Goal: Task Accomplishment & Management: Use online tool/utility

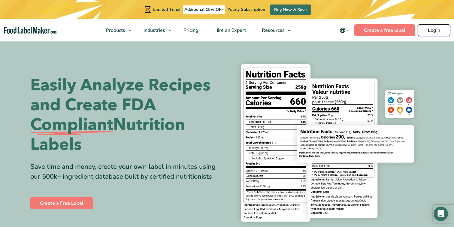
click at [437, 31] on link "Login" at bounding box center [434, 30] width 32 height 12
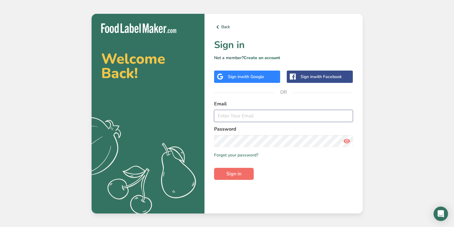
type input "rajesh.jetti@bevi.co"
click at [238, 173] on span "Sign in" at bounding box center [233, 173] width 15 height 7
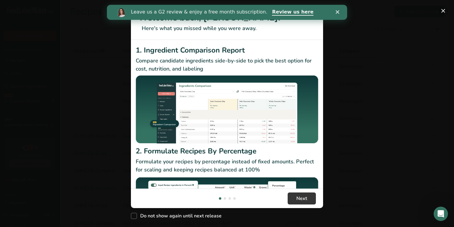
click at [444, 10] on button "New Features" at bounding box center [443, 11] width 10 height 10
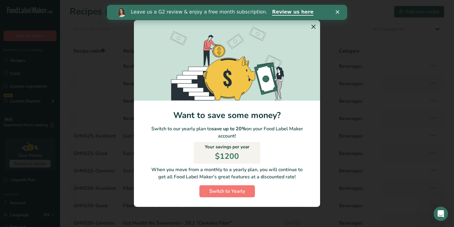
click at [311, 25] on icon "Switch to Yearly Modal" at bounding box center [313, 26] width 7 height 11
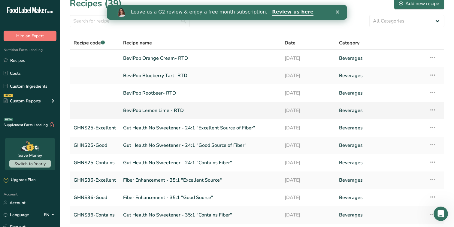
scroll to position [11, 0]
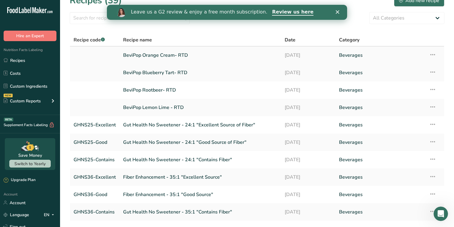
click at [433, 54] on icon at bounding box center [432, 54] width 7 height 11
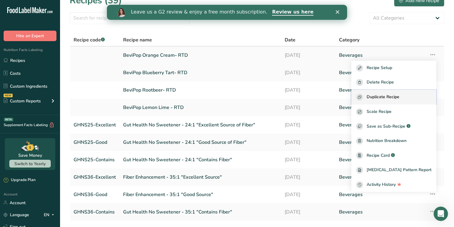
click at [399, 99] on span "Duplicate Recipe" at bounding box center [382, 97] width 33 height 7
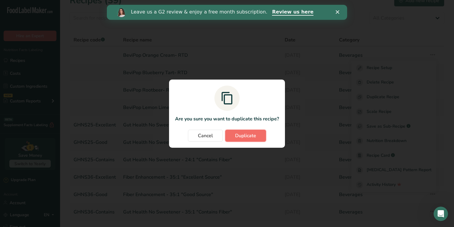
click at [240, 132] on span "Duplicate" at bounding box center [245, 135] width 21 height 7
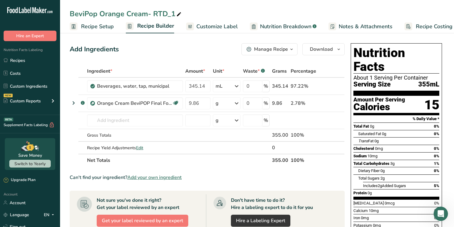
click at [118, 11] on div "BeviPop Orange Cream- RTD_1" at bounding box center [126, 13] width 113 height 11
drag, startPoint x: 182, startPoint y: 12, endPoint x: 71, endPoint y: 15, distance: 110.8
click at [71, 15] on input "BeviPop Orange Cream- RTD_1" at bounding box center [257, 13] width 375 height 11
type input "Boozi Bevi - Spruce Mule"
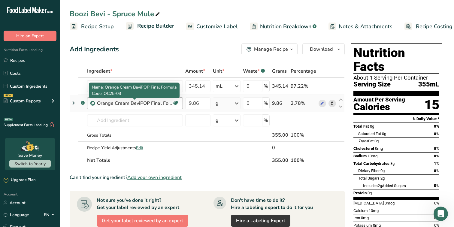
click at [153, 104] on div "Orange Cream BeviPOP Final Formula" at bounding box center [134, 103] width 75 height 7
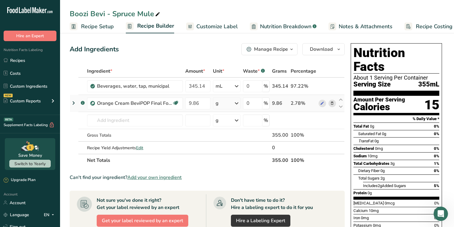
click at [333, 104] on icon at bounding box center [332, 103] width 4 height 6
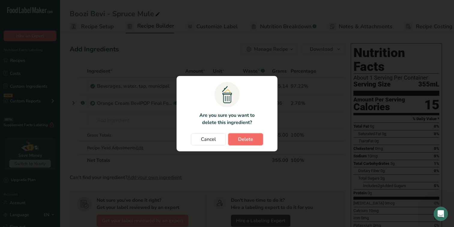
click at [251, 141] on span "Delete" at bounding box center [245, 139] width 15 height 7
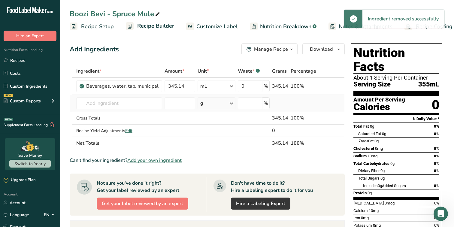
click at [141, 110] on td "Almond flour 1211 Milk, whole, 3.25% milkfat, without added vitamin A and vitam…" at bounding box center [119, 103] width 88 height 17
click at [140, 104] on input "text" at bounding box center [119, 103] width 86 height 12
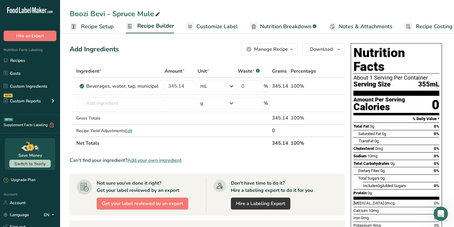
click at [259, 47] on div "Manage Recipe" at bounding box center [271, 49] width 34 height 7
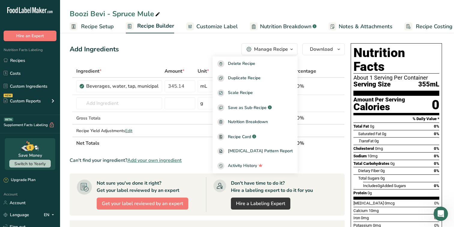
click at [104, 31] on link "Recipe Setup" at bounding box center [92, 27] width 44 height 14
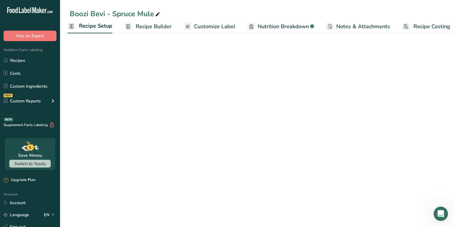
select select "17"
select select "22"
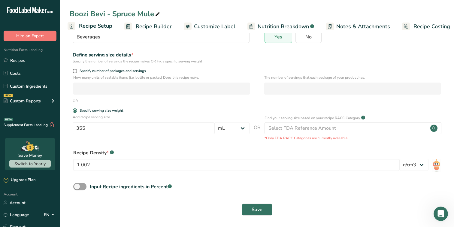
scroll to position [59, 0]
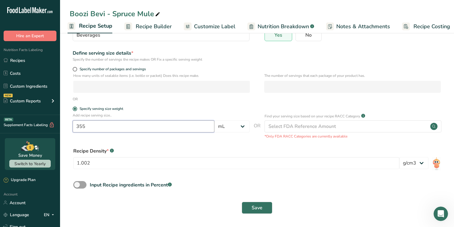
click at [109, 128] on input "355" at bounding box center [144, 126] width 142 height 12
type input "354.9"
click at [208, 143] on form "Recipe name * Boozi Bevi - Spruce Mule Recipe code .a-a{fill:#347362;}.b-a{fill…" at bounding box center [257, 100] width 375 height 233
click at [167, 163] on input "1.002" at bounding box center [236, 163] width 326 height 12
type input "1"
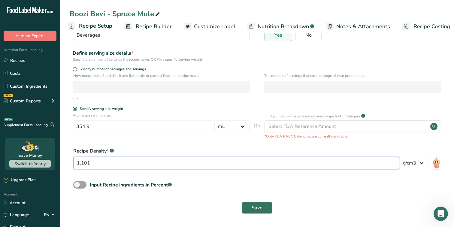
type input "1.101"
click at [338, 189] on div "Input Recipe ingredients in Percent .a-a{fill:#347362;}.b-a{fill:#fff;}" at bounding box center [257, 187] width 375 height 12
click at [258, 210] on span "Save" at bounding box center [257, 207] width 11 height 7
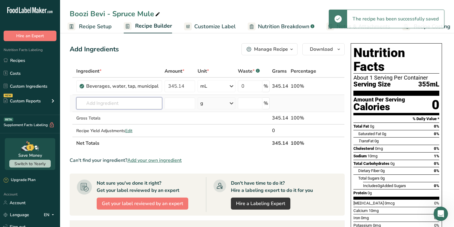
click at [137, 102] on input "text" at bounding box center [119, 103] width 86 height 12
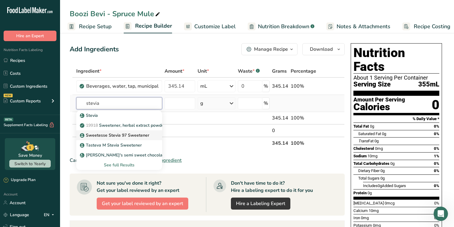
type input "stevia"
click at [127, 135] on p "Sweetesse Stevia 97 Sweetener" at bounding box center [115, 135] width 68 height 6
type input "Sweetesse Stevia 97 Sweetener"
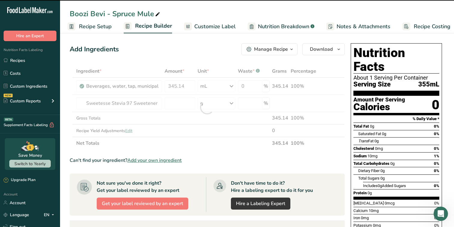
type input "0"
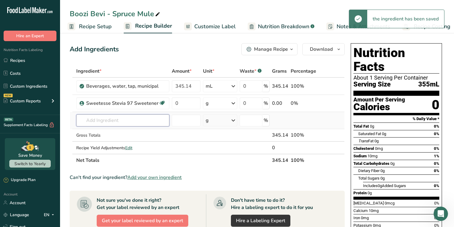
click at [125, 121] on input "text" at bounding box center [122, 120] width 93 height 12
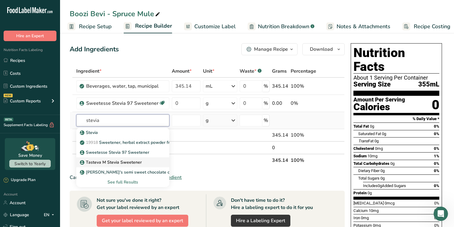
type input "stevia"
click at [128, 162] on p "Tasteva M Stevia Sweetener" at bounding box center [111, 162] width 61 height 6
type input "Tasteva M Stevia Sweetener"
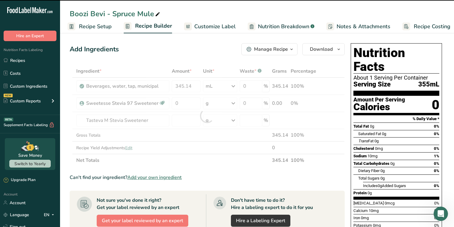
type input "0"
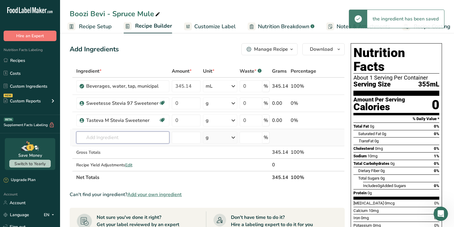
click at [110, 136] on input "text" at bounding box center [122, 137] width 93 height 12
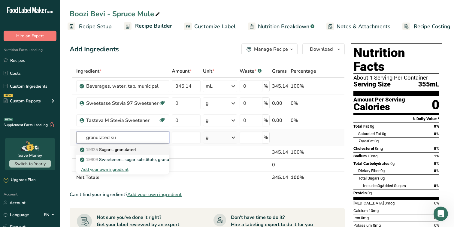
type input "granulated su"
click at [119, 149] on p "19335 Sugars, granulated" at bounding box center [108, 149] width 55 height 6
type input "Sugars, granulated"
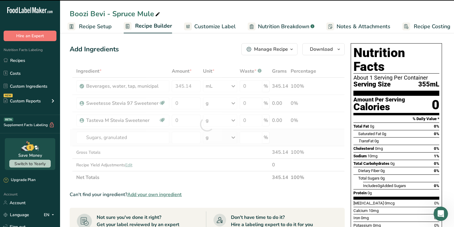
type input "0"
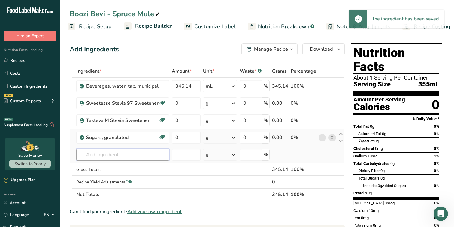
click at [115, 158] on input "text" at bounding box center [122, 155] width 93 height 12
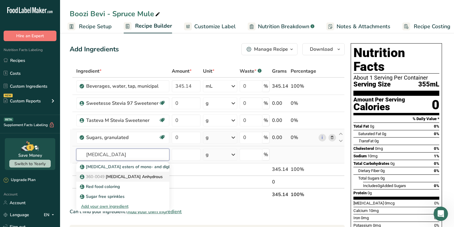
type input "citric acid"
click at [129, 177] on p "360-0049 Citric Acid Anhydrous" at bounding box center [122, 176] width 82 height 6
type input "Citric Acid Anhydrous"
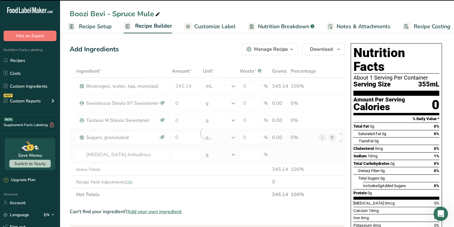
type input "0"
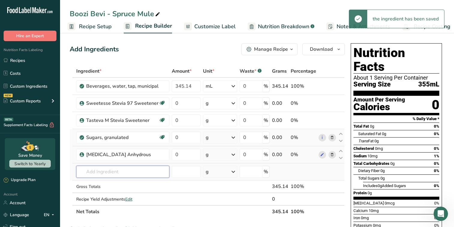
click at [121, 173] on input "text" at bounding box center [122, 172] width 93 height 12
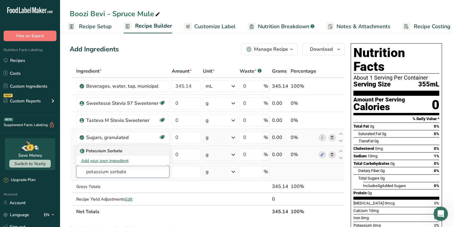
type input "potassium sorbate"
click at [125, 154] on link "Potassium Sorbate" at bounding box center [122, 151] width 93 height 10
type input "Potassium Sorbate"
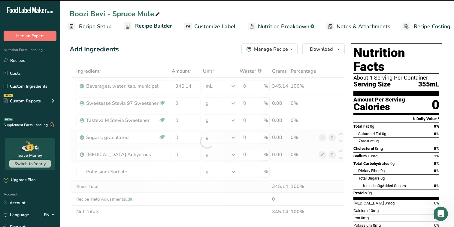
type input "0"
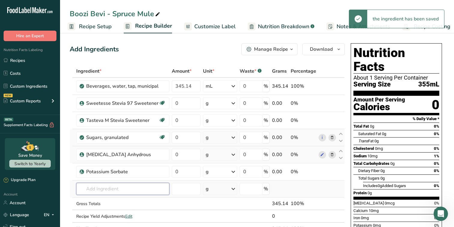
click at [118, 186] on input "text" at bounding box center [122, 189] width 93 height 12
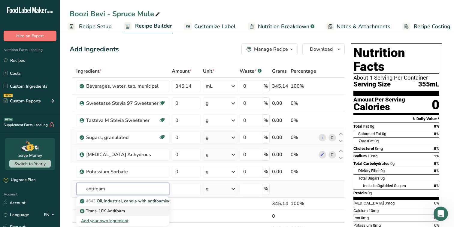
type input "antifoam"
click at [119, 209] on p "Trans-10K Antifoam" at bounding box center [103, 211] width 44 height 6
type input "Trans-10K Antifoam"
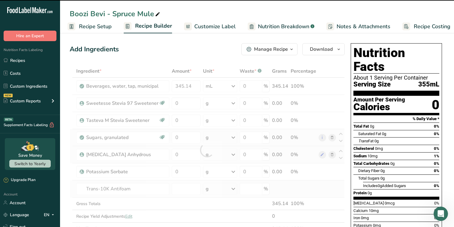
type input "0"
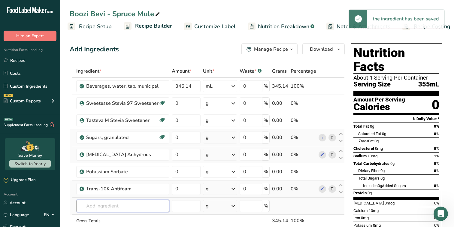
click at [117, 206] on input "text" at bounding box center [122, 206] width 93 height 12
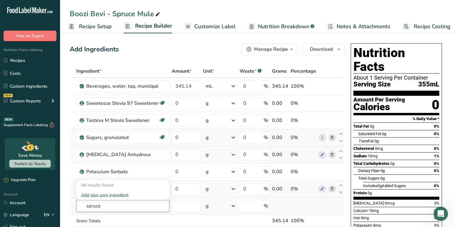
type input "spruce"
click at [108, 193] on div "Add your own ingredient" at bounding box center [122, 195] width 83 height 6
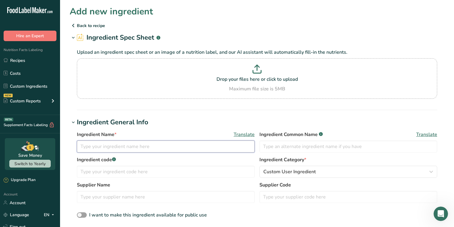
click at [109, 147] on input "text" at bounding box center [166, 146] width 178 height 12
paste input "Spruce Type Flavor, Natural & Artificial 16098"
drag, startPoint x: 186, startPoint y: 148, endPoint x: 166, endPoint y: 149, distance: 20.4
click at [166, 149] on input "Spruce Type Flavor, Natural & Artificial 16098" at bounding box center [166, 146] width 178 height 12
type input "Spruce Type Flavor, Natural & Artificial"
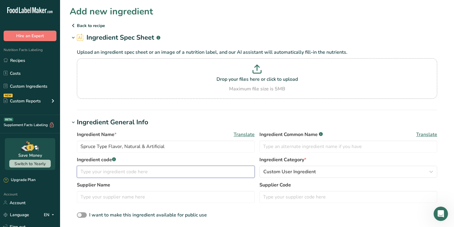
click at [161, 174] on input "text" at bounding box center [166, 172] width 178 height 12
paste input "16098"
type input "16098"
click at [121, 201] on input "text" at bounding box center [166, 197] width 178 height 12
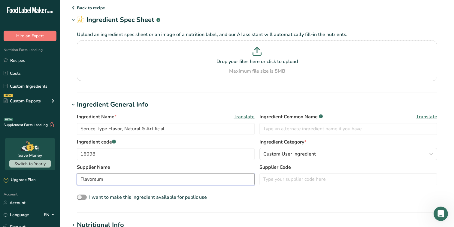
scroll to position [20, 0]
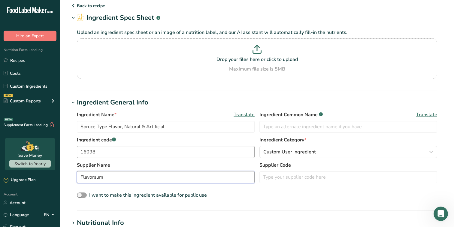
type input "Flavorsum"
drag, startPoint x: 195, startPoint y: 151, endPoint x: 92, endPoint y: 153, distance: 103.0
click at [92, 153] on input "16098" at bounding box center [166, 152] width 178 height 12
click at [280, 179] on input "text" at bounding box center [348, 177] width 178 height 12
paste input "16098"
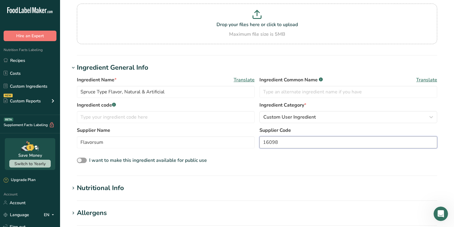
scroll to position [74, 0]
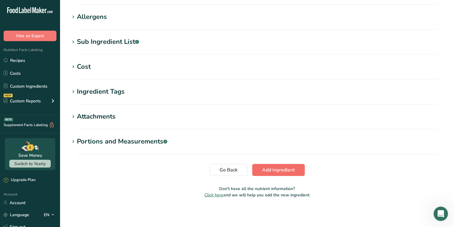
type input "16098"
click at [277, 173] on span "Add ingredient" at bounding box center [278, 169] width 33 height 7
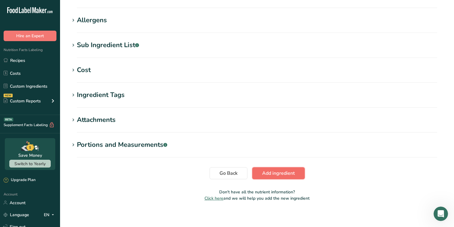
click at [266, 172] on span "Add ingredient" at bounding box center [278, 173] width 33 height 7
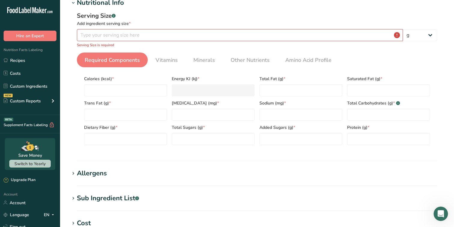
scroll to position [83, 0]
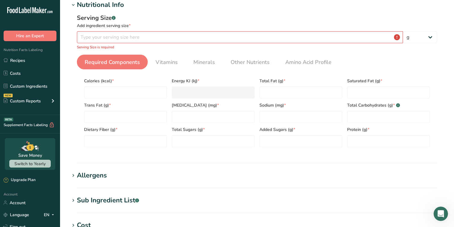
click at [220, 44] on div "Serving Size .a-a{fill:#347362;}.b-a{fill:#fff;} Add ingredient serving size * …" at bounding box center [257, 32] width 360 height 36
click at [209, 39] on input "number" at bounding box center [240, 37] width 326 height 12
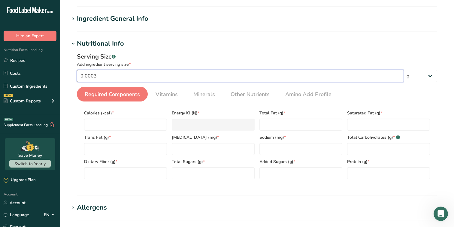
scroll to position [40, 0]
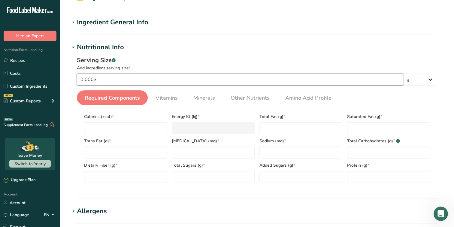
type input "0"
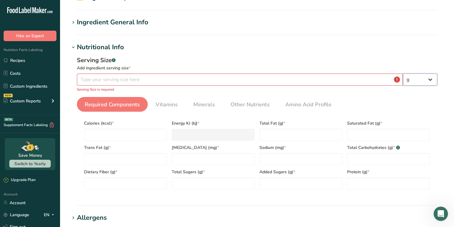
click at [416, 84] on select "g kg mg mcg lb oz l mL fl oz tbsp tsp cup qt gallon" at bounding box center [420, 80] width 34 height 12
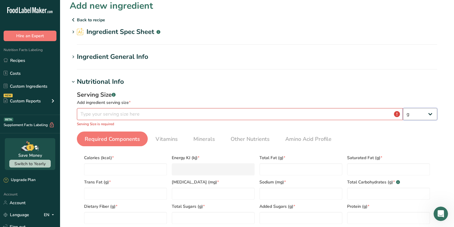
scroll to position [0, 0]
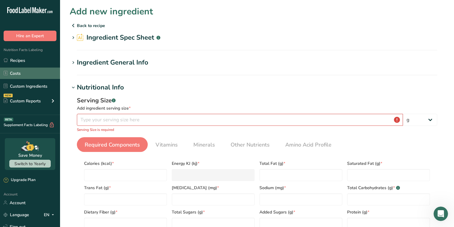
click at [34, 68] on link "Costs" at bounding box center [30, 73] width 60 height 11
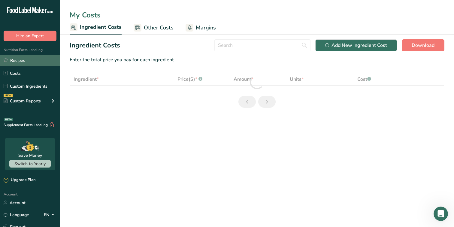
click at [33, 63] on link "Recipes" at bounding box center [30, 60] width 60 height 11
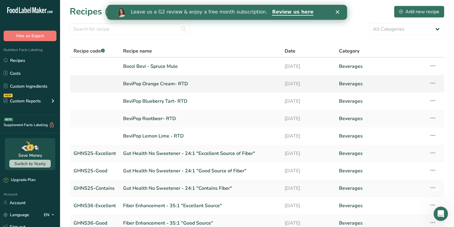
click at [150, 85] on link "BeviPop Orange Cream- RTD" at bounding box center [200, 83] width 154 height 13
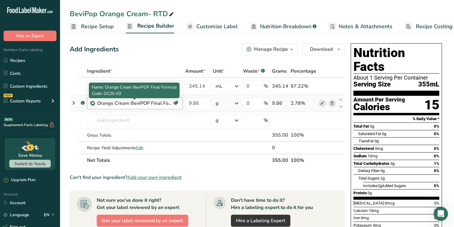
click at [134, 104] on div "Orange Cream BeviPOP Final Formula" at bounding box center [134, 103] width 75 height 7
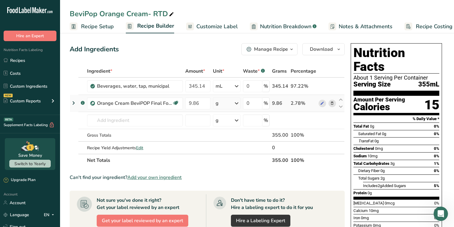
click at [81, 103] on rect at bounding box center [83, 103] width 4 height 4
click at [73, 102] on icon at bounding box center [73, 103] width 7 height 11
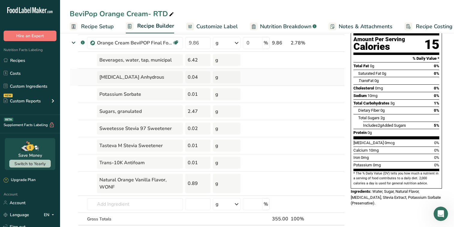
scroll to position [63, 0]
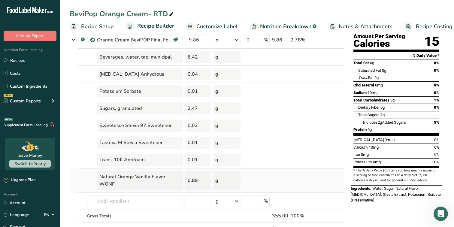
click at [118, 180] on div "Natural Orange Vanilla Flavor, WONF" at bounding box center [140, 180] width 86 height 19
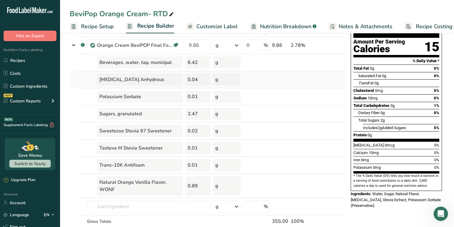
scroll to position [51, 0]
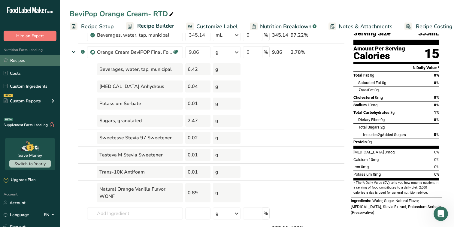
click at [36, 57] on link "Recipes" at bounding box center [30, 60] width 60 height 11
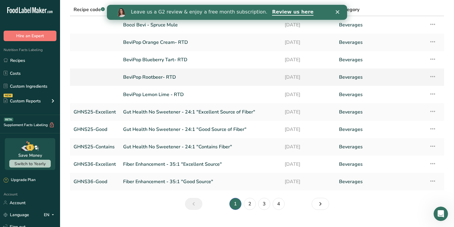
scroll to position [53, 0]
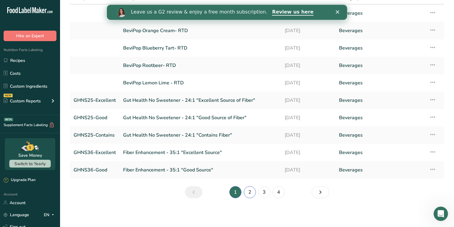
click at [254, 192] on link "2" at bounding box center [250, 192] width 12 height 12
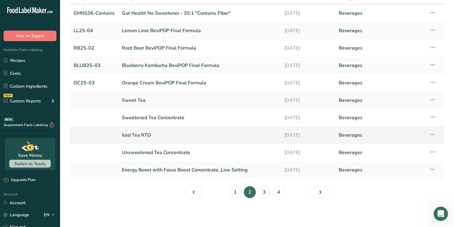
click at [134, 137] on link "Iced Tea RTD" at bounding box center [199, 135] width 155 height 13
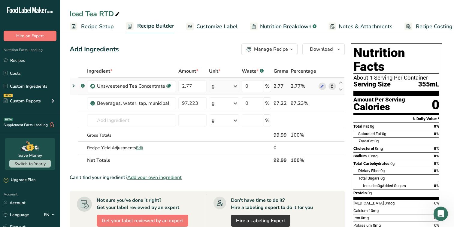
click at [71, 84] on icon at bounding box center [73, 85] width 7 height 11
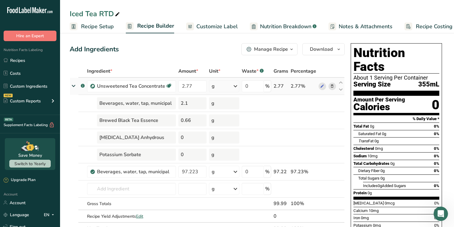
click at [71, 84] on icon at bounding box center [73, 85] width 11 height 7
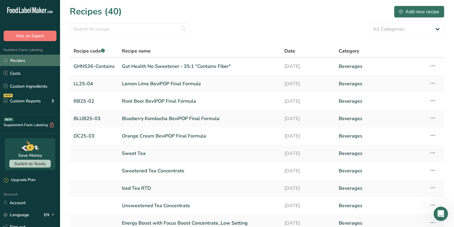
click at [28, 63] on link "Recipes" at bounding box center [30, 60] width 60 height 11
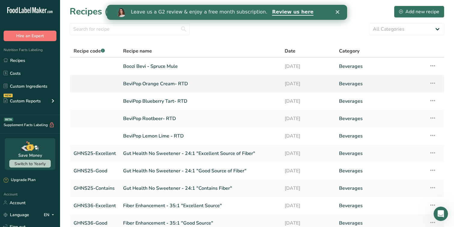
click at [155, 85] on link "BeviPop Orange Cream- RTD" at bounding box center [200, 83] width 154 height 13
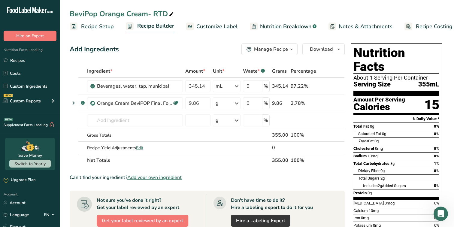
click at [293, 50] on icon "button" at bounding box center [291, 50] width 5 height 8
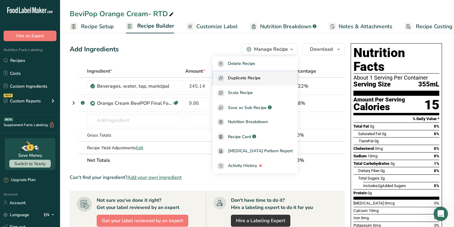
click at [261, 78] on span "Duplicate Recipe" at bounding box center [244, 78] width 33 height 7
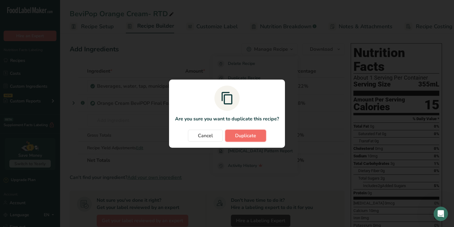
click at [246, 134] on span "Duplicate" at bounding box center [245, 135] width 21 height 7
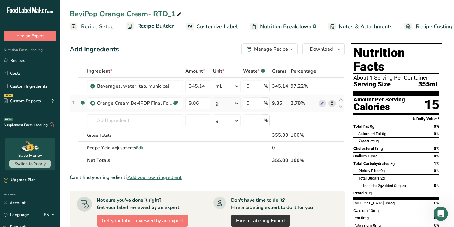
click at [331, 101] on icon at bounding box center [332, 103] width 4 height 6
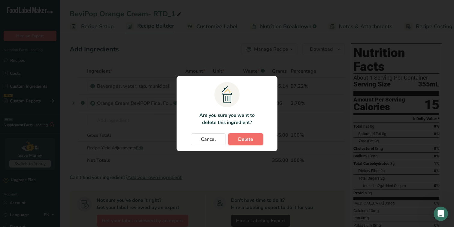
click at [247, 137] on span "Delete" at bounding box center [245, 139] width 15 height 7
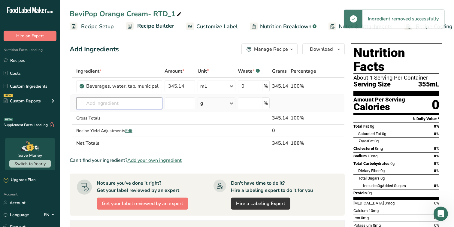
click at [144, 103] on input "text" at bounding box center [119, 103] width 86 height 12
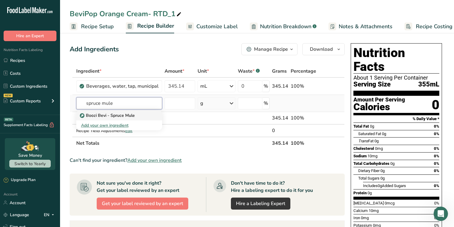
type input "spruce mule"
click at [127, 116] on p "Boozi Bevi - Spruce Mule" at bounding box center [108, 115] width 54 height 6
type input "Boozi Bevi - Spruce Mule"
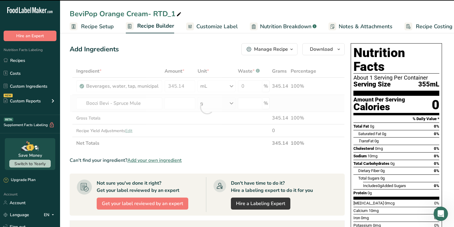
type input "0"
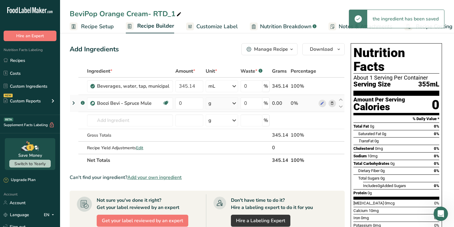
click at [72, 103] on icon at bounding box center [73, 103] width 7 height 11
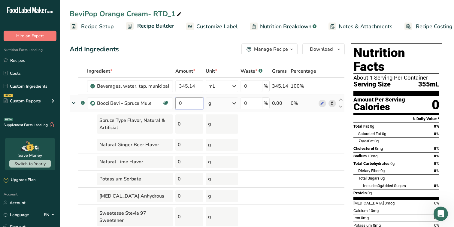
click at [184, 106] on input "0" at bounding box center [189, 103] width 28 height 12
type input "15.63"
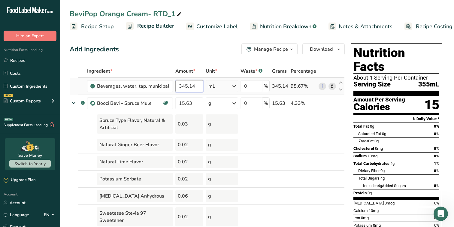
click at [193, 87] on input "345.14" at bounding box center [189, 86] width 28 height 12
paste input "09.695"
type input "309.695"
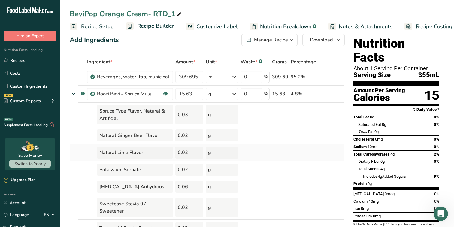
scroll to position [4, 0]
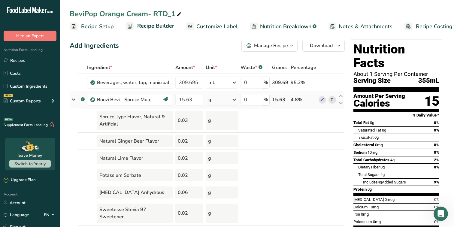
click at [74, 101] on icon at bounding box center [73, 99] width 11 height 7
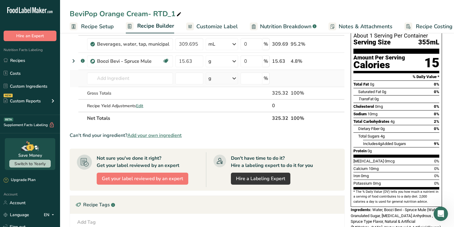
scroll to position [0, 0]
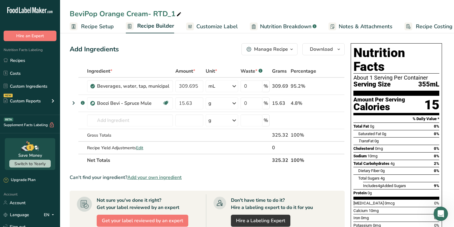
click at [134, 14] on div "BeviPop Orange Cream- RTD_1" at bounding box center [126, 13] width 113 height 11
drag, startPoint x: 174, startPoint y: 14, endPoint x: 66, endPoint y: 12, distance: 108.4
click at [66, 12] on div "BeviPop Orange Cream- RTD_1" at bounding box center [257, 13] width 394 height 11
type input "S"
type input "Boozi Bevi - Spruce Mule - RTD"
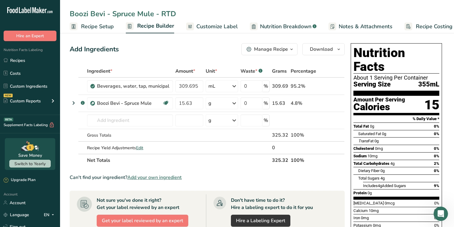
click at [188, 50] on div "Add Ingredients Manage Recipe Delete Recipe Duplicate Recipe Scale Recipe Save …" at bounding box center [207, 49] width 275 height 12
click at [42, 59] on link "Recipes" at bounding box center [30, 60] width 60 height 11
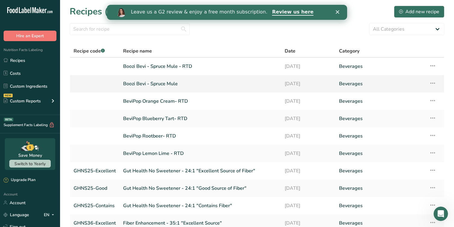
click at [433, 82] on icon at bounding box center [432, 83] width 7 height 11
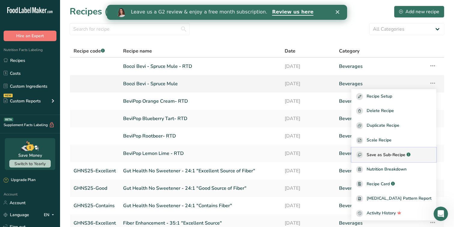
click at [394, 155] on span "Save as Sub-Recipe" at bounding box center [385, 155] width 39 height 6
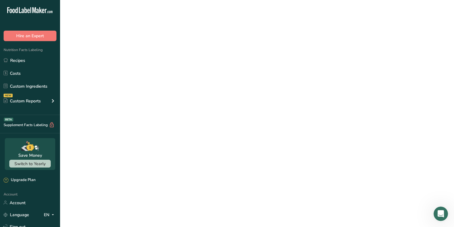
select select "30"
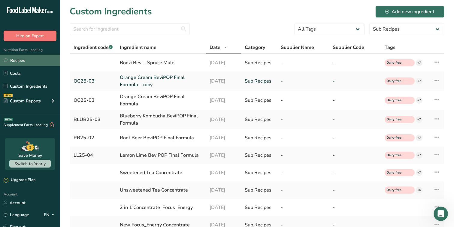
click at [34, 62] on link "Recipes" at bounding box center [30, 60] width 60 height 11
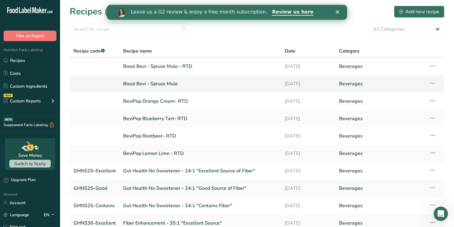
click at [433, 83] on icon at bounding box center [432, 83] width 7 height 11
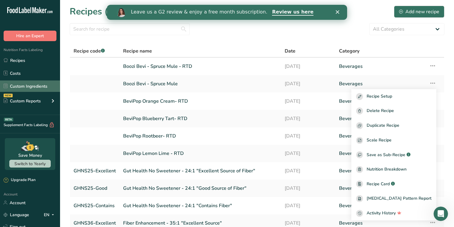
click at [39, 82] on link "Custom Ingredients" at bounding box center [30, 85] width 60 height 11
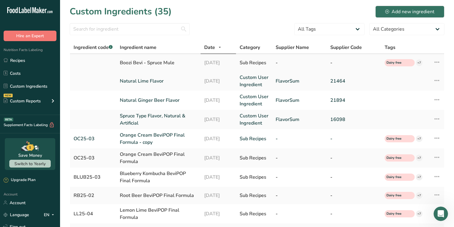
click at [439, 62] on icon at bounding box center [436, 62] width 7 height 11
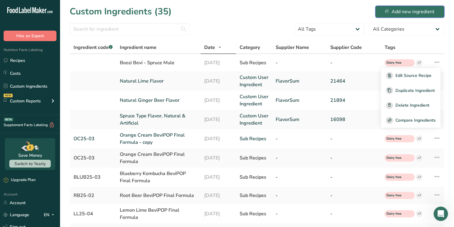
click at [403, 11] on div "Add new ingredient" at bounding box center [409, 11] width 49 height 7
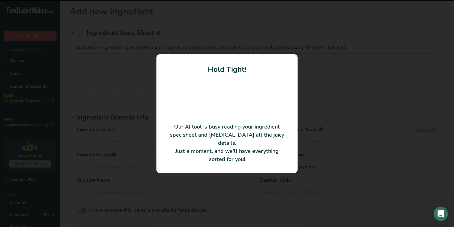
type input "Pear Type Flavor (TTB 126)"
type input "9130"
type input "FlavorSum, LLC"
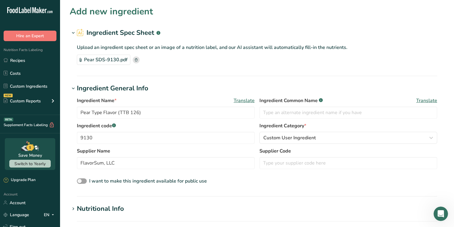
click at [135, 59] on icon at bounding box center [136, 59] width 3 height 3
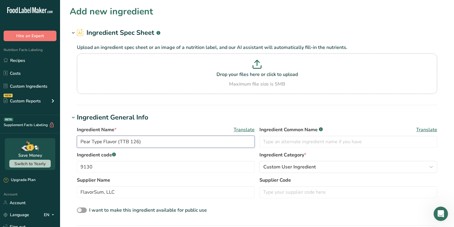
drag, startPoint x: 190, startPoint y: 142, endPoint x: 37, endPoint y: 128, distance: 153.4
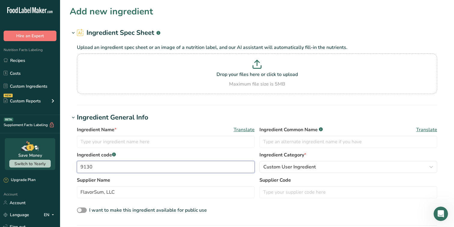
drag, startPoint x: 118, startPoint y: 168, endPoint x: 45, endPoint y: 155, distance: 73.8
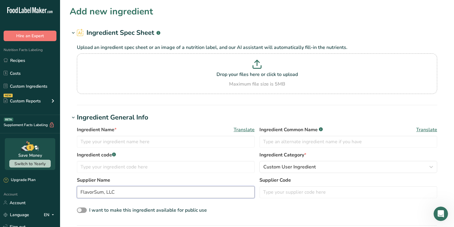
drag, startPoint x: 135, startPoint y: 190, endPoint x: 74, endPoint y: 194, distance: 61.1
click at [74, 194] on div "Ingredient Name * Translate Ingredient Common Name .a-a{fill:#347362;}.b-a{fill…" at bounding box center [257, 169] width 375 height 95
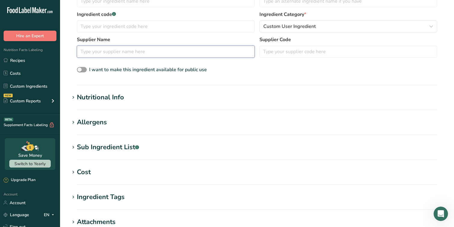
scroll to position [141, 0]
click at [144, 101] on h1 "Nutritional Info" at bounding box center [257, 97] width 375 height 10
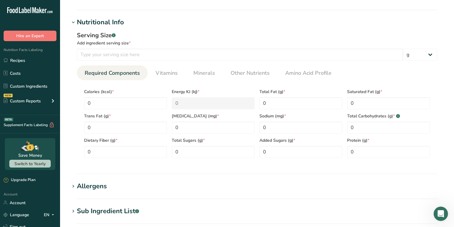
scroll to position [0, 0]
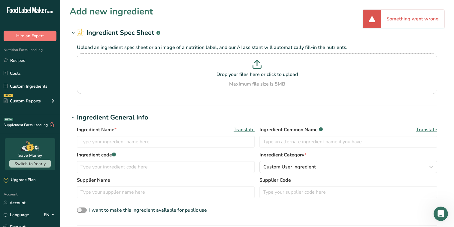
click at [406, 17] on div "Something went wrong" at bounding box center [412, 19] width 63 height 18
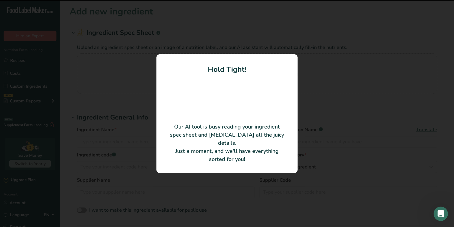
type input "Cinnamon Flavor, Natural WONF"
type input "FlavorSum"
type input "12931"
type input "100"
type input "472"
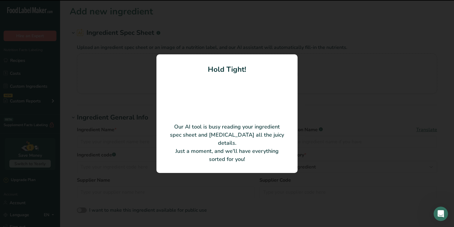
type KJ "1974.85"
type Fat "0.5"
type input "0.5"
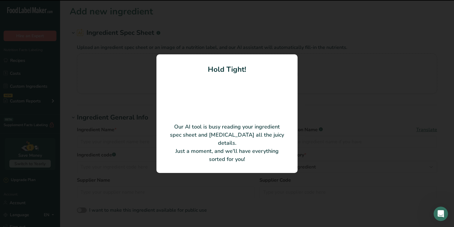
type Carbohydrates "53"
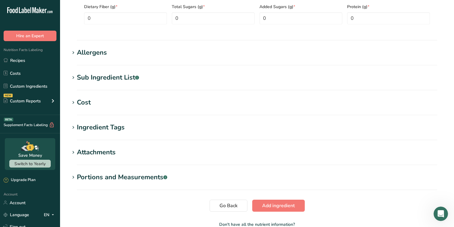
scroll to position [324, 0]
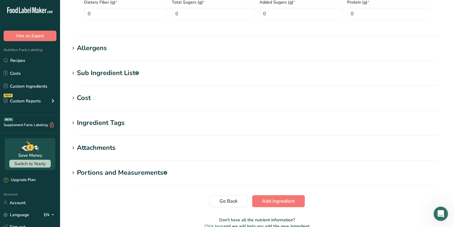
click at [105, 147] on div "Attachments" at bounding box center [96, 148] width 39 height 10
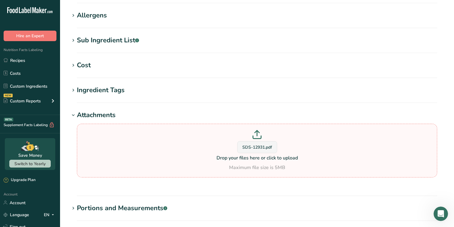
scroll to position [424, 0]
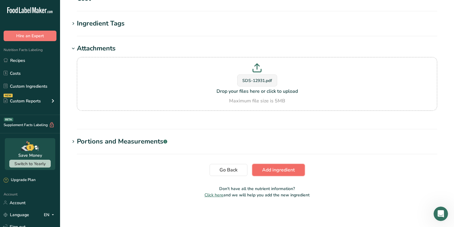
click at [272, 171] on span "Add ingredient" at bounding box center [278, 169] width 33 height 7
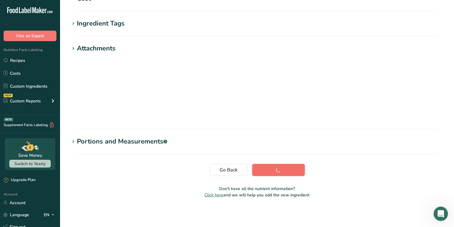
scroll to position [91, 0]
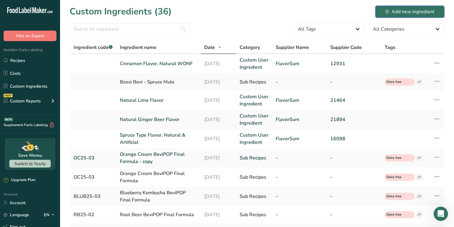
click at [406, 10] on div "Add new ingredient" at bounding box center [409, 11] width 49 height 7
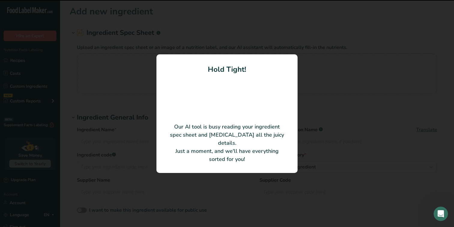
type input "Natural Lemon Flavor"
type input "FlavorSum"
type input "21294"
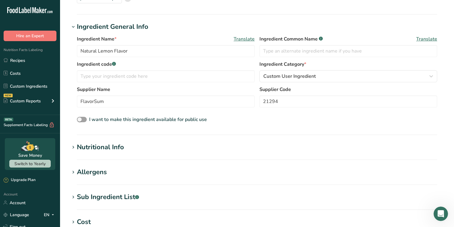
scroll to position [62, 0]
click at [198, 80] on input "text" at bounding box center [166, 76] width 178 height 12
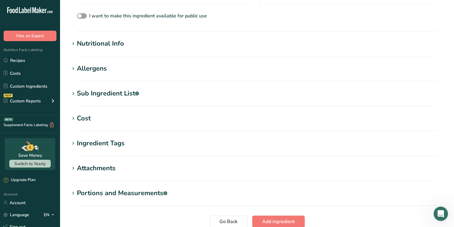
scroll to position [166, 0]
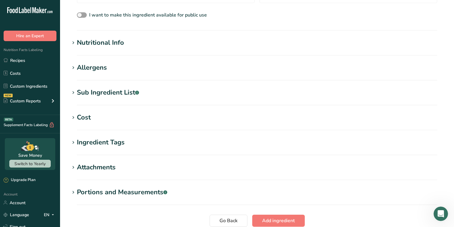
click at [101, 169] on div "Attachments" at bounding box center [96, 167] width 39 height 10
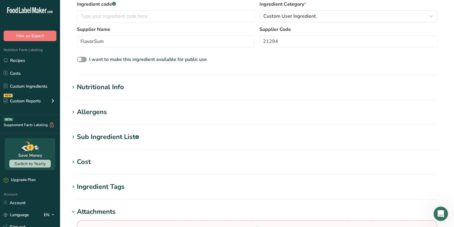
scroll to position [101, 0]
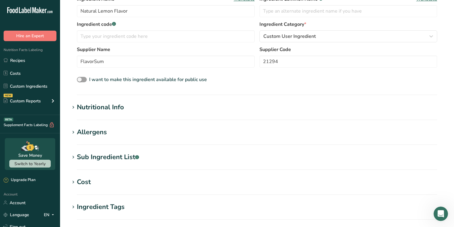
click at [107, 103] on div "Nutritional Info" at bounding box center [100, 107] width 47 height 10
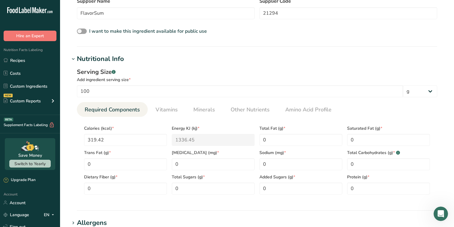
scroll to position [424, 0]
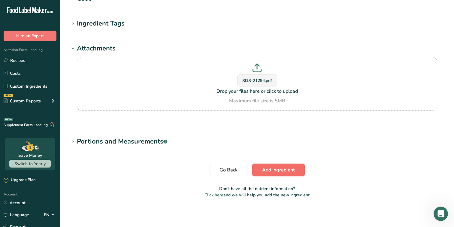
click at [289, 168] on span "Add ingredient" at bounding box center [278, 169] width 33 height 7
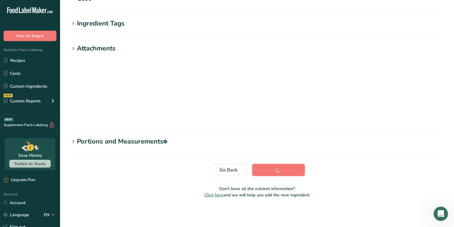
scroll to position [91, 0]
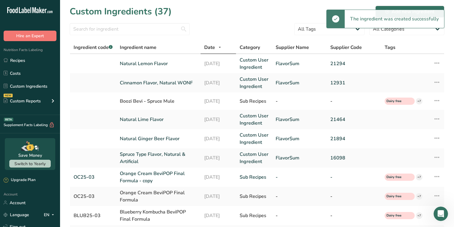
click at [403, 10] on div "The ingredient was created successfully" at bounding box center [385, 19] width 118 height 19
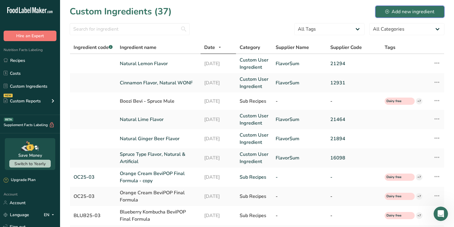
click at [403, 10] on div "Add new ingredient" at bounding box center [409, 11] width 49 height 7
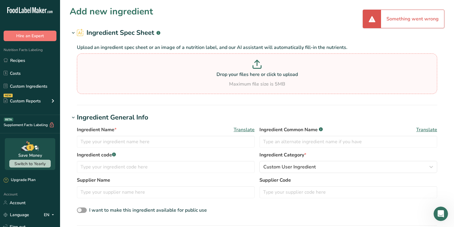
click at [264, 70] on p at bounding box center [256, 65] width 357 height 11
click at [264, 70] on input "Drop your files here or click to upload Maximum file size is 5MB" at bounding box center [257, 73] width 360 height 41
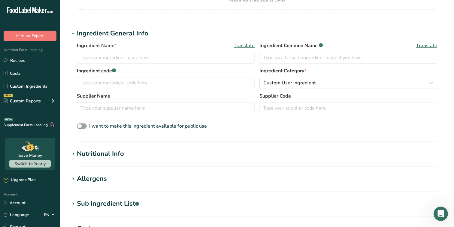
scroll to position [111, 0]
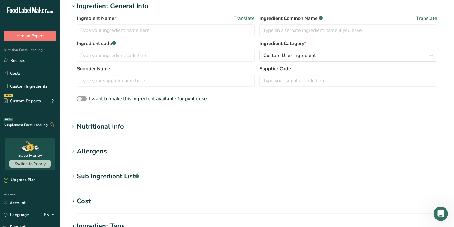
click at [111, 115] on section "Add new ingredient Ingredient Spec Sheet .a-a{fill:#347362;}.b-a{fill:#fff;} Up…" at bounding box center [257, 116] width 394 height 454
click at [110, 123] on div "Nutritional Info" at bounding box center [100, 127] width 47 height 10
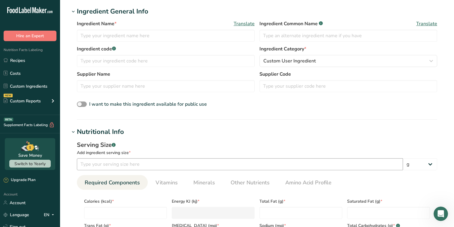
scroll to position [0, 0]
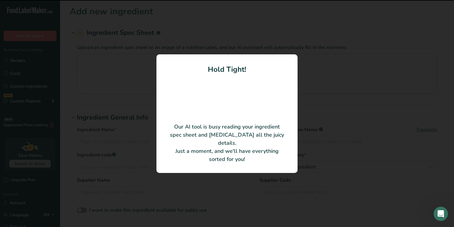
type input "Cranberry Flavor (TTB 144), Natural WONF"
type input "FlavorSum"
type input "10789"
type input "100"
type input "234"
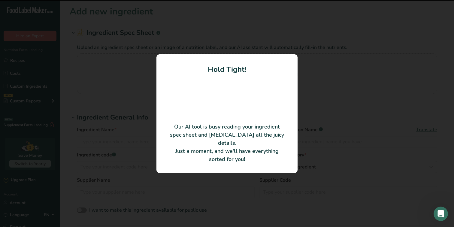
type KJ "979.06"
type Fat "0.5"
type Fat "0"
type input "0"
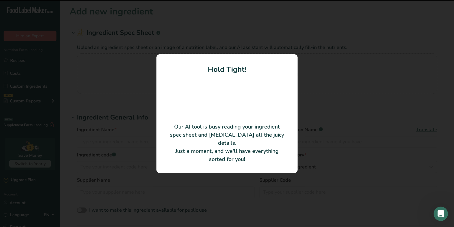
type input "1.5"
type Carbohydrates "60.5"
type Fiber "0.5"
type Sugars "17.5"
type Sugars "8"
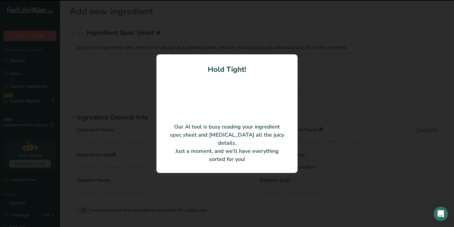
type input "0.5"
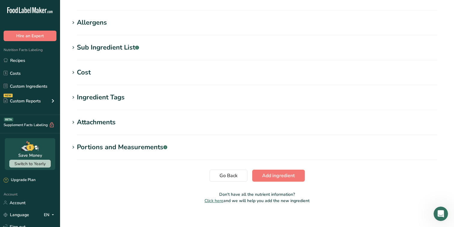
scroll to position [356, 0]
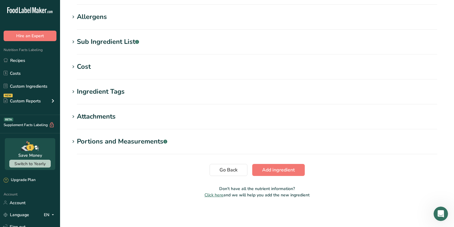
click at [125, 113] on h1 "Attachments" at bounding box center [257, 117] width 375 height 10
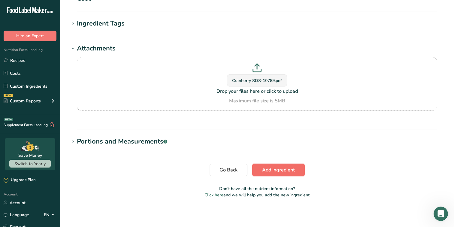
click at [291, 167] on span "Add ingredient" at bounding box center [278, 169] width 33 height 7
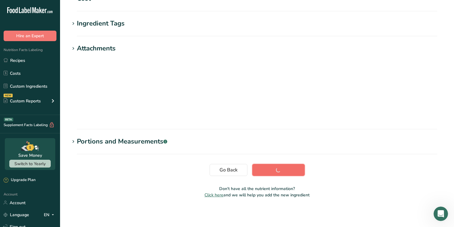
scroll to position [91, 0]
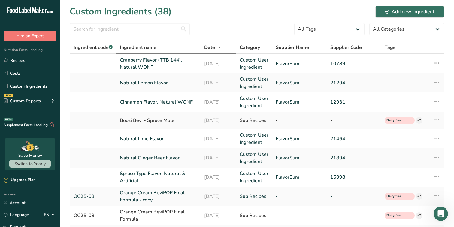
click at [167, 53] on th "Ingredient name" at bounding box center [158, 47] width 84 height 13
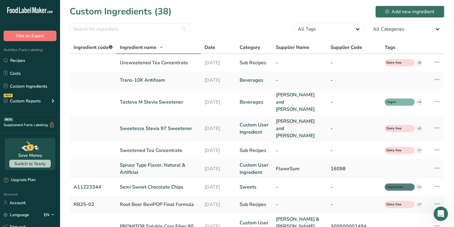
click at [153, 49] on span "Ingredient name" at bounding box center [138, 47] width 37 height 7
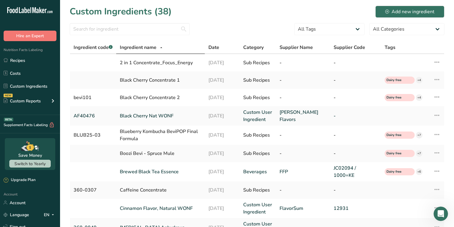
click at [159, 48] on div "Ingredient name" at bounding box center [160, 47] width 81 height 7
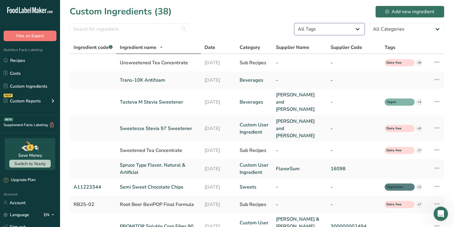
click at [318, 31] on select "All Tags Source of Antioxidants Prebiotic Effect Source of Omega 3 Plant-based …" at bounding box center [329, 29] width 70 height 12
drag, startPoint x: 318, startPoint y: 31, endPoint x: 387, endPoint y: 30, distance: 68.7
click at [387, 30] on select "All Categories American Indian/Alaska Native Foods Baby Foods Baked Products Be…" at bounding box center [406, 29] width 75 height 12
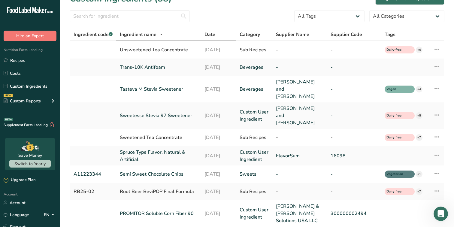
click at [208, 30] on th "Date" at bounding box center [218, 35] width 35 height 13
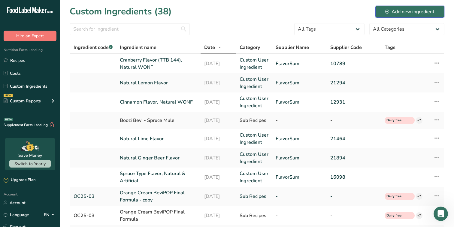
click at [408, 13] on div "Add new ingredient" at bounding box center [409, 11] width 49 height 7
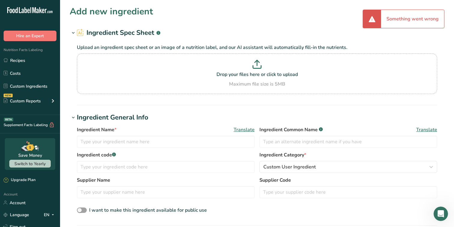
click at [404, 21] on div "Something went wrong" at bounding box center [412, 19] width 63 height 18
click at [186, 56] on section "Drop your files here or click to upload Maximum file size is 5MB" at bounding box center [256, 74] width 357 height 38
click at [186, 56] on input "Drop your files here or click to upload Maximum file size is 5MB" at bounding box center [257, 73] width 360 height 41
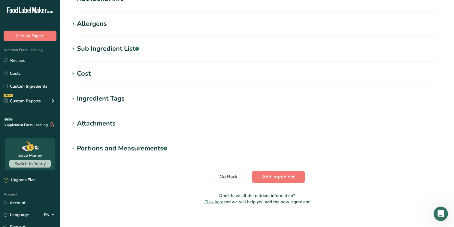
scroll to position [243, 0]
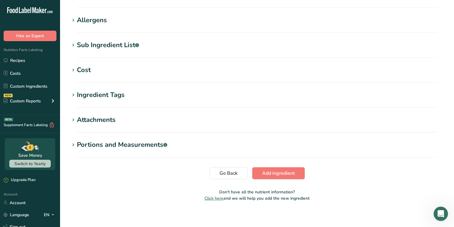
click at [109, 126] on section "Attachments Drop your files here or click to upload Maximum file size is 5MB" at bounding box center [257, 124] width 375 height 18
click at [107, 117] on div "Attachments" at bounding box center [96, 120] width 39 height 10
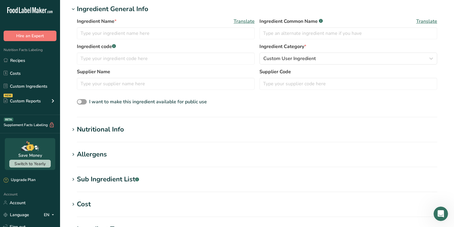
scroll to position [0, 0]
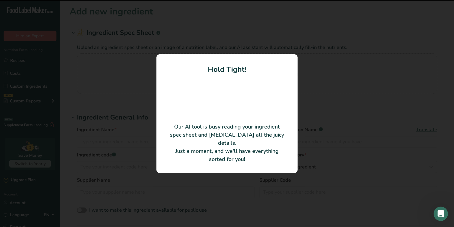
type input "Pear Type Flavor (TTB 126)"
type input "FlavorSum, LLC"
type input "9130"
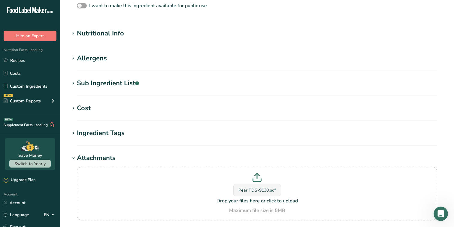
scroll to position [173, 0]
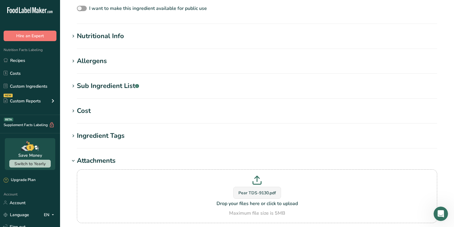
click at [117, 43] on section "Nutritional Info Serving Size .a-a{fill:#347362;}.b-a{fill:#fff;} Add ingredien…" at bounding box center [257, 40] width 375 height 18
click at [112, 35] on div "Nutritional Info" at bounding box center [100, 36] width 47 height 10
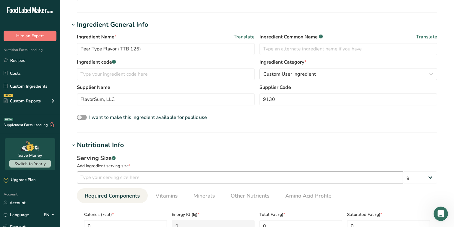
scroll to position [0, 0]
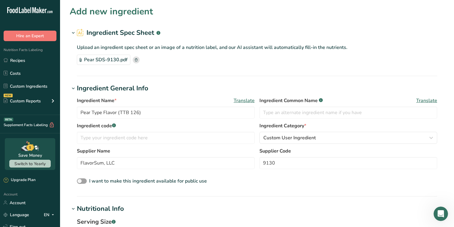
click at [135, 60] on rect at bounding box center [136, 59] width 7 height 7
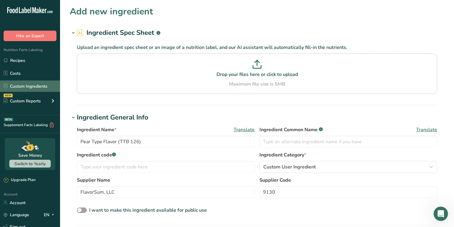
click at [38, 87] on link "Custom Ingredients" at bounding box center [30, 85] width 60 height 11
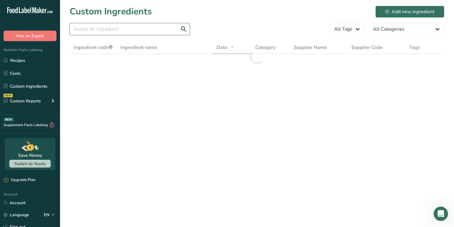
click at [130, 31] on input "text" at bounding box center [130, 29] width 120 height 12
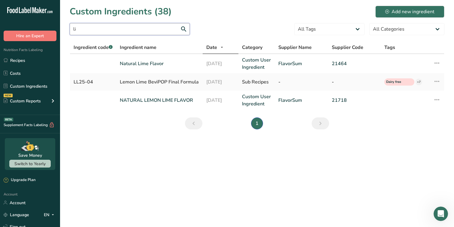
type input "l"
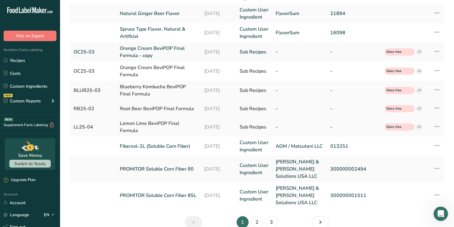
scroll to position [160, 0]
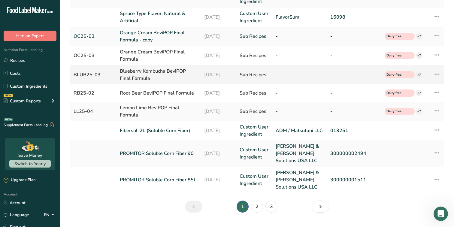
click at [143, 72] on div "Blueberry Kombucha BeviPOP Final Formula" at bounding box center [158, 75] width 77 height 14
click at [91, 74] on div "BLUB25-03" at bounding box center [93, 74] width 39 height 7
click at [438, 76] on icon at bounding box center [436, 74] width 7 height 11
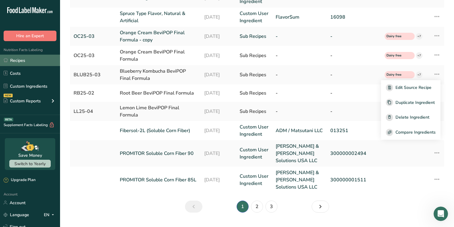
click at [42, 62] on link "Recipes" at bounding box center [30, 60] width 60 height 11
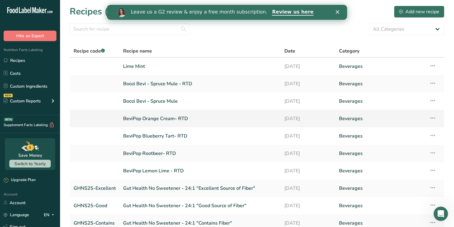
click at [152, 118] on link "BeviPop Orange Cream- RTD" at bounding box center [200, 118] width 154 height 13
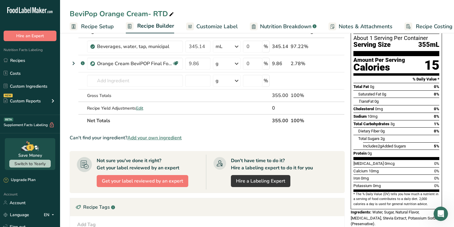
scroll to position [40, 0]
click at [29, 62] on link "Recipes" at bounding box center [30, 60] width 60 height 11
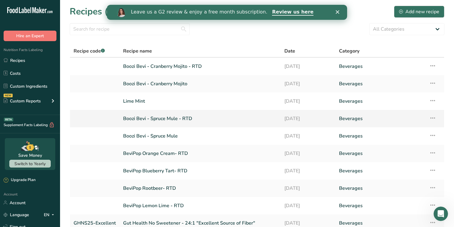
click at [149, 121] on link "Boozi Bevi - Spruce Mule - RTD" at bounding box center [200, 118] width 154 height 13
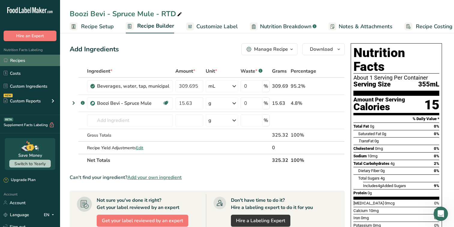
click at [35, 58] on link "Recipes" at bounding box center [30, 60] width 60 height 11
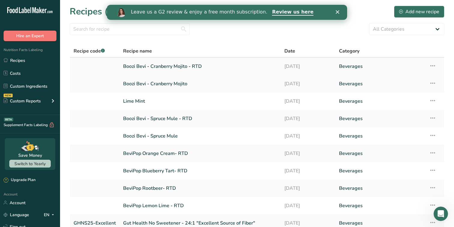
click at [170, 64] on link "Boozi Bevi - Cranberry Mojito - RTD" at bounding box center [200, 66] width 154 height 13
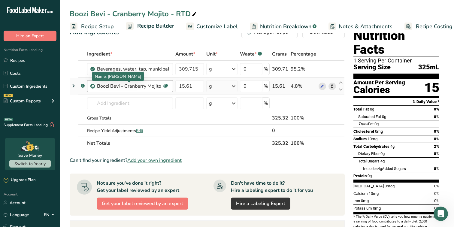
scroll to position [18, 0]
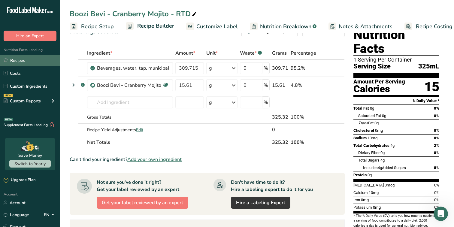
click at [21, 58] on link "Recipes" at bounding box center [30, 60] width 60 height 11
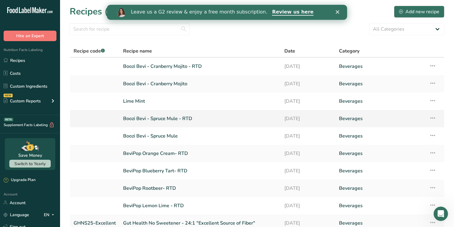
scroll to position [33, 0]
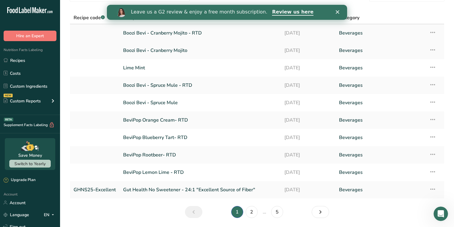
click at [171, 33] on link "Boozi Bevi - Cranberry Mojito - RTD" at bounding box center [200, 33] width 154 height 13
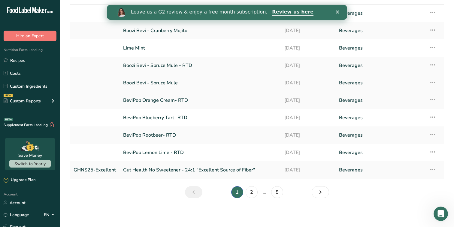
scroll to position [53, 0]
click at [248, 195] on link "2" at bounding box center [252, 192] width 12 height 12
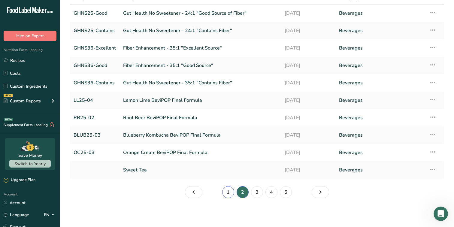
click at [228, 190] on link "1" at bounding box center [228, 192] width 12 height 12
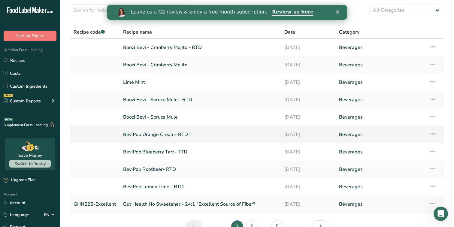
scroll to position [7, 0]
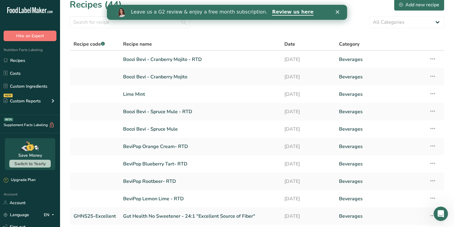
click at [339, 12] on icon "Close" at bounding box center [338, 12] width 4 height 4
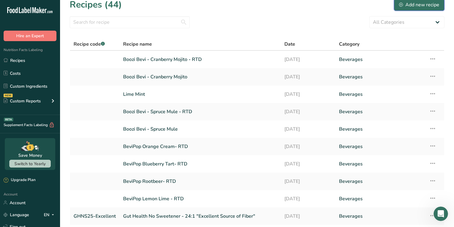
click at [421, 5] on div "Add new recipe" at bounding box center [419, 4] width 40 height 7
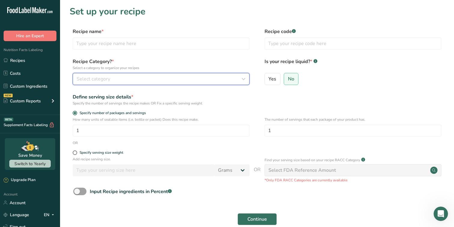
click at [210, 83] on button "Select category" at bounding box center [161, 79] width 177 height 12
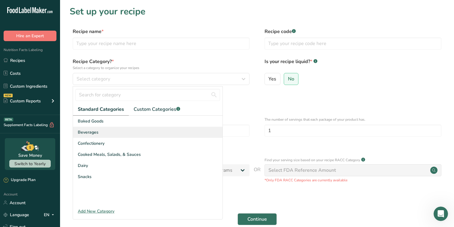
click at [117, 129] on div "Beverages" at bounding box center [147, 132] width 149 height 11
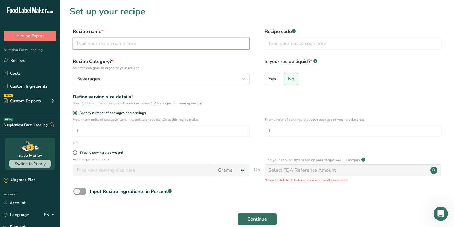
click at [127, 44] on input "text" at bounding box center [161, 44] width 177 height 12
type input "Boozi Bevi - Spiced Pear Collins"
click at [270, 80] on span "Yes" at bounding box center [272, 79] width 8 height 6
click at [269, 80] on input "Yes" at bounding box center [267, 79] width 4 height 4
radio input "true"
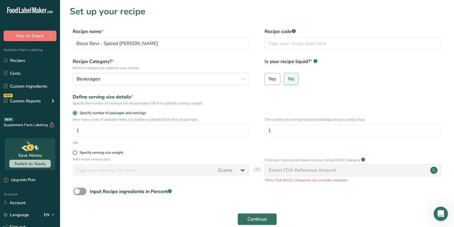
radio input "false"
select select "22"
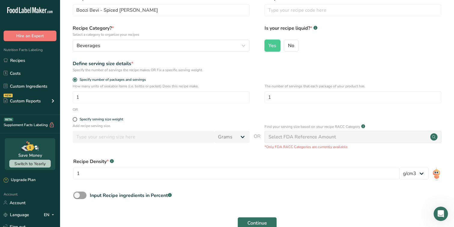
scroll to position [42, 0]
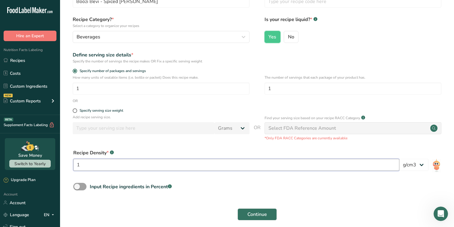
click at [120, 160] on input "1" at bounding box center [236, 165] width 326 height 12
click at [117, 165] on input "1" at bounding box center [236, 165] width 326 height 12
type input "1.101"
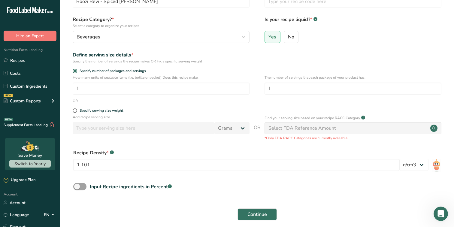
click at [197, 187] on div "Input Recipe ingredients in Percent .a-a{fill:#347362;}.b-a{fill:#fff;}" at bounding box center [257, 189] width 375 height 12
click at [249, 212] on span "Continue" at bounding box center [257, 214] width 20 height 7
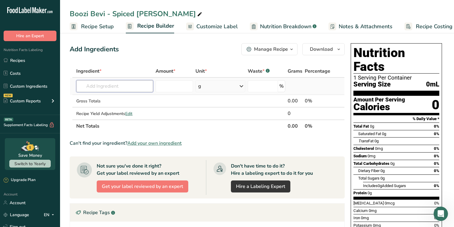
click at [121, 88] on input "text" at bounding box center [114, 86] width 77 height 12
type input "c"
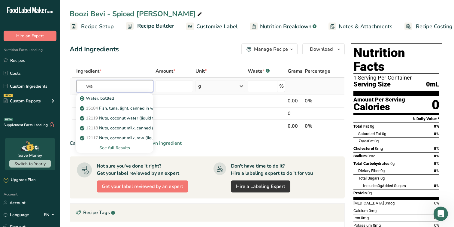
type input "w"
type input "beverage water tap"
click at [121, 99] on p "14429 Beverages, water, tap, municipal" at bounding box center [121, 98] width 81 height 6
type input "Beverages, water, tap, municipal"
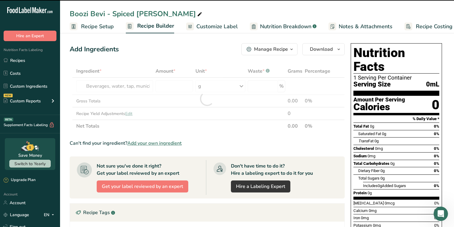
type input "0"
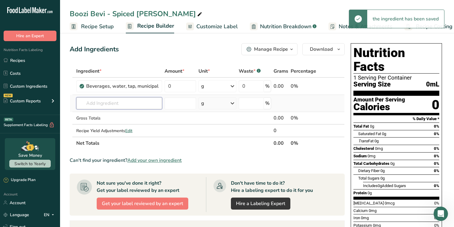
click at [116, 106] on input "text" at bounding box center [119, 103] width 86 height 12
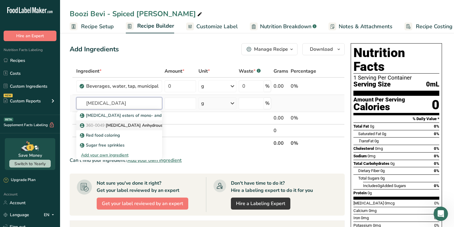
type input "citric acid"
click at [116, 124] on p "360-0049 Citric Acid Anhydrous" at bounding box center [122, 125] width 82 height 6
type input "Citric Acid Anhydrous"
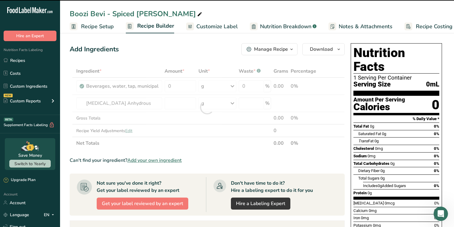
type input "0"
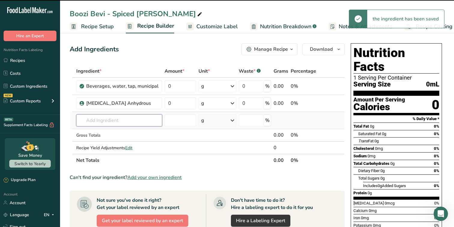
click at [119, 120] on input "text" at bounding box center [119, 120] width 86 height 12
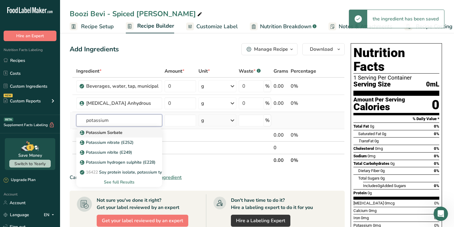
type input "potassium"
click at [119, 131] on p "Potassium Sorbate" at bounding box center [101, 132] width 41 height 6
type input "Potassium Sorbate"
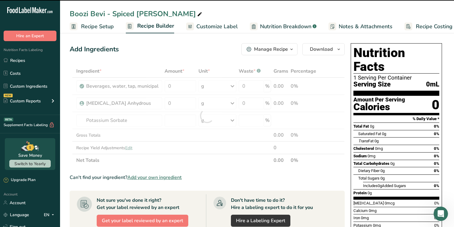
type input "0"
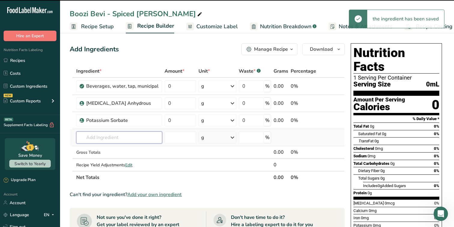
click at [112, 138] on input "text" at bounding box center [119, 137] width 86 height 12
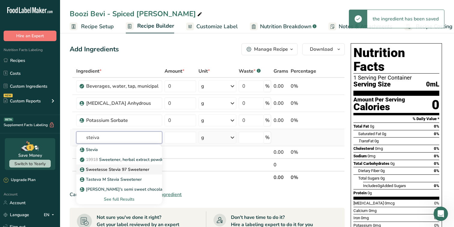
type input "steiva"
click at [115, 167] on p "Sweetesse Stevia 97 Sweetener" at bounding box center [115, 169] width 68 height 6
type input "Sweetesse Stevia 97 Sweetener"
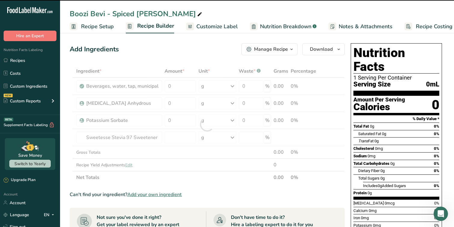
type input "0"
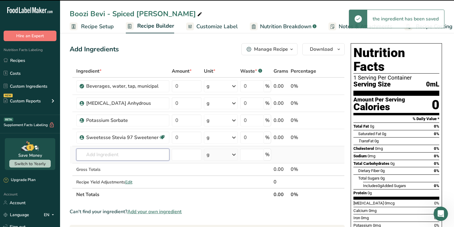
click at [110, 153] on input "text" at bounding box center [122, 155] width 93 height 12
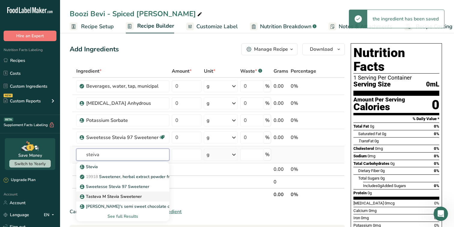
type input "steiva"
click at [108, 197] on p "Tasteva M Stevia Sweetener" at bounding box center [111, 196] width 61 height 6
type input "Tasteva M Stevia Sweetener"
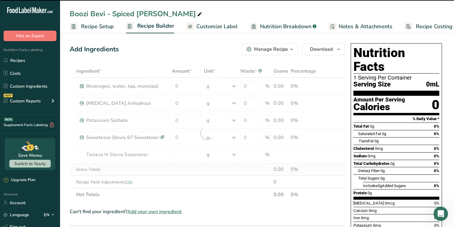
type input "0"
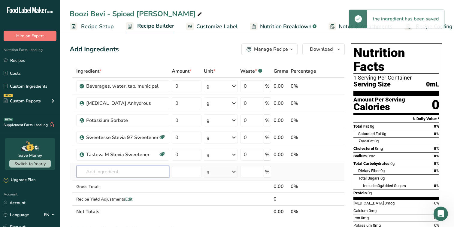
click at [108, 170] on input "text" at bounding box center [122, 172] width 93 height 12
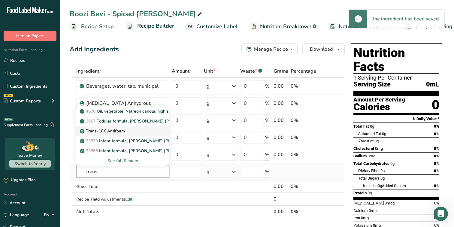
type input "trans"
click at [122, 130] on p "Trans-10K Antifoam" at bounding box center [103, 131] width 44 height 6
type input "Trans-10K Antifoam"
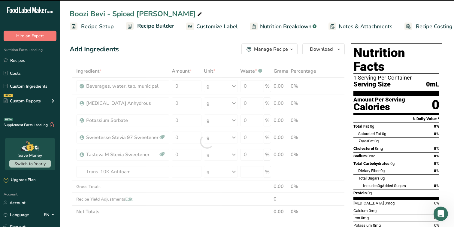
type input "0"
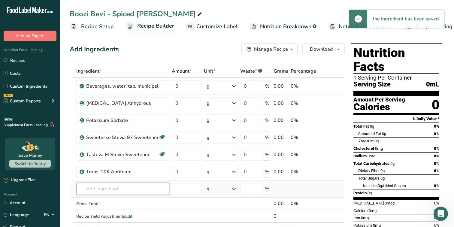
click at [104, 187] on input "text" at bounding box center [122, 189] width 93 height 12
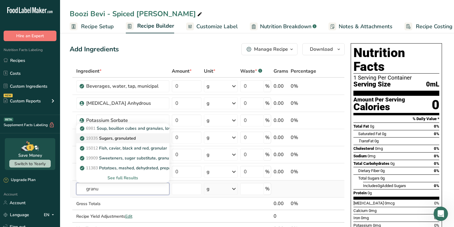
type input "granu"
click at [122, 137] on p "19335 Sugars, granulated" at bounding box center [108, 138] width 55 height 6
type input "Sugars, granulated"
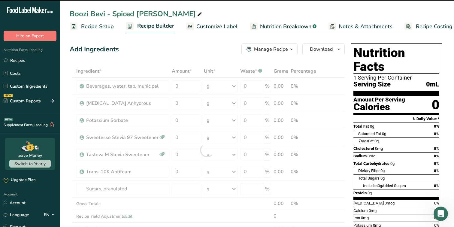
type input "0"
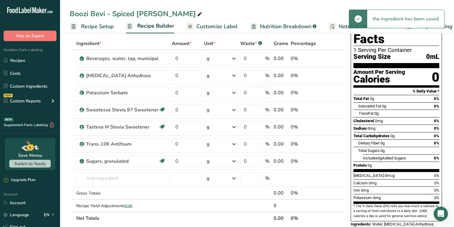
scroll to position [30, 0]
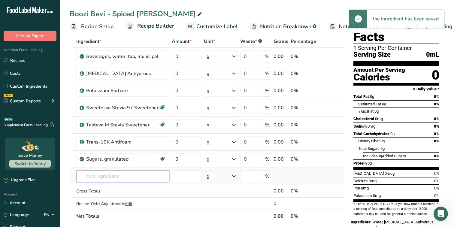
click at [111, 173] on input "text" at bounding box center [122, 176] width 93 height 12
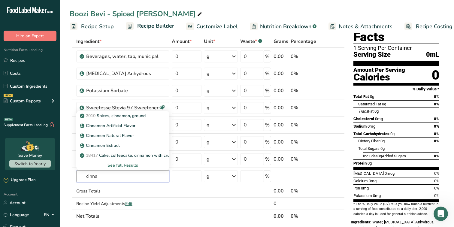
type input "cinna"
type input "i"
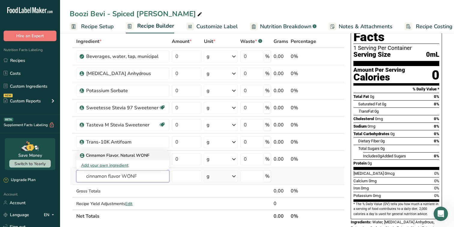
type input "cinnamon flavor WONF"
click at [141, 157] on p "Cinnamon Flavor, Natural WONF" at bounding box center [115, 155] width 68 height 6
type input "Cinnamon Flavor, Natural WONF"
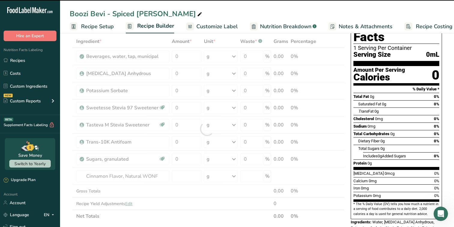
type input "0"
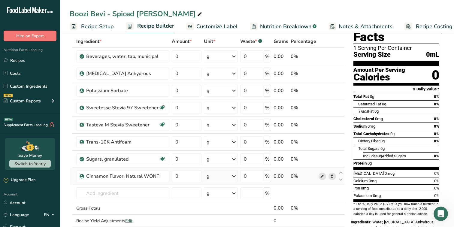
click at [325, 177] on span at bounding box center [321, 176] width 7 height 7
click at [120, 195] on input "text" at bounding box center [122, 193] width 93 height 12
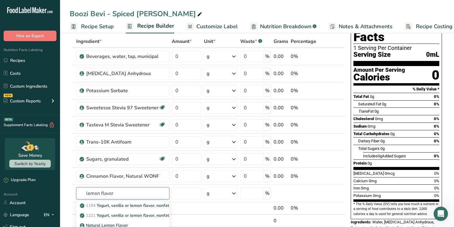
type input "lemon flavor"
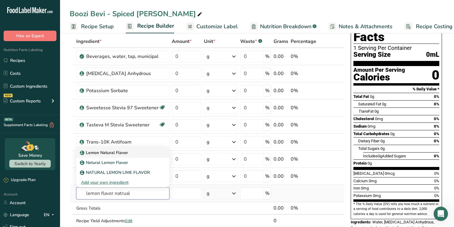
type input "lemon flavor natrual"
click at [142, 154] on div "Lemon Natural Flavor" at bounding box center [118, 152] width 74 height 6
type input "Lemon Natural Flavor"
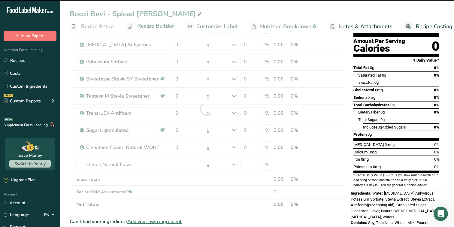
scroll to position [59, 0]
type input "0"
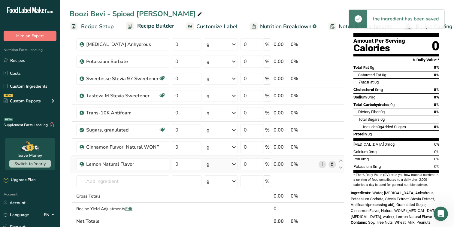
click at [324, 166] on link "i" at bounding box center [322, 165] width 8 height 8
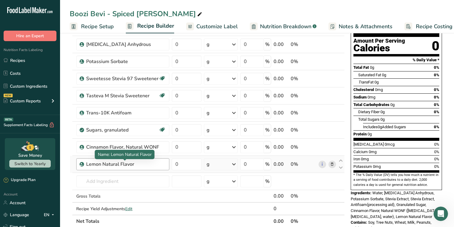
click at [159, 169] on div "Lemon Natural Flavor" at bounding box center [122, 164] width 93 height 12
click at [143, 165] on div "Lemon Natural Flavor" at bounding box center [123, 164] width 75 height 7
click at [332, 166] on icon at bounding box center [332, 164] width 4 height 6
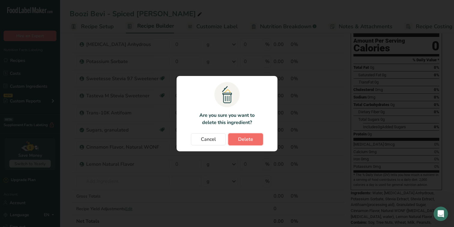
click at [242, 138] on span "Delete" at bounding box center [245, 139] width 15 height 7
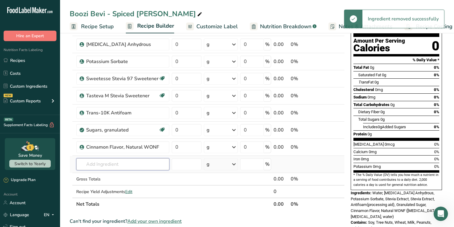
click at [130, 168] on input "text" at bounding box center [122, 164] width 93 height 12
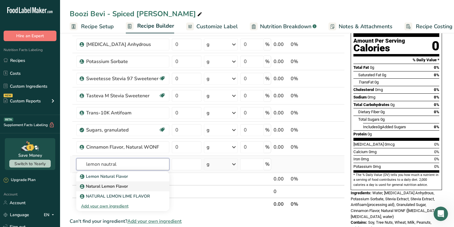
type input "lemon nautral"
click at [127, 185] on p "Natural Lemon Flavor" at bounding box center [104, 186] width 47 height 6
type input "Natural Lemon Flavor"
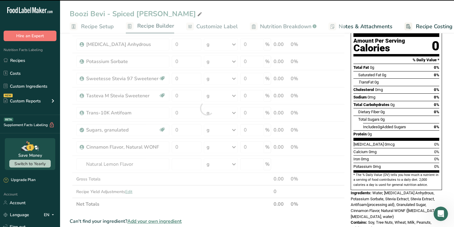
type input "0"
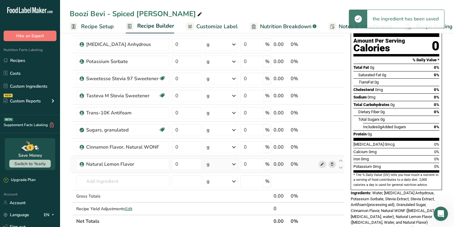
click at [324, 165] on icon at bounding box center [322, 164] width 4 height 6
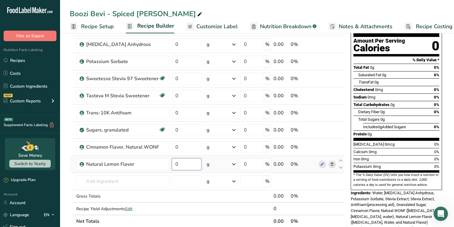
click at [184, 165] on input "0" at bounding box center [187, 164] width 30 height 12
paste input "1.28"
click at [184, 149] on div "Ingredient * Amount * Unit * Waste * .a-a{fill:#347362;}.b-a{fill:#fff;} Grams …" at bounding box center [207, 117] width 275 height 222
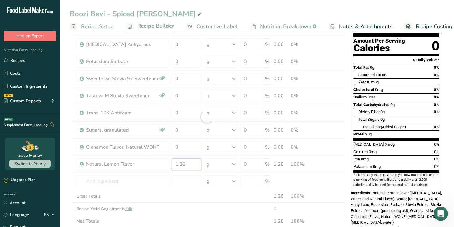
drag, startPoint x: 185, startPoint y: 165, endPoint x: 148, endPoint y: 165, distance: 37.2
click at [148, 165] on div "Ingredient * Amount * Unit * Waste * .a-a{fill:#347362;}.b-a{fill:#fff;} Grams …" at bounding box center [207, 117] width 275 height 222
paste input "0.2"
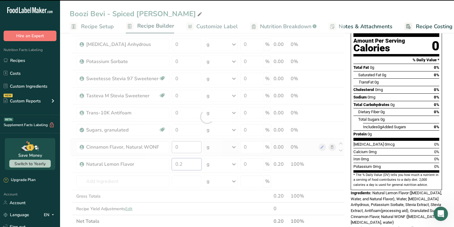
type input "1.28"
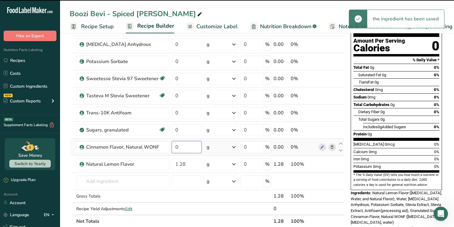
click at [183, 147] on div "Ingredient * Amount * Unit * Waste * .a-a{fill:#347362;}.b-a{fill:#fff;} Grams …" at bounding box center [207, 117] width 275 height 222
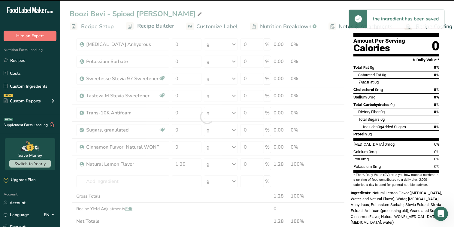
click at [185, 163] on div at bounding box center [207, 117] width 275 height 222
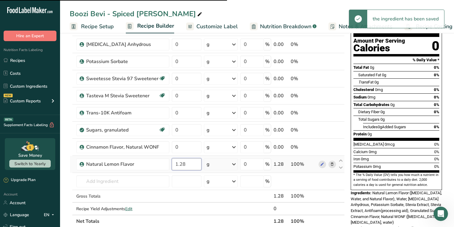
click at [182, 166] on input "1.28" at bounding box center [187, 164] width 30 height 12
paste input "0.2"
type input "0.2"
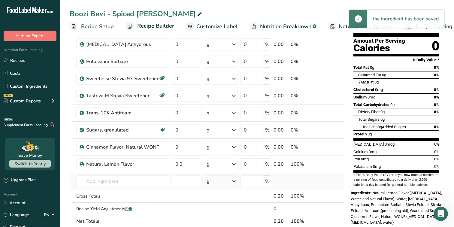
click at [187, 189] on div "Ingredient * Amount * Unit * Waste * .a-a{fill:#347362;}.b-a{fill:#fff;} Grams …" at bounding box center [207, 117] width 275 height 222
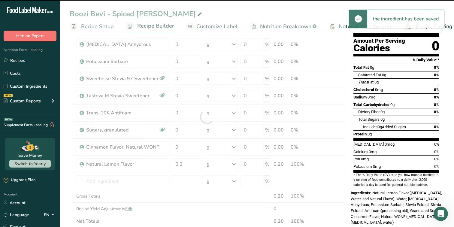
click at [185, 147] on div at bounding box center [207, 117] width 275 height 222
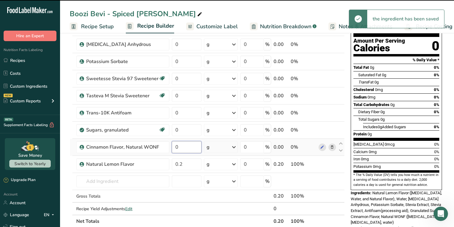
click at [185, 147] on input "0" at bounding box center [187, 147] width 30 height 12
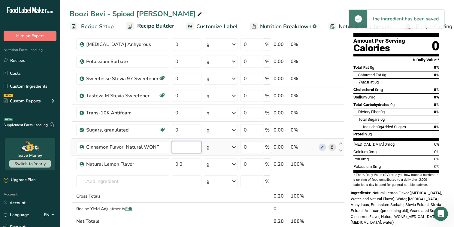
paste input "0.075"
type input "0.075"
click at [189, 128] on div "Ingredient * Amount * Unit * Waste * .a-a{fill:#347362;}.b-a{fill:#fff;} Grams …" at bounding box center [207, 117] width 275 height 222
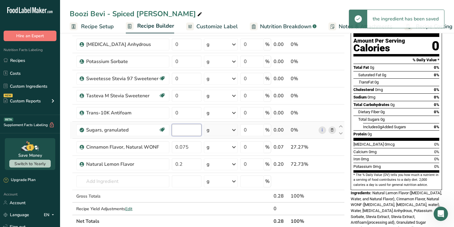
paste input "3.908"
type input "3.908"
click at [188, 107] on div "Ingredient * Amount * Unit * Waste * .a-a{fill:#347362;}.b-a{fill:#fff;} Grams …" at bounding box center [207, 117] width 275 height 222
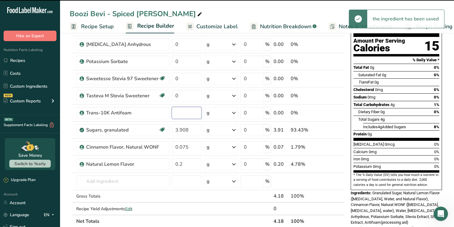
paste input "0.011"
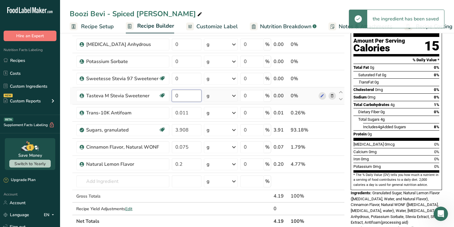
click at [182, 99] on div "Ingredient * Amount * Unit * Waste * .a-a{fill:#347362;}.b-a{fill:#fff;} Grams …" at bounding box center [207, 117] width 275 height 222
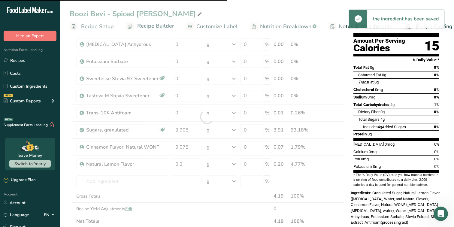
type input "0.011"
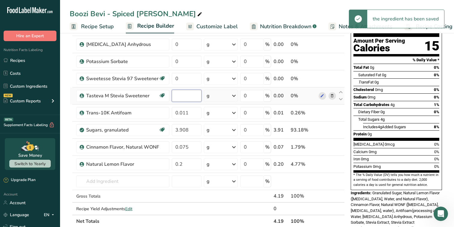
paste input "0.016"
type input "0.016"
click at [191, 74] on div "Ingredient * Amount * Unit * Waste * .a-a{fill:#347362;}.b-a{fill:#fff;} Grams …" at bounding box center [207, 117] width 275 height 222
paste input "0.023"
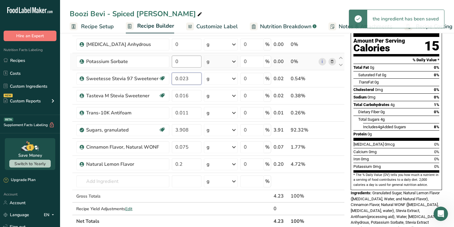
type input "0.023"
click at [191, 62] on div "Ingredient * Amount * Unit * Waste * .a-a{fill:#347362;}.b-a{fill:#fff;} Grams …" at bounding box center [207, 117] width 275 height 222
paste input "0.016"
type input "0.016"
click at [188, 41] on div "Ingredient * Amount * Unit * Waste * .a-a{fill:#347362;}.b-a{fill:#fff;} Grams …" at bounding box center [207, 117] width 275 height 222
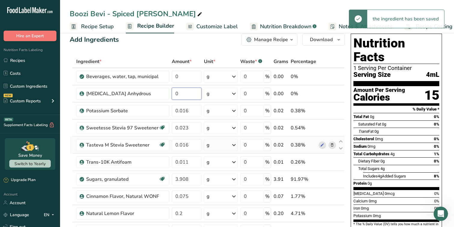
scroll to position [5, 0]
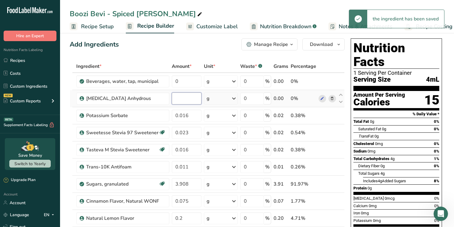
paste input "0.056"
type input "0.056"
click at [189, 82] on div "Ingredient * Amount * Unit * Waste * .a-a{fill:#347362;}.b-a{fill:#fff;} Grams …" at bounding box center [207, 171] width 275 height 222
paste input "10.925"
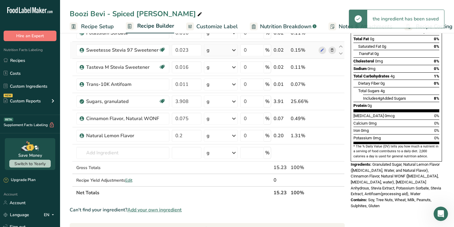
scroll to position [92, 0]
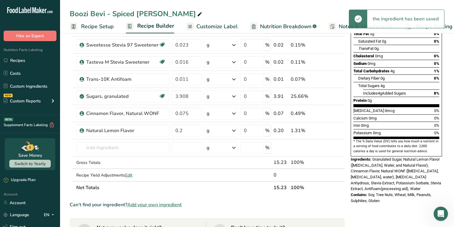
type input "10.925"
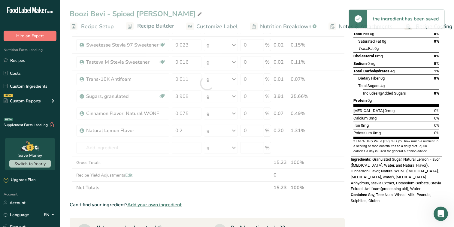
click at [229, 194] on section "Ingredient * Amount * Unit * Waste * .a-a{fill:#347362;}.b-a{fill:#fff;} Grams …" at bounding box center [207, 187] width 275 height 431
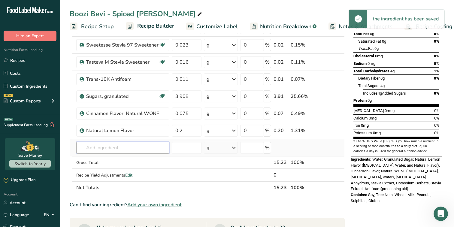
click at [143, 151] on input "text" at bounding box center [122, 148] width 93 height 12
click at [181, 151] on input "number" at bounding box center [187, 148] width 30 height 12
click at [145, 147] on input "text" at bounding box center [122, 148] width 93 height 12
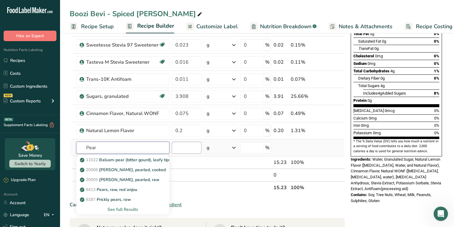
type input "Pear"
click at [191, 149] on input "number" at bounding box center [187, 148] width 30 height 12
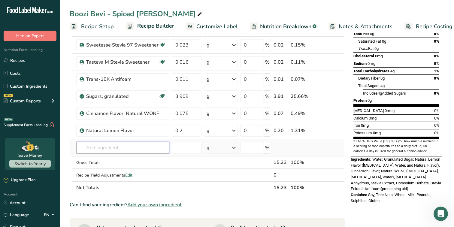
click at [160, 143] on input "text" at bounding box center [122, 148] width 93 height 12
type input "Pear flavor"
click at [199, 184] on th "Net Totals" at bounding box center [173, 187] width 197 height 13
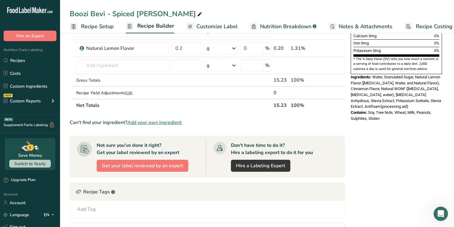
scroll to position [0, 0]
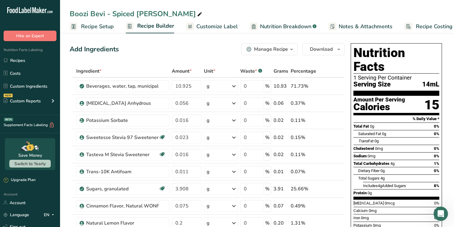
click at [209, 27] on span "Customize Label" at bounding box center [216, 27] width 41 height 8
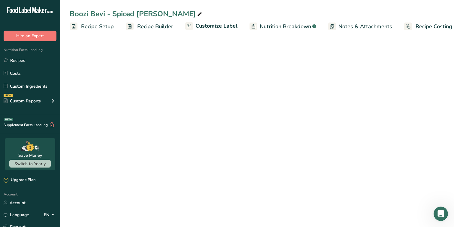
scroll to position [0, 8]
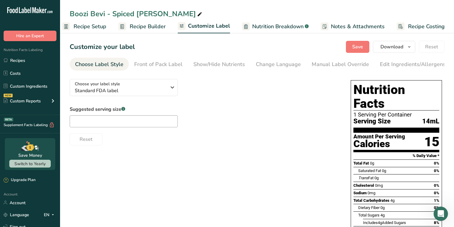
click at [149, 26] on span "Recipe Builder" at bounding box center [148, 27] width 36 height 8
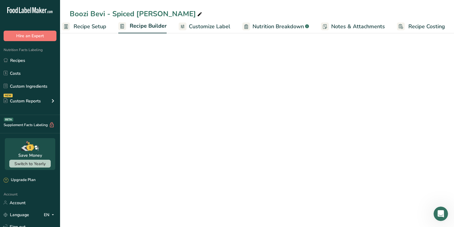
scroll to position [0, 8]
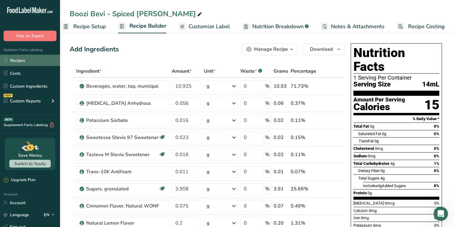
click at [51, 64] on link "Recipes" at bounding box center [30, 60] width 60 height 11
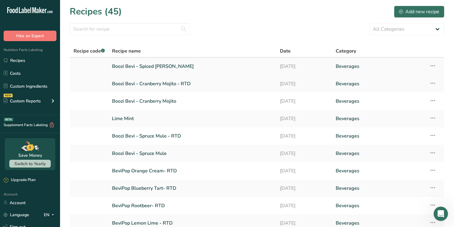
click at [429, 65] on td "Recipe Setup Delete Recipe Duplicate Recipe Scale Recipe Save as Sub-Recipe .a-…" at bounding box center [434, 66] width 19 height 17
click at [439, 65] on td "Recipe Setup Delete Recipe Duplicate Recipe Scale Recipe Save as Sub-Recipe .a-…" at bounding box center [434, 66] width 19 height 17
click at [434, 66] on icon at bounding box center [432, 65] width 7 height 11
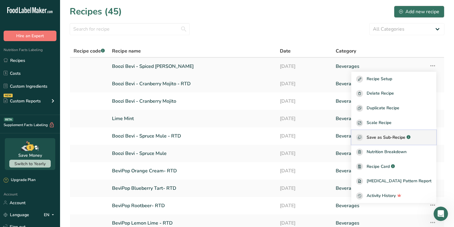
click at [388, 137] on span "Save as Sub-Recipe" at bounding box center [385, 137] width 39 height 6
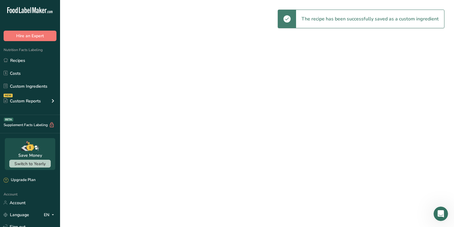
select select "30"
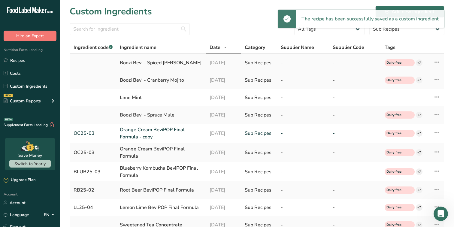
click at [144, 66] on div "Boozi Bevi - Spiced Pear Collins" at bounding box center [161, 62] width 83 height 7
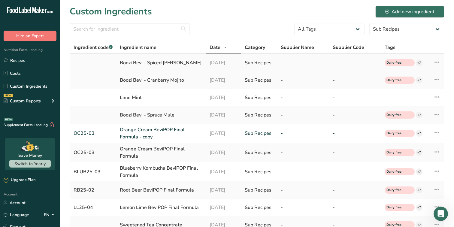
click at [131, 63] on div "Boozi Bevi - Spiced Pear Collins" at bounding box center [161, 62] width 83 height 7
click at [174, 63] on div "Boozi Bevi - Spiced Pear Collins" at bounding box center [161, 62] width 83 height 7
click at [438, 59] on icon at bounding box center [436, 62] width 7 height 11
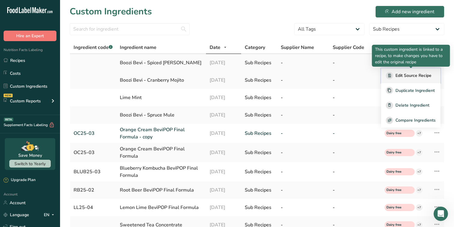
click at [412, 73] on span "Edit Source Recipe" at bounding box center [413, 75] width 36 height 6
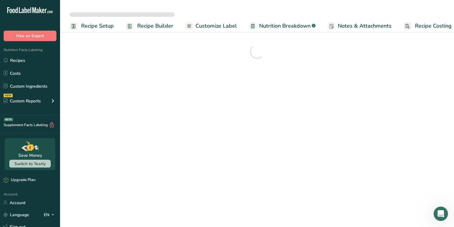
click at [137, 25] on span "Recipe Builder" at bounding box center [155, 26] width 36 height 8
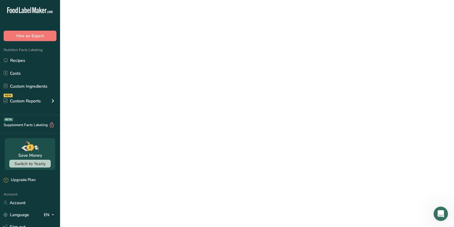
scroll to position [0, 7]
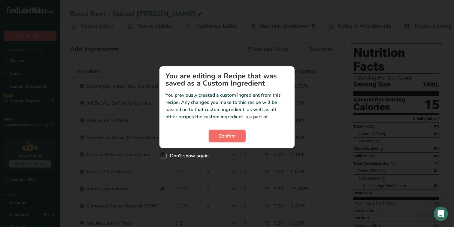
click at [223, 137] on span "Confirm" at bounding box center [227, 135] width 17 height 7
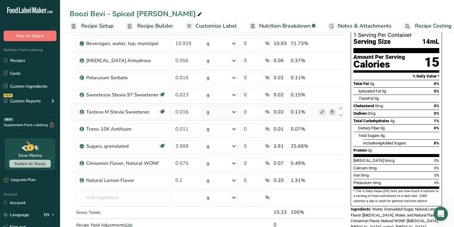
scroll to position [0, 0]
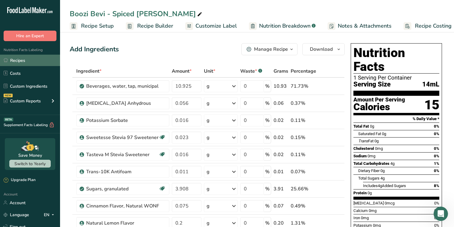
click at [33, 61] on link "Recipes" at bounding box center [30, 60] width 60 height 11
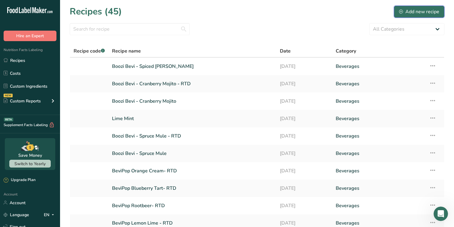
click at [422, 13] on div "Add new recipe" at bounding box center [419, 11] width 40 height 7
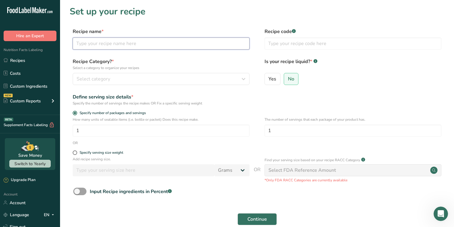
click at [97, 46] on input "text" at bounding box center [161, 44] width 177 height 12
type input "b"
type input "Boozi Bevi - Spiced Pear Collins - RTD"
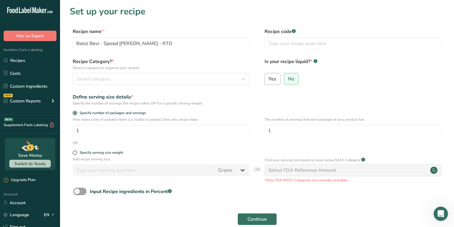
click at [272, 84] on label "Yes" at bounding box center [272, 79] width 16 height 12
click at [269, 81] on input "Yes" at bounding box center [267, 79] width 4 height 4
radio input "true"
radio input "false"
select select "22"
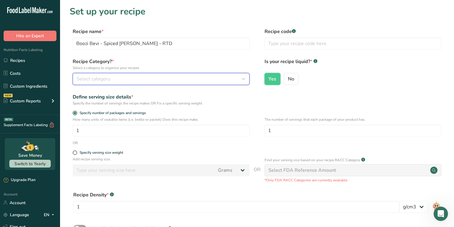
click at [152, 84] on button "Select category" at bounding box center [161, 79] width 177 height 12
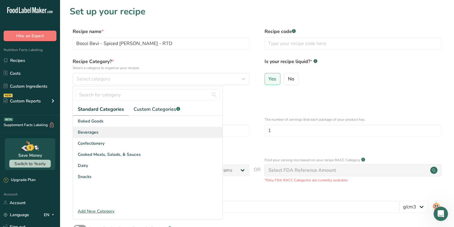
click at [114, 131] on div "Beverages" at bounding box center [147, 132] width 149 height 11
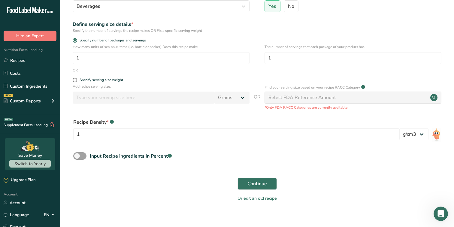
scroll to position [80, 0]
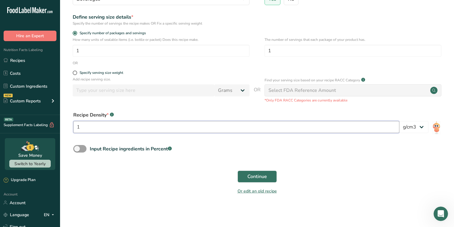
click at [236, 132] on input "1" at bounding box center [236, 127] width 326 height 12
type input "1.101"
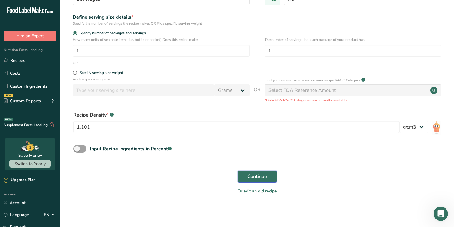
click at [255, 175] on span "Continue" at bounding box center [257, 176] width 20 height 7
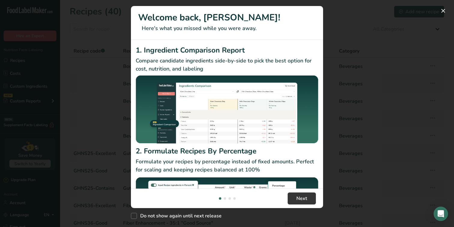
click at [191, 219] on div "Do not show again until next release" at bounding box center [227, 214] width 192 height 13
click at [192, 214] on span "Do not show again until next release" at bounding box center [179, 216] width 85 height 6
click at [135, 214] on input "Do not show again until next release" at bounding box center [133, 216] width 4 height 4
checkbox input "true"
click at [310, 194] on button "Next" at bounding box center [302, 198] width 28 height 12
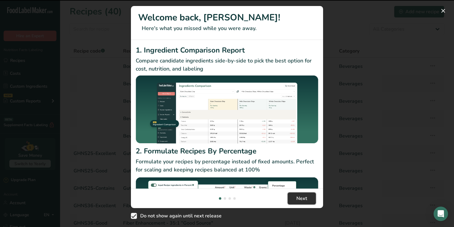
scroll to position [0, 192]
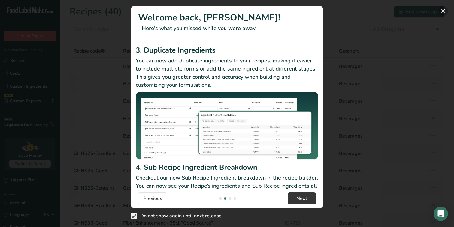
click at [445, 10] on button "New Features" at bounding box center [443, 11] width 10 height 10
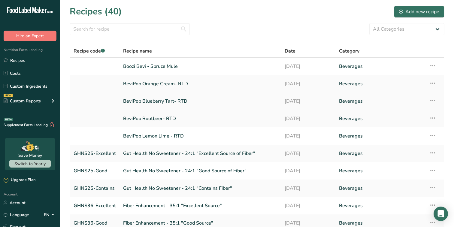
scroll to position [16, 0]
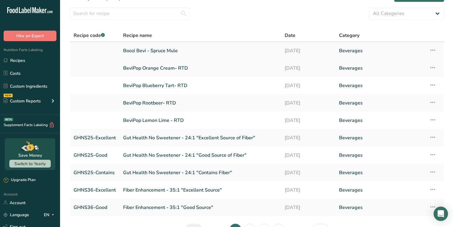
click at [150, 51] on link "Boozi Bevi - Spruce Mule" at bounding box center [200, 50] width 154 height 13
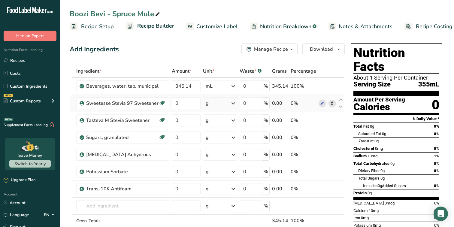
click at [331, 104] on icon at bounding box center [332, 103] width 4 height 6
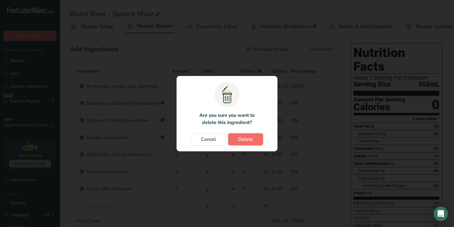
click at [253, 140] on button "Delete" at bounding box center [245, 139] width 35 height 12
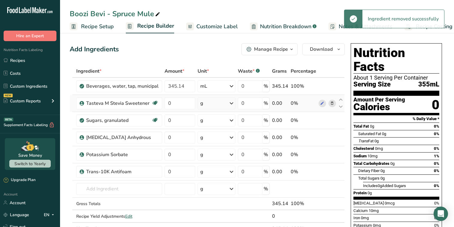
click at [333, 106] on icon at bounding box center [332, 103] width 4 height 6
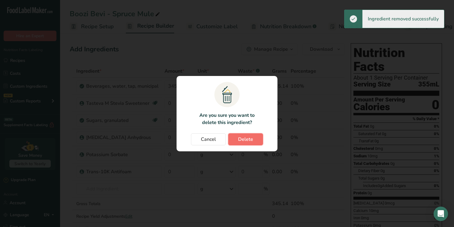
click at [255, 137] on button "Delete" at bounding box center [245, 139] width 35 height 12
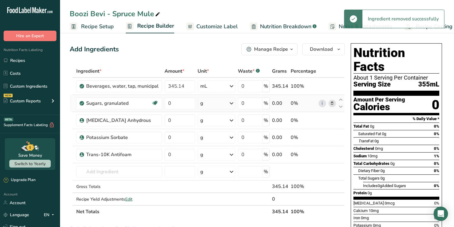
click at [331, 106] on span at bounding box center [331, 103] width 7 height 7
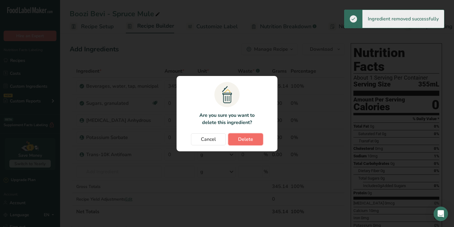
click at [248, 134] on button "Delete" at bounding box center [245, 139] width 35 height 12
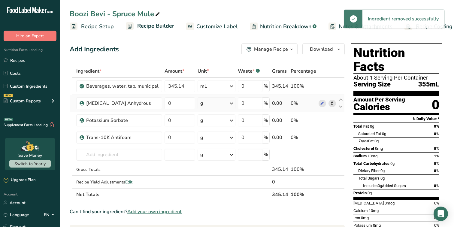
click at [332, 105] on icon at bounding box center [332, 103] width 4 height 6
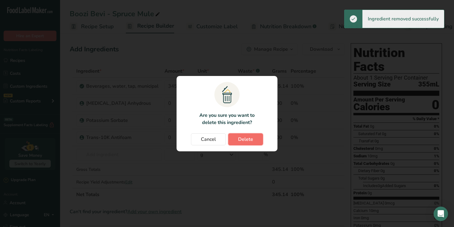
click at [247, 137] on span "Delete" at bounding box center [245, 139] width 15 height 7
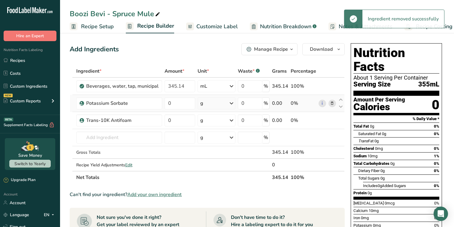
click at [331, 105] on icon at bounding box center [332, 103] width 4 height 6
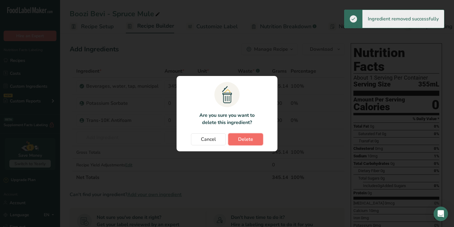
click at [247, 140] on span "Delete" at bounding box center [245, 139] width 15 height 7
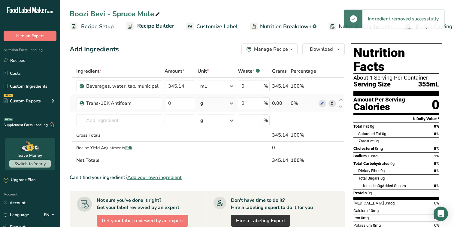
click at [333, 104] on icon at bounding box center [332, 103] width 4 height 6
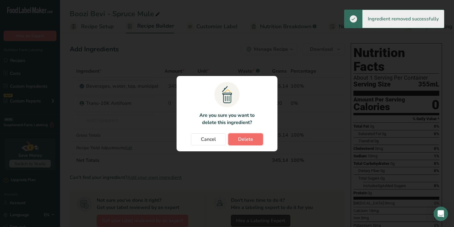
click at [248, 136] on span "Delete" at bounding box center [245, 139] width 15 height 7
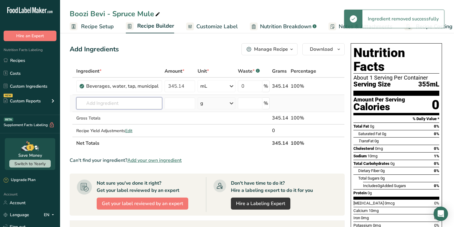
click at [129, 100] on input "text" at bounding box center [119, 103] width 86 height 12
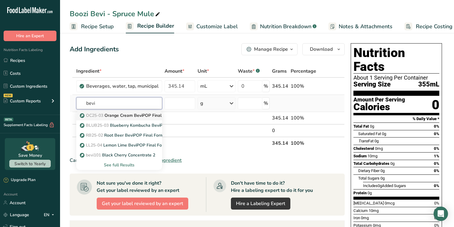
type input "bevi"
click at [119, 116] on p "OC25-03 Orange Cream BeviPOP Final Formula" at bounding box center [130, 115] width 98 height 6
type input "Orange Cream BeviPOP Final Formula"
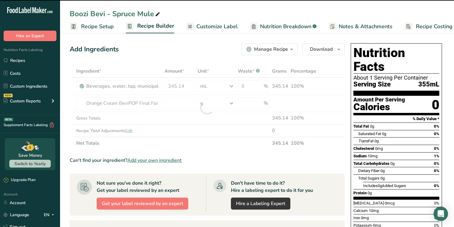
type input "0"
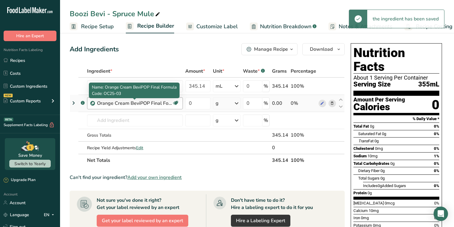
click at [158, 103] on div "Orange Cream BeviPOP Final Formula" at bounding box center [134, 103] width 75 height 7
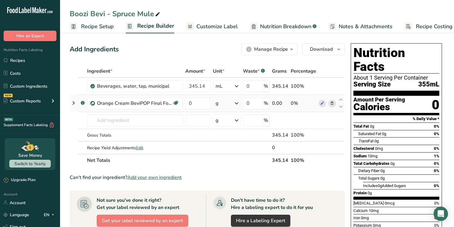
click at [72, 105] on icon at bounding box center [73, 103] width 7 height 11
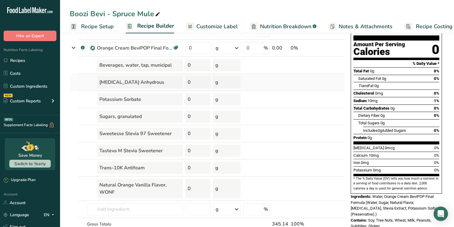
scroll to position [55, 0]
click at [131, 188] on div "Natural Orange Vanilla Flavor, WONF" at bounding box center [140, 188] width 86 height 19
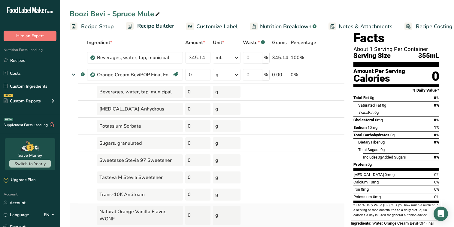
scroll to position [28, 0]
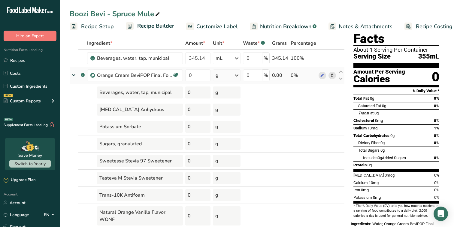
click at [333, 76] on icon at bounding box center [332, 75] width 4 height 6
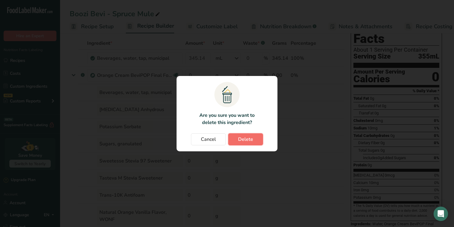
click at [243, 141] on span "Delete" at bounding box center [245, 139] width 15 height 7
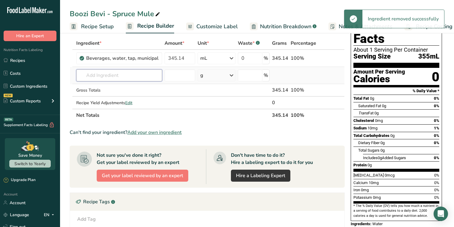
click at [150, 77] on input "text" at bounding box center [119, 75] width 86 height 12
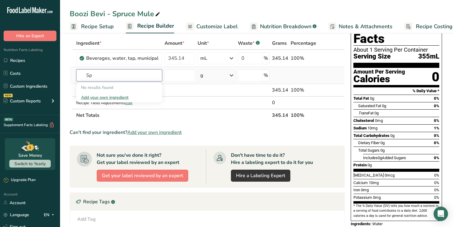
type input "S"
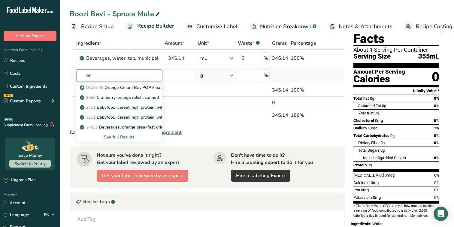
type input "o"
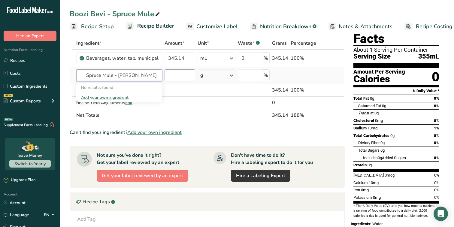
type input "Spruce Mule - Boozi Bevi"
click at [179, 77] on input "number" at bounding box center [179, 75] width 31 height 12
click at [133, 74] on input "text" at bounding box center [119, 75] width 86 height 12
type input "S"
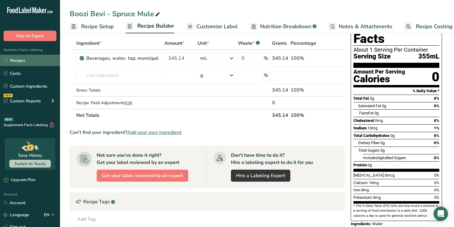
click at [48, 62] on link "Recipes" at bounding box center [30, 60] width 60 height 11
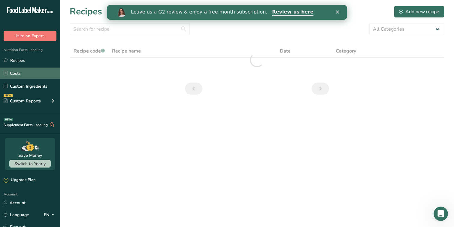
click at [44, 72] on link "Costs" at bounding box center [30, 73] width 60 height 11
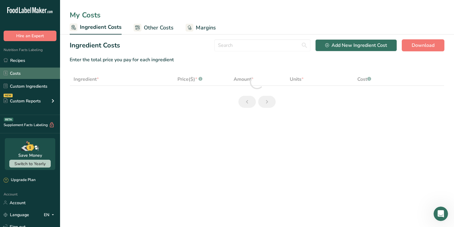
select select "12"
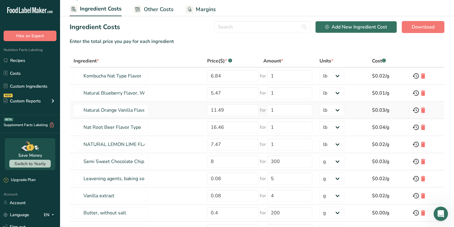
scroll to position [24, 0]
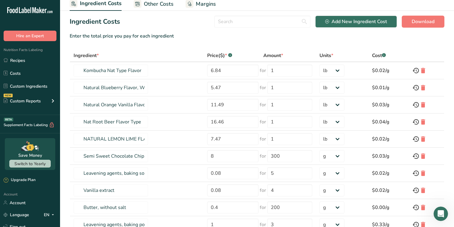
click at [348, 15] on section "Ingredient Costs Add New Ingredient Cost Download Enter the total price you pay…" at bounding box center [257, 135] width 394 height 249
click at [32, 84] on link "Custom Ingredients" at bounding box center [30, 85] width 60 height 11
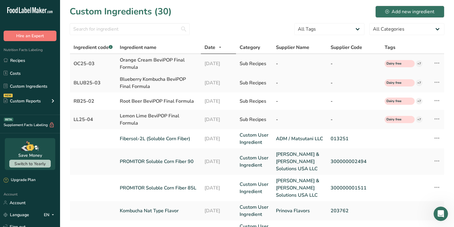
click at [439, 62] on icon at bounding box center [436, 63] width 7 height 11
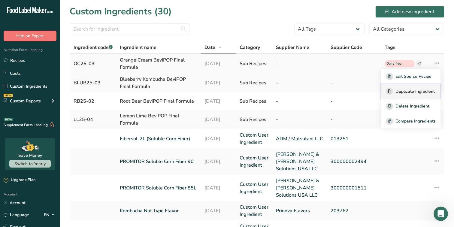
click at [417, 91] on span "Duplicate Ingredient" at bounding box center [414, 91] width 39 height 6
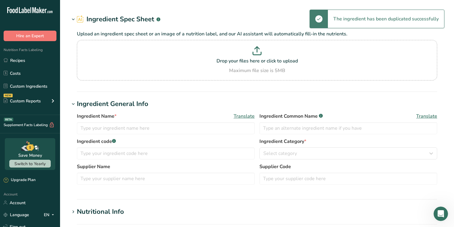
type input "Orange Cream BeviPOP Final Formula - copy"
type input "OC25-03"
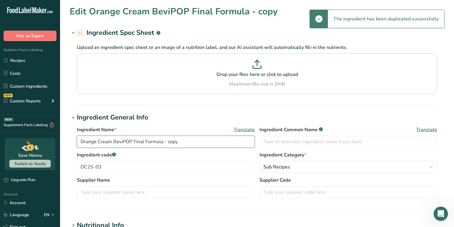
click at [131, 142] on input "Orange Cream BeviPOP Final Formula - copy" at bounding box center [166, 142] width 178 height 12
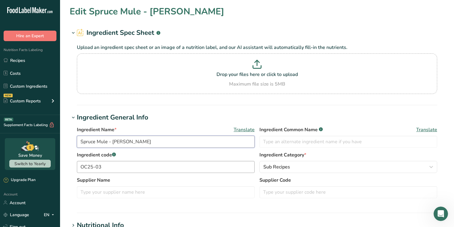
type input "Spruce Mule - Boozi Bevi"
drag, startPoint x: 126, startPoint y: 166, endPoint x: 74, endPoint y: 166, distance: 52.5
click at [74, 166] on div "Ingredient Name * Translate Spruce Mule - Boozi Bevi Ingredient Common Name .a-…" at bounding box center [257, 163] width 375 height 83
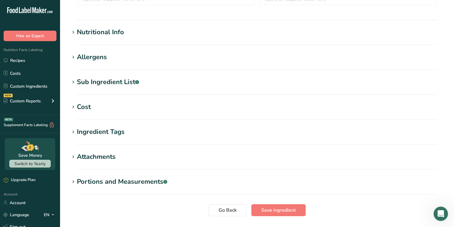
scroll to position [233, 0]
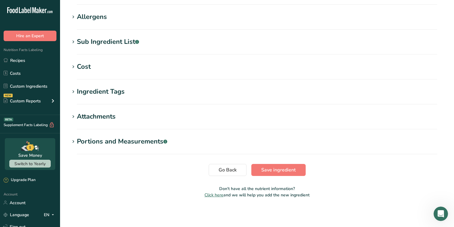
click at [117, 143] on div "Portions and Measurements .a-a{fill:#347362;}.b-a{fill:#fff;}" at bounding box center [122, 142] width 90 height 10
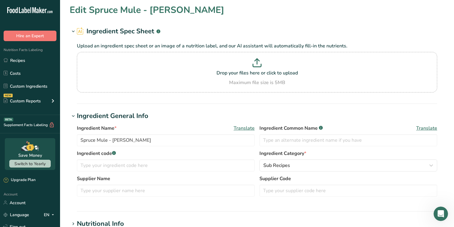
scroll to position [0, 0]
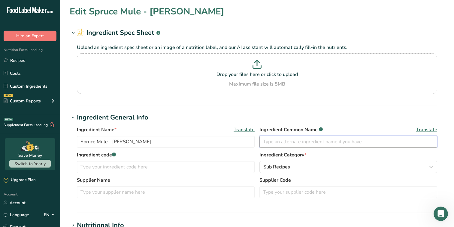
click at [270, 138] on input "text" at bounding box center [348, 142] width 178 height 12
click at [157, 30] on div ".a-a{fill:#347362;}.b-a{fill:#fff;}" at bounding box center [158, 33] width 4 height 10
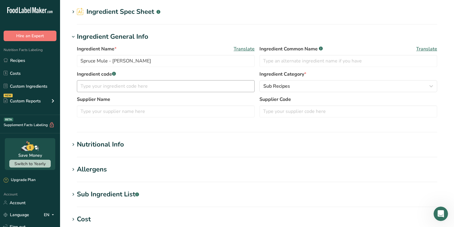
scroll to position [36, 0]
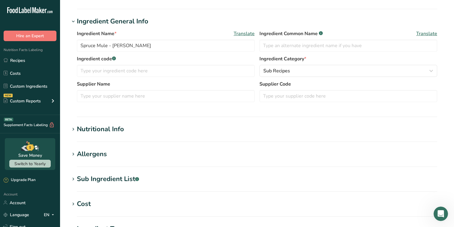
click at [107, 140] on section "Nutritional Info Serving Size .a-a{fill:#347362;}.b-a{fill:#fff;} Add ingredien…" at bounding box center [257, 133] width 375 height 18
click at [102, 132] on div "Nutritional Info" at bounding box center [100, 129] width 47 height 10
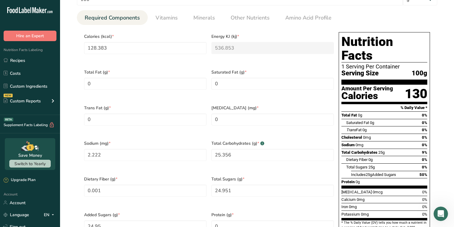
scroll to position [198, 0]
click at [170, 14] on span "Vitamins" at bounding box center [166, 18] width 22 height 8
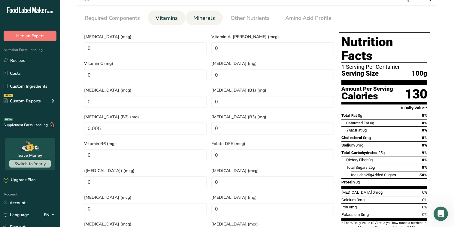
click at [202, 20] on span "Minerals" at bounding box center [204, 18] width 22 height 8
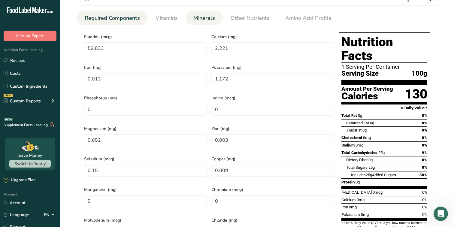
click at [138, 19] on span "Required Components" at bounding box center [112, 18] width 55 height 8
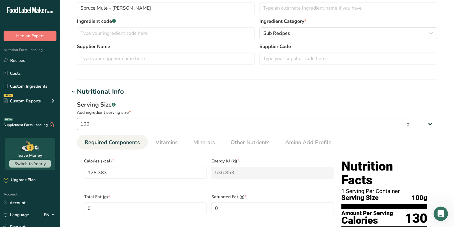
scroll to position [0, 0]
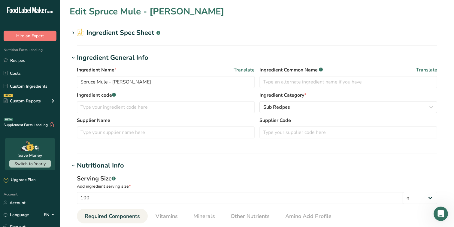
click at [137, 32] on h2 "Ingredient Spec Sheet .a-a{fill:#347362;}.b-a{fill:#fff;}" at bounding box center [118, 33] width 83 height 10
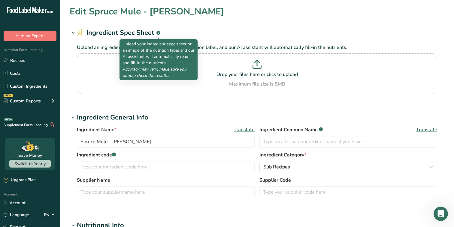
click at [159, 31] on rect at bounding box center [158, 33] width 4 height 4
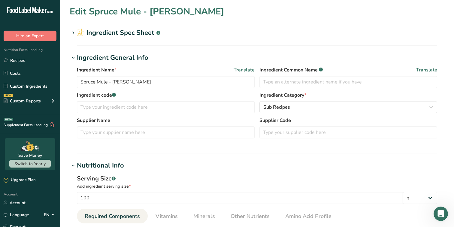
click at [74, 30] on icon at bounding box center [73, 33] width 5 height 8
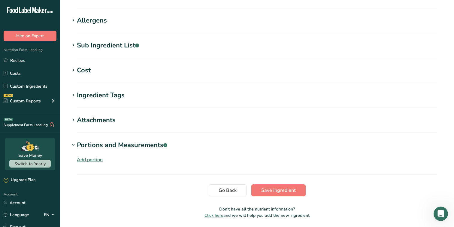
scroll to position [516, 0]
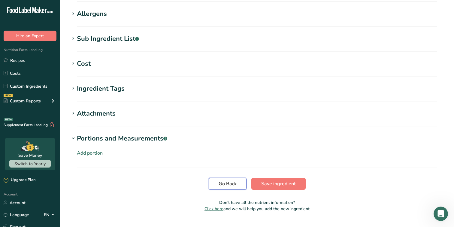
click at [225, 180] on span "Go Back" at bounding box center [228, 183] width 18 height 7
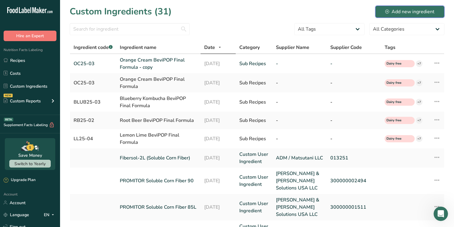
click at [410, 10] on div "Add new ingredient" at bounding box center [409, 11] width 49 height 7
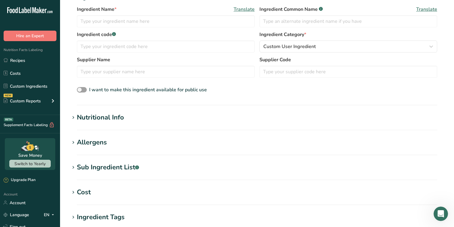
scroll to position [122, 0]
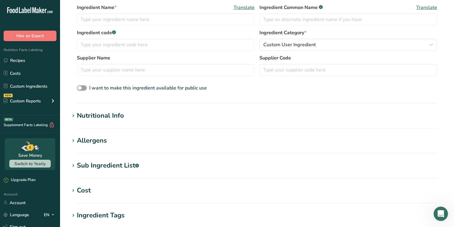
click at [114, 112] on div "Nutritional Info" at bounding box center [100, 116] width 47 height 10
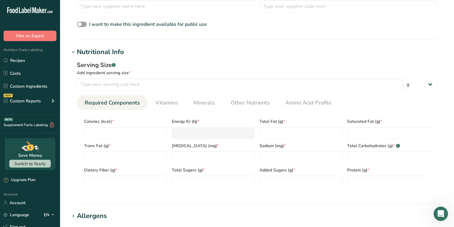
scroll to position [196, 0]
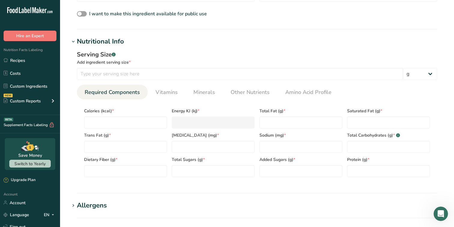
click at [110, 38] on div "Nutritional Info" at bounding box center [100, 42] width 47 height 10
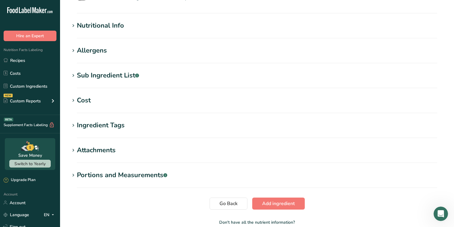
scroll to position [216, 0]
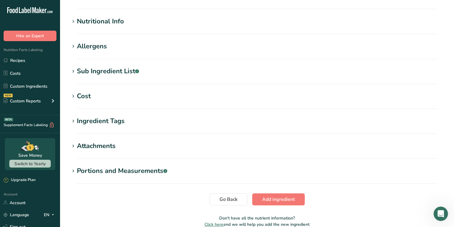
click at [87, 130] on section "Ingredient Tags Add tags Standard Tags Custom Tags Source of Antioxidants Prebi…" at bounding box center [257, 125] width 375 height 18
click at [91, 126] on div "Ingredient Tags" at bounding box center [101, 121] width 48 height 10
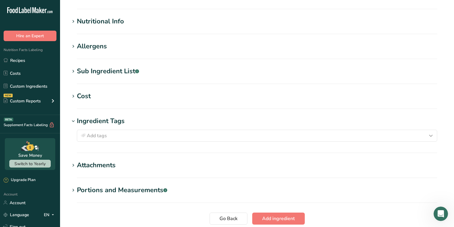
click at [94, 122] on div "Ingredient Tags" at bounding box center [101, 121] width 48 height 10
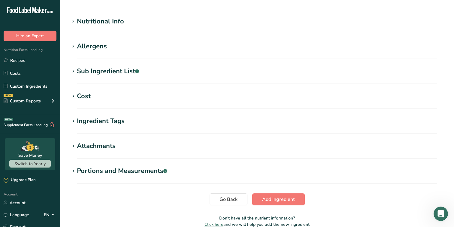
click at [116, 66] on div "Sub Ingredient List .a-a{fill:#347362;}.b-a{fill:#fff;}" at bounding box center [108, 71] width 62 height 10
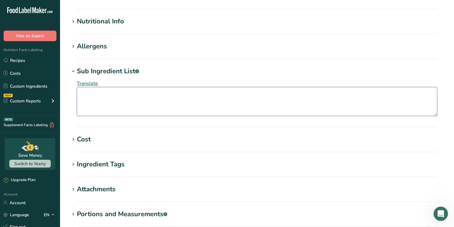
click at [102, 94] on textarea at bounding box center [257, 101] width 360 height 29
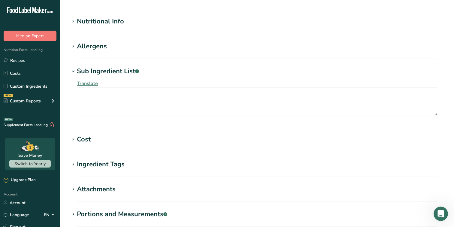
click at [141, 71] on h1 "Sub Ingredient List .a-a{fill:#347362;}.b-a{fill:#fff;}" at bounding box center [257, 71] width 375 height 10
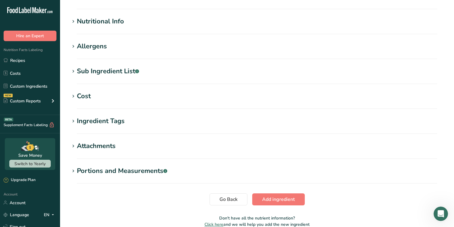
click at [119, 78] on section "Sub Ingredient List .a-a{fill:#347362;}.b-a{fill:#fff;} Translate" at bounding box center [257, 75] width 375 height 18
click at [114, 74] on div "Sub Ingredient List .a-a{fill:#347362;}.b-a{fill:#fff;}" at bounding box center [108, 71] width 62 height 10
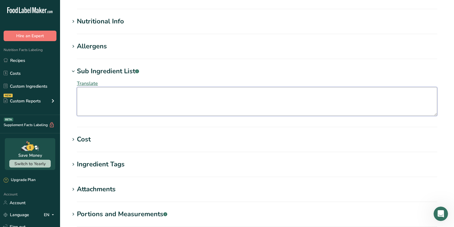
click at [100, 95] on textarea at bounding box center [257, 101] width 360 height 29
paste textarea "Filtered water, granulated sugar, natural flavor, citric acid, stevia extract, …"
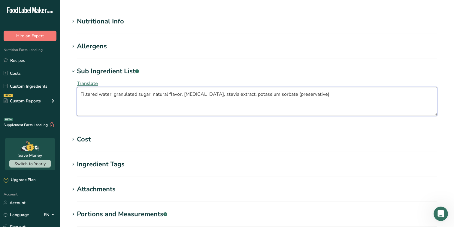
type textarea "Filtered water, granulated sugar, natural flavor, citric acid, stevia extract, …"
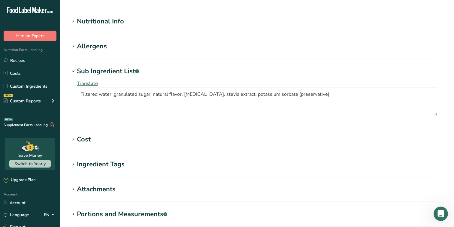
click at [195, 76] on h1 "Sub Ingredient List .a-a{fill:#347362;}.b-a{fill:#fff;}" at bounding box center [257, 71] width 375 height 10
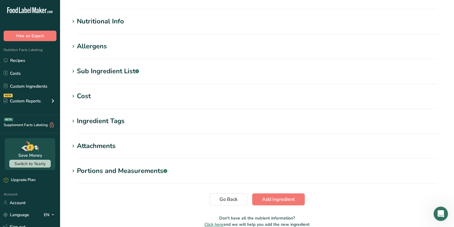
click at [130, 96] on h1 "Cost" at bounding box center [257, 96] width 375 height 10
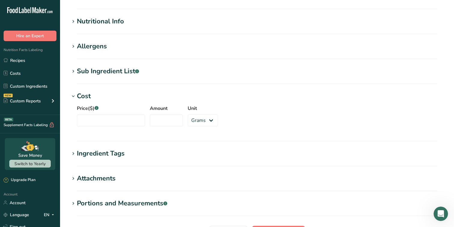
click at [112, 94] on h1 "Cost" at bounding box center [257, 96] width 375 height 10
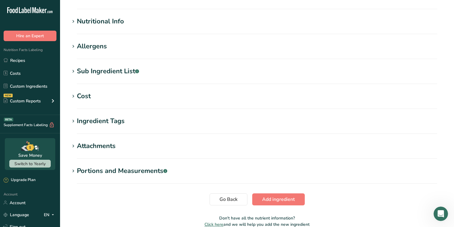
click at [101, 120] on div "Ingredient Tags" at bounding box center [101, 121] width 48 height 10
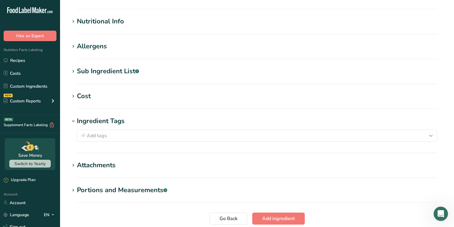
click at [101, 120] on div "Ingredient Tags" at bounding box center [101, 121] width 48 height 10
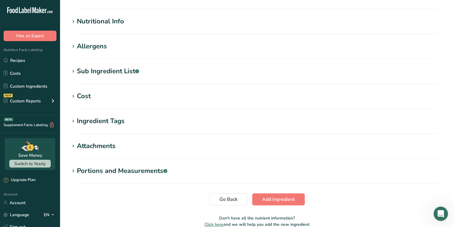
click at [93, 144] on div "Attachments" at bounding box center [96, 146] width 39 height 10
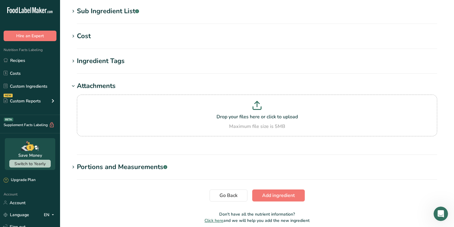
scroll to position [278, 0]
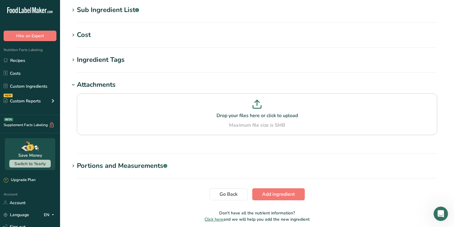
click at [92, 167] on div "Portions and Measurements .a-a{fill:#347362;}.b-a{fill:#fff;}" at bounding box center [122, 166] width 90 height 10
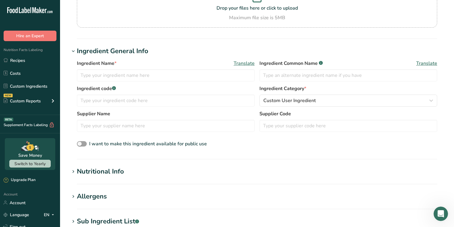
scroll to position [0, 0]
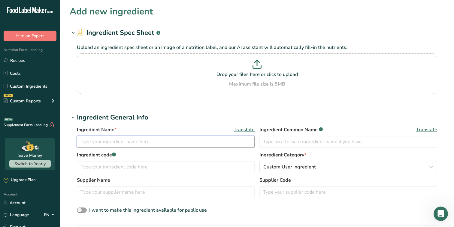
click at [211, 142] on input "text" at bounding box center [166, 142] width 178 height 12
drag, startPoint x: 121, startPoint y: 139, endPoint x: 63, endPoint y: 133, distance: 58.6
paste input "Type Flavor, Natural & Artificial"
type input "Spruce Type Flavor, Natural & Artificial"
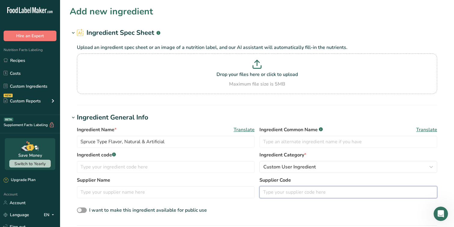
click at [273, 196] on input "text" at bounding box center [348, 192] width 178 height 12
paste input "16098"
type input "16098"
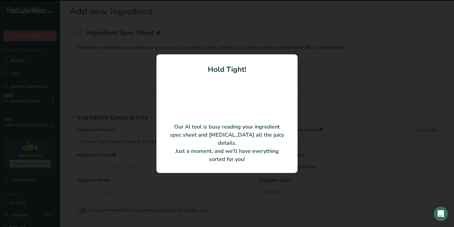
type input "FlavorSum"
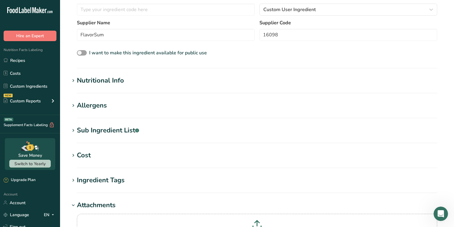
scroll to position [134, 0]
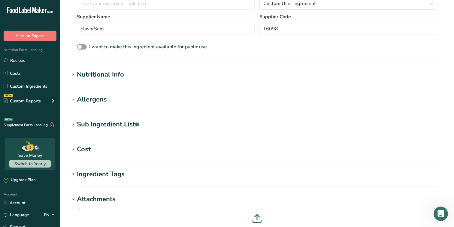
click at [112, 75] on div "Nutritional Info" at bounding box center [100, 75] width 47 height 10
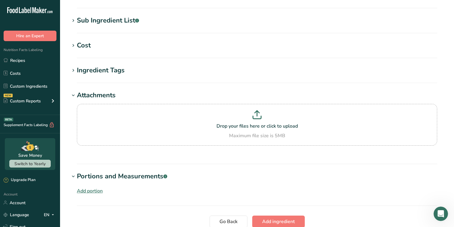
scroll to position [378, 0]
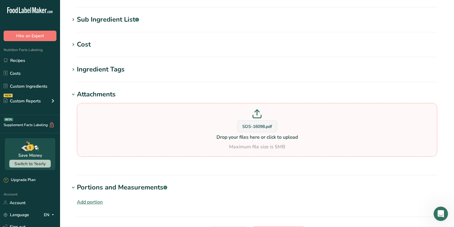
click at [264, 128] on span "SDS-16098.pdf" at bounding box center [257, 126] width 30 height 6
click at [264, 128] on input "SDS-16098.pdf Drop your files here or click to upload Maximum file size is 5MB" at bounding box center [257, 130] width 360 height 54
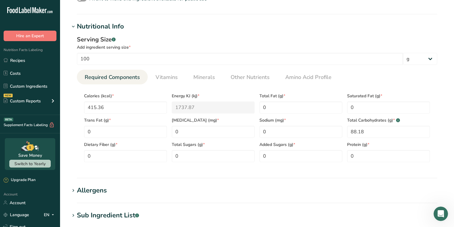
scroll to position [185, 0]
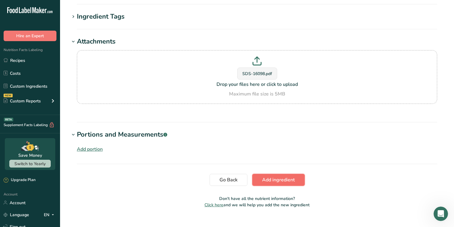
click at [287, 180] on span "Add ingredient" at bounding box center [278, 179] width 33 height 7
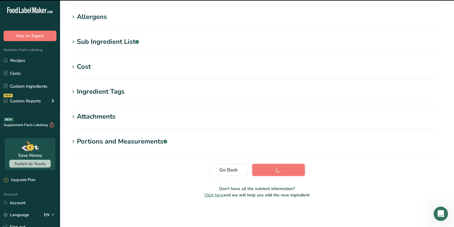
scroll to position [0, 0]
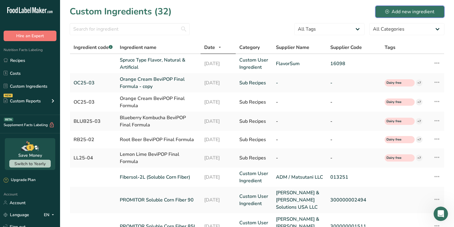
click at [410, 12] on div "Add new ingredient" at bounding box center [409, 11] width 49 height 7
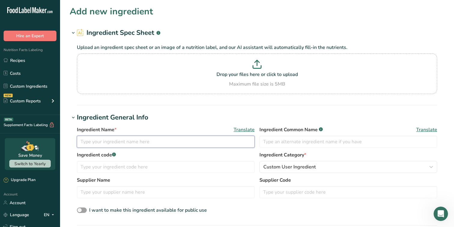
click at [132, 141] on input "text" at bounding box center [166, 142] width 178 height 12
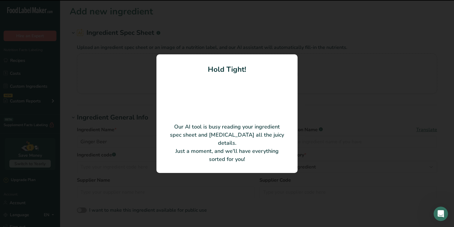
type input "Natural Ginger Beer Flavor"
type input "FlavorSum"
type input "21894"
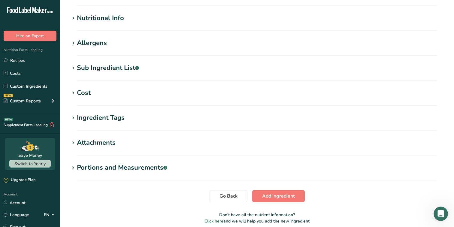
scroll to position [191, 0]
click at [118, 18] on div "Nutritional Info" at bounding box center [100, 18] width 47 height 10
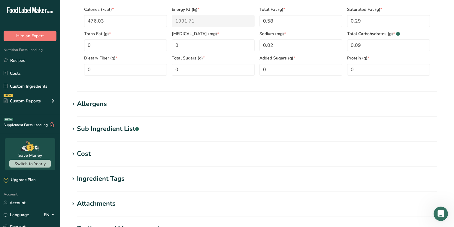
scroll to position [356, 0]
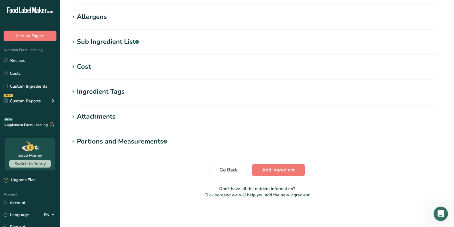
click at [115, 112] on div "Attachments" at bounding box center [96, 117] width 39 height 10
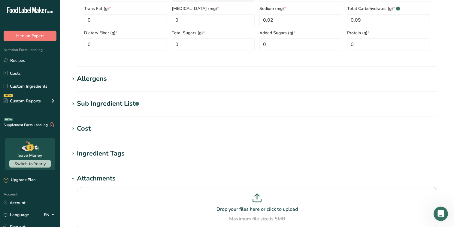
scroll to position [412, 0]
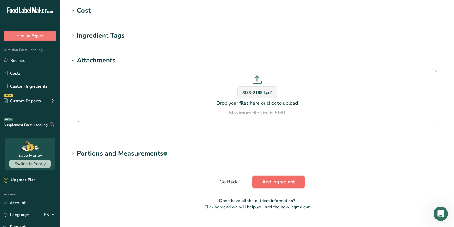
click at [280, 180] on span "Add ingredient" at bounding box center [278, 181] width 33 height 7
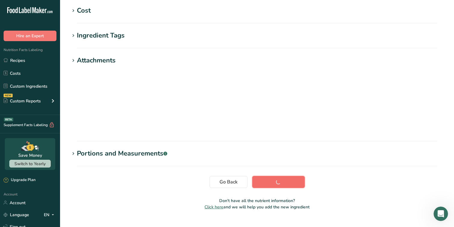
scroll to position [91, 0]
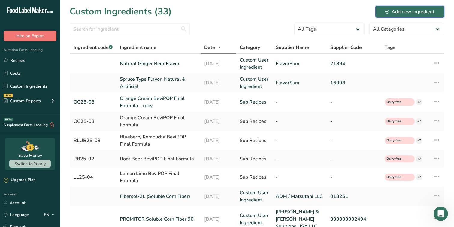
click at [404, 13] on div "Add new ingredient" at bounding box center [409, 11] width 49 height 7
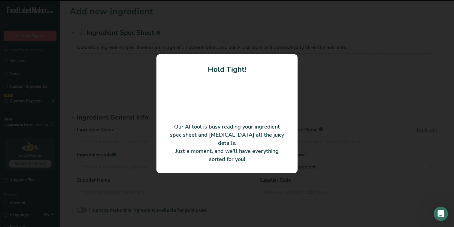
type input "Natural Lime Flavor"
type input "21464"
type input "FlavorSum"
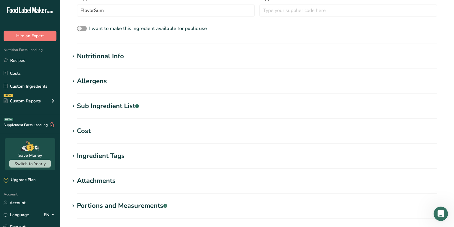
scroll to position [159, 0]
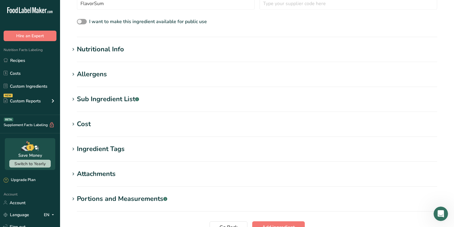
click at [195, 39] on section "Add new ingredient Ingredient Spec Sheet .a-a{fill:#347362;}.b-a{fill:#fff;} Up…" at bounding box center [257, 53] width 394 height 424
click at [194, 47] on h1 "Nutritional Info" at bounding box center [257, 49] width 375 height 10
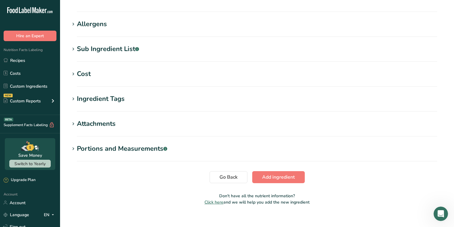
scroll to position [354, 0]
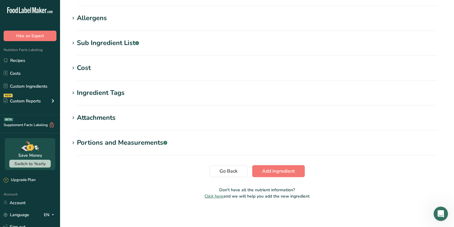
click at [99, 118] on div "Attachments" at bounding box center [96, 118] width 39 height 10
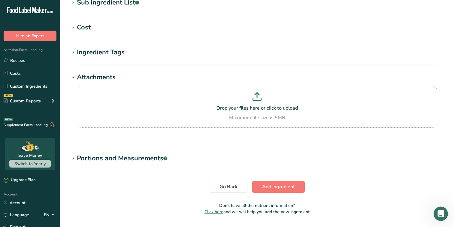
scroll to position [412, 0]
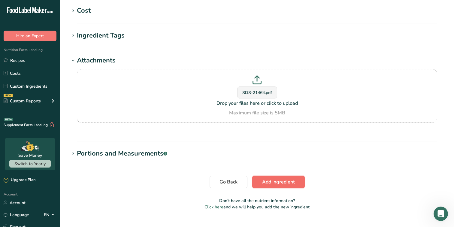
click at [270, 182] on span "Add ingredient" at bounding box center [278, 181] width 33 height 7
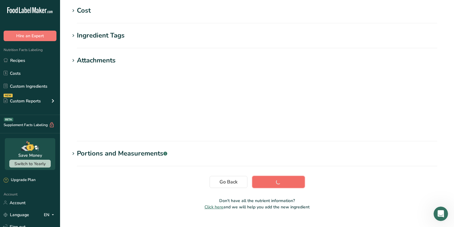
scroll to position [91, 0]
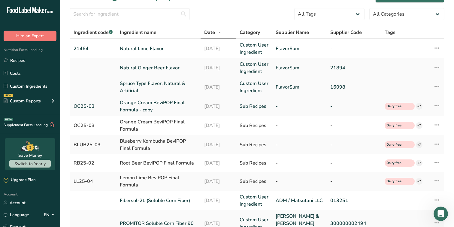
scroll to position [13, 0]
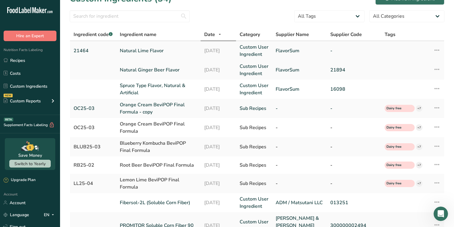
click at [83, 50] on link "21464" at bounding box center [93, 50] width 39 height 7
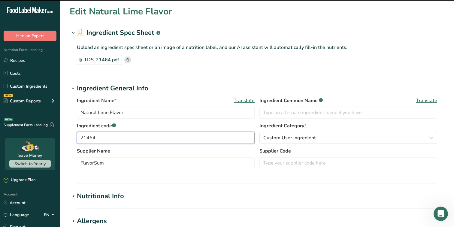
drag, startPoint x: 126, startPoint y: 141, endPoint x: 74, endPoint y: 141, distance: 52.2
click at [74, 141] on div "Ingredient Name * Translate Natural Lime Flavor Ingredient Common Name .a-a{fil…" at bounding box center [257, 134] width 375 height 83
drag, startPoint x: 120, startPoint y: 137, endPoint x: 66, endPoint y: 137, distance: 54.0
click at [66, 137] on section "Edit Natural Lime Flavor Ingredient Spec Sheet .a-a{fill:#347362;}.b-a{fill:#ff…" at bounding box center [257, 206] width 394 height 412
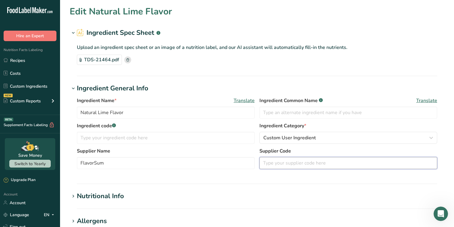
click at [294, 163] on input "text" at bounding box center [348, 163] width 178 height 12
paste input "21464"
type input "21464"
click at [185, 137] on input "text" at bounding box center [166, 138] width 178 height 12
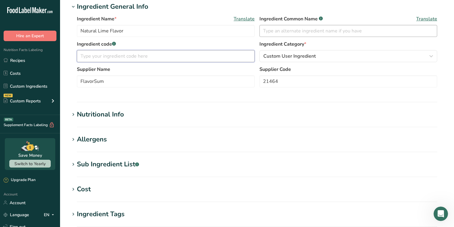
scroll to position [204, 0]
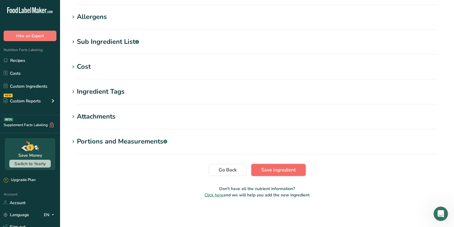
click at [280, 170] on span "Save ingredient" at bounding box center [278, 169] width 35 height 7
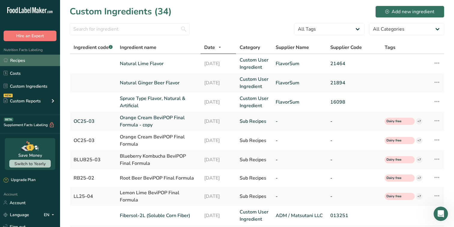
click at [38, 62] on link "Recipes" at bounding box center [30, 60] width 60 height 11
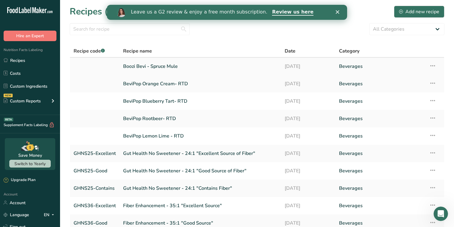
click at [139, 66] on link "Boozi Bevi - Spruce Mule" at bounding box center [200, 66] width 154 height 13
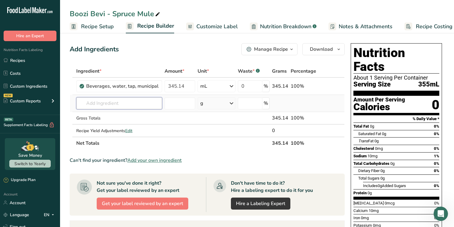
click at [122, 105] on input "text" at bounding box center [119, 103] width 86 height 12
type input "spruc"
click at [118, 115] on p "Spruce Type Flavor, Natural & Artificial" at bounding box center [121, 115] width 80 height 6
type input "Spruce Type Flavor, Natural & Artificial"
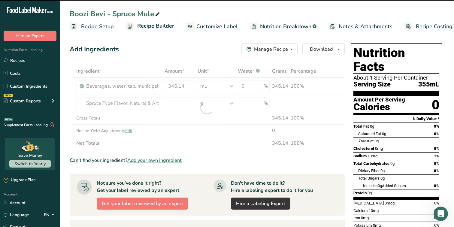
type input "0"
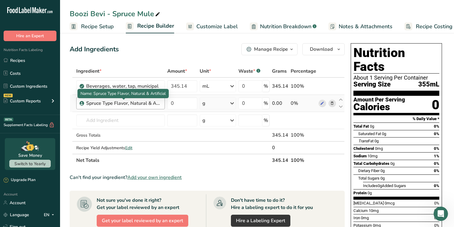
click at [144, 104] on div "Spruce Type Flavor, Natural & Artificial" at bounding box center [123, 103] width 75 height 7
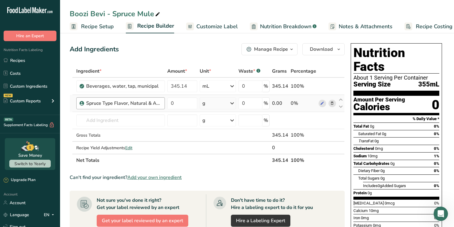
click at [125, 107] on div "Spruce Type Flavor, Natural & Artificial" at bounding box center [120, 103] width 89 height 12
click at [162, 103] on div "Spruce Type Flavor, Natural & Artificial" at bounding box center [120, 103] width 89 height 12
click at [99, 23] on span "Recipe Setup" at bounding box center [97, 27] width 33 height 8
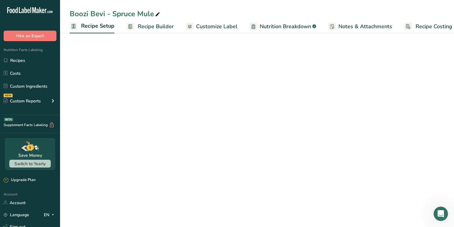
scroll to position [0, 2]
select select "17"
select select "22"
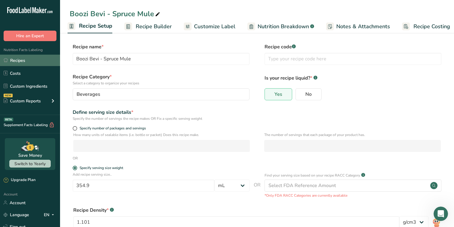
click at [35, 62] on link "Recipes" at bounding box center [30, 60] width 60 height 11
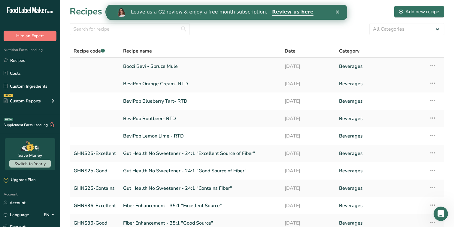
click at [168, 73] on td "Boozi Bevi - Spruce Mule" at bounding box center [199, 66] width 161 height 17
click at [170, 80] on link "BeviPop Orange Cream- RTD" at bounding box center [200, 83] width 154 height 13
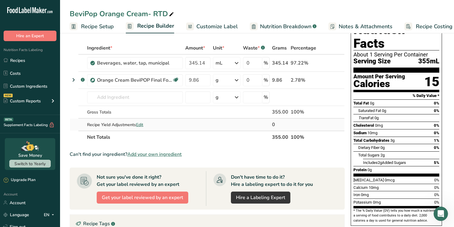
scroll to position [26, 0]
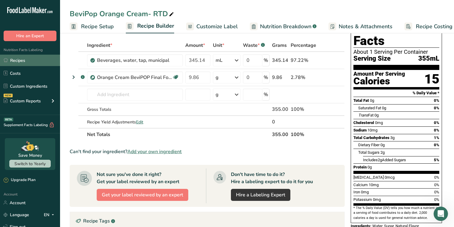
click at [26, 58] on link "Recipes" at bounding box center [30, 60] width 60 height 11
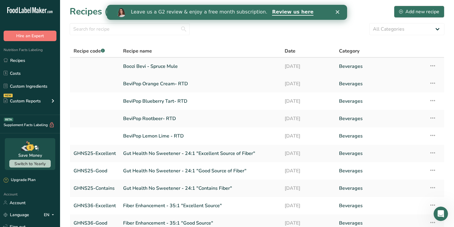
click at [207, 66] on link "Boozi Bevi - Spruce Mule" at bounding box center [200, 66] width 154 height 13
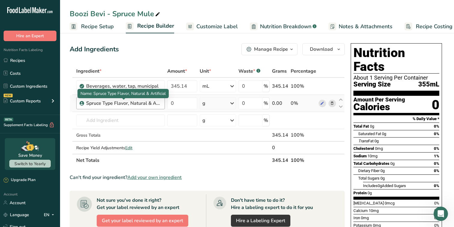
click at [151, 105] on div "Spruce Type Flavor, Natural & Artificial" at bounding box center [123, 103] width 75 height 7
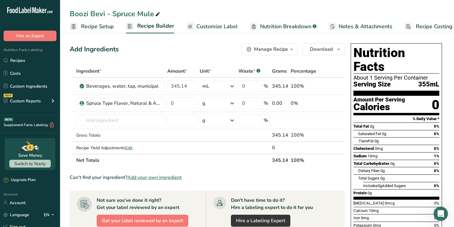
click at [279, 49] on div "Manage Recipe" at bounding box center [271, 49] width 34 height 7
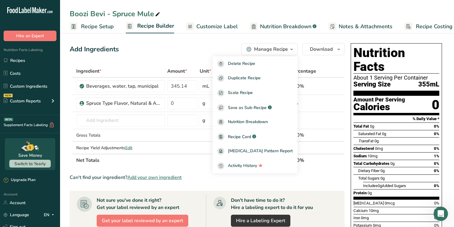
click at [162, 47] on div "Add Ingredients Manage Recipe Delete Recipe Duplicate Recipe Scale Recipe Save …" at bounding box center [207, 49] width 275 height 12
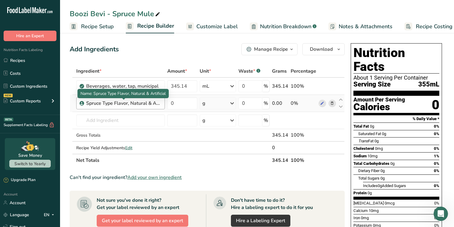
click at [149, 103] on div "Spruce Type Flavor, Natural & Artificial" at bounding box center [123, 103] width 75 height 7
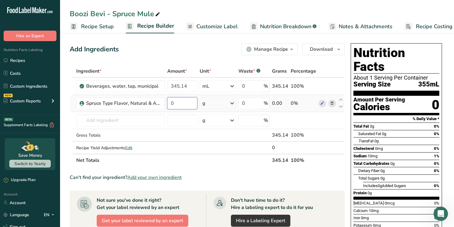
click at [180, 103] on input "0" at bounding box center [182, 103] width 30 height 12
click at [134, 123] on div "Ingredient * Amount * Unit * Waste * .a-a{fill:#347362;}.b-a{fill:#fff;} Grams …" at bounding box center [207, 116] width 275 height 102
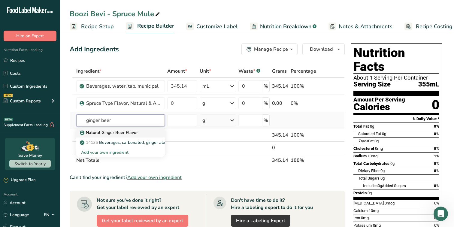
type input "ginger beer"
click at [127, 135] on p "Natural Ginger Beer Flavor" at bounding box center [109, 132] width 57 height 6
type input "Natural Ginger Beer Flavor"
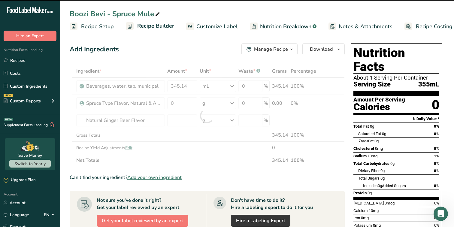
type input "0"
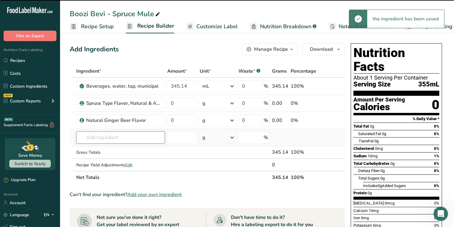
click at [122, 135] on input "text" at bounding box center [120, 137] width 89 height 12
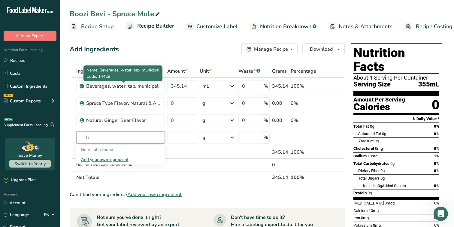
type input "l"
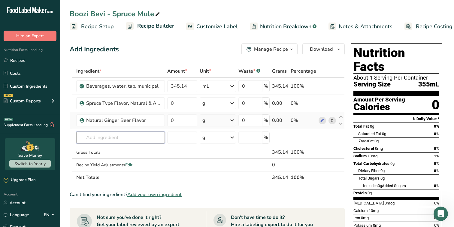
paste input "NATURAL LIME FLAVOR"
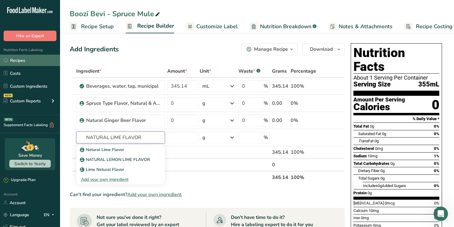
type input "NATURAL LIME FLAVOR"
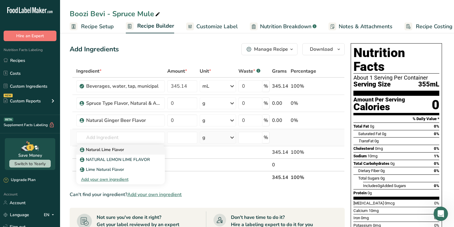
click at [109, 151] on p "Natural Lime Flavor" at bounding box center [102, 149] width 43 height 6
type input "Natural Lime Flavor"
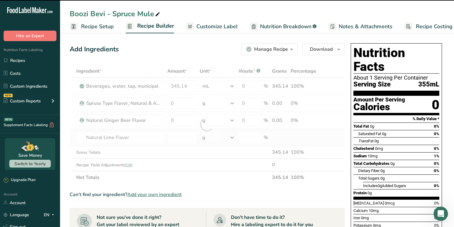
type input "0"
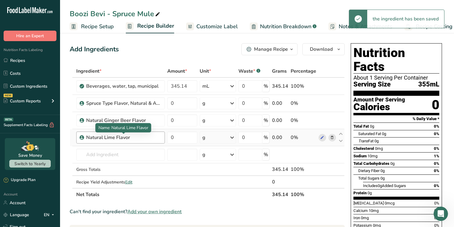
click at [147, 137] on div "Natural Lime Flavor" at bounding box center [123, 137] width 75 height 7
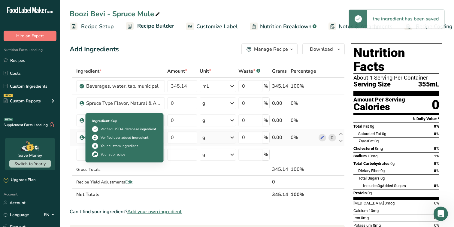
click at [81, 138] on icon at bounding box center [82, 137] width 4 height 5
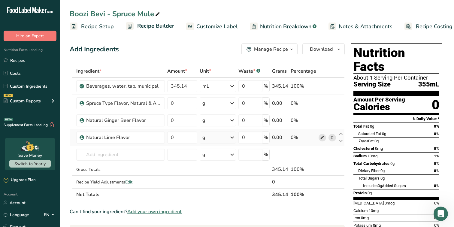
click at [323, 138] on icon at bounding box center [322, 137] width 4 height 6
click at [123, 156] on input "text" at bounding box center [120, 155] width 89 height 12
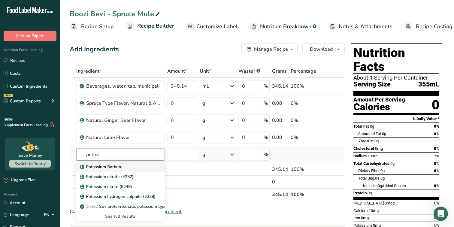
type input "potass"
click at [124, 170] on div "Potassium Sorbate" at bounding box center [115, 167] width 69 height 6
type input "Potassium Sorbate"
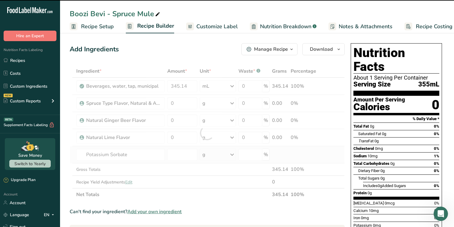
type input "0"
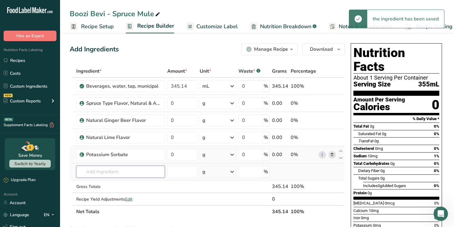
click at [122, 172] on input "text" at bounding box center [120, 172] width 89 height 12
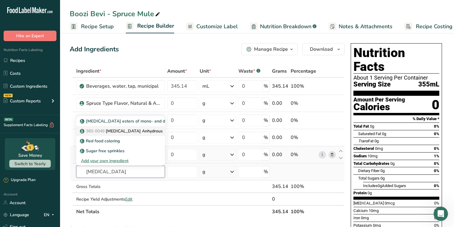
type input "citric acid"
click at [132, 130] on p "360-0049 Citric Acid Anhydrous" at bounding box center [122, 131] width 82 height 6
type input "Citric Acid Anhydrous"
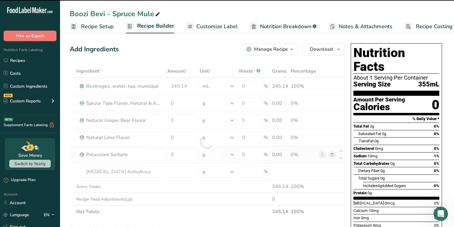
type input "0"
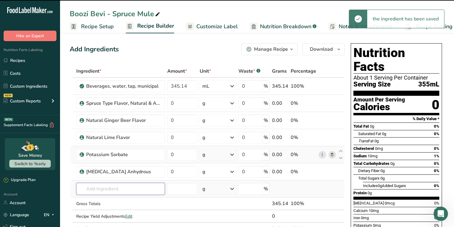
click at [120, 191] on input "text" at bounding box center [120, 189] width 89 height 12
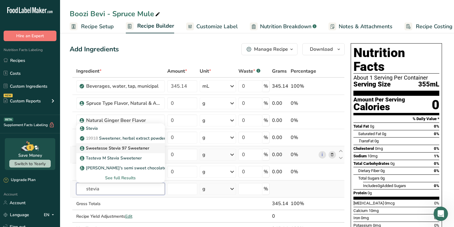
type input "stevia"
click at [131, 149] on p "Sweetesse Stevia 97 Sweetener" at bounding box center [115, 148] width 68 height 6
type input "Sweetesse Stevia 97 Sweetener"
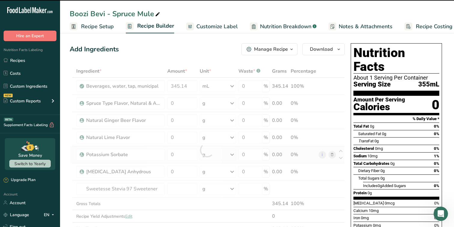
type input "0"
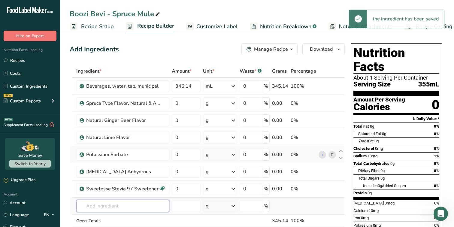
click at [114, 203] on input "text" at bounding box center [122, 206] width 93 height 12
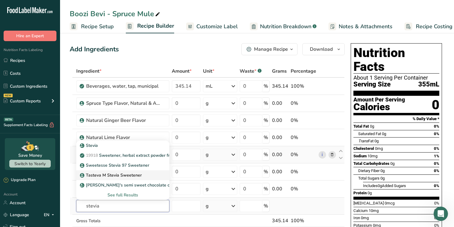
type input "stevia"
click at [128, 174] on p "Tasteva M Stevia Sweetener" at bounding box center [111, 175] width 61 height 6
type input "Tasteva M Stevia Sweetener"
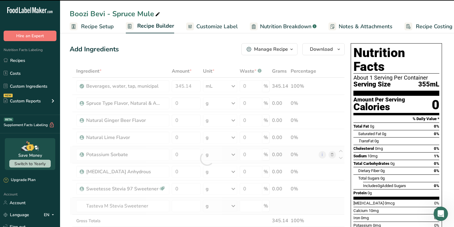
type input "0"
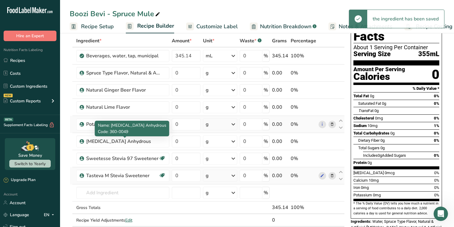
scroll to position [31, 0]
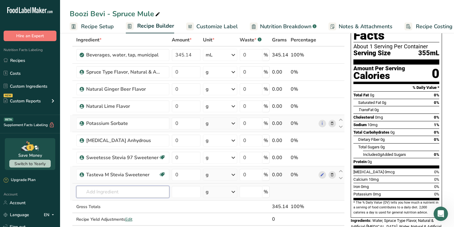
click at [118, 194] on input "text" at bounding box center [122, 192] width 93 height 12
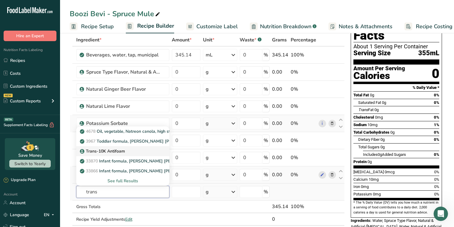
type input "trans"
click at [132, 153] on div "Trans-10K Antifoam" at bounding box center [118, 151] width 74 height 6
type input "Trans-10K Antifoam"
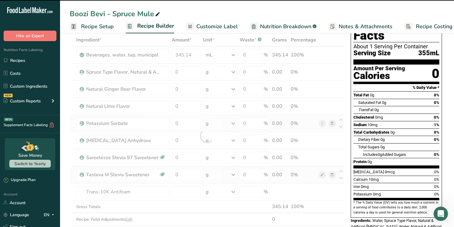
type input "0"
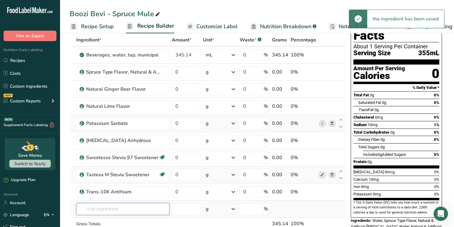
click at [110, 206] on input "text" at bounding box center [122, 209] width 93 height 12
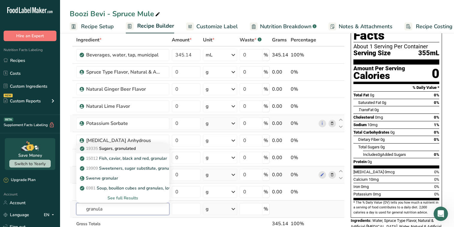
type input "granula"
click at [125, 152] on link "19335 Sugars, granulated" at bounding box center [122, 148] width 93 height 10
type input "Sugars, granulated"
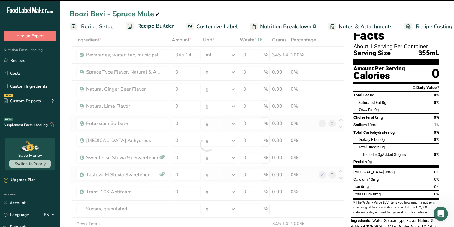
type input "0"
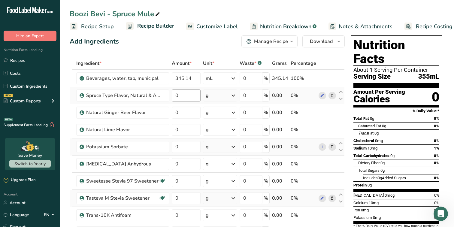
scroll to position [0, 0]
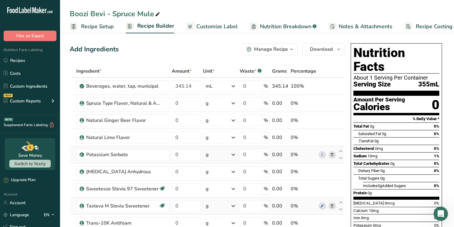
click at [288, 51] on span "button" at bounding box center [291, 49] width 7 height 7
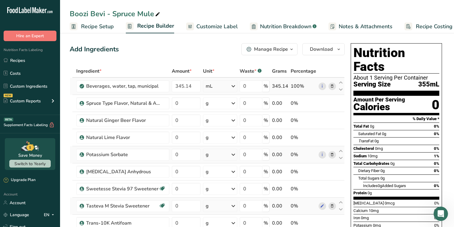
click at [333, 87] on icon at bounding box center [332, 86] width 4 height 6
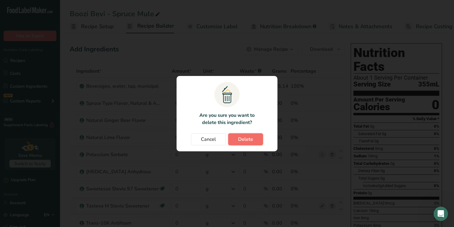
click at [252, 141] on span "Delete" at bounding box center [245, 139] width 15 height 7
type input "0"
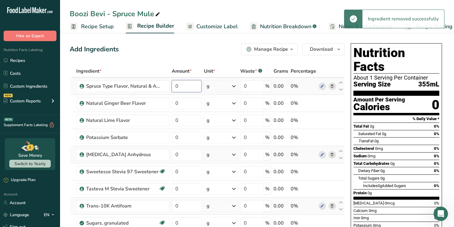
click at [193, 86] on input "0" at bounding box center [187, 86] width 30 height 12
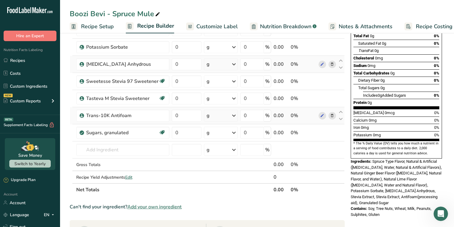
scroll to position [108, 0]
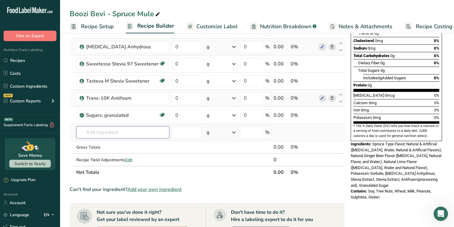
click at [116, 130] on div "Ingredient * Amount * Unit * Waste * .a-a{fill:#347362;}.b-a{fill:#fff;} Grams …" at bounding box center [207, 68] width 275 height 222
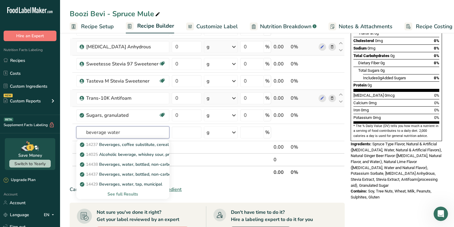
type input "beverage water"
type input "beverage tap water"
click at [157, 148] on link "14429 Beverages, water, tap, municipal" at bounding box center [122, 145] width 93 height 10
type input "Beverages, water, tap, municipal"
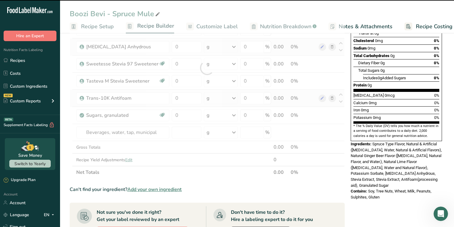
type input "0"
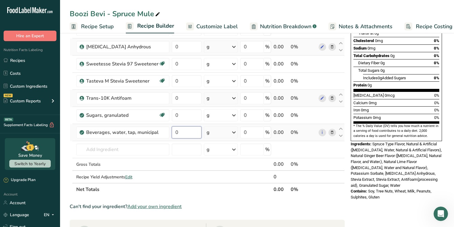
click at [186, 135] on input "0" at bounding box center [187, 132] width 30 height 12
paste input "11.538"
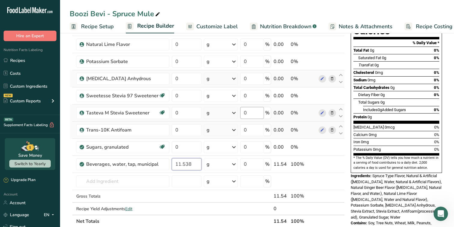
scroll to position [85, 0]
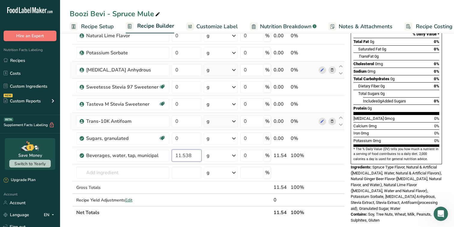
type input "11.538"
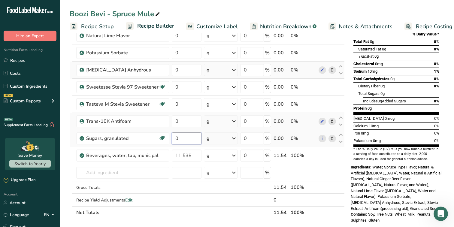
click at [161, 142] on div "Ingredient * Amount * Unit * Waste * .a-a{fill:#347362;}.b-a{fill:#fff;} Grams …" at bounding box center [207, 99] width 275 height 239
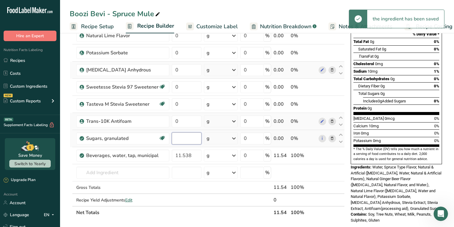
paste input "3.908"
type input "3.908"
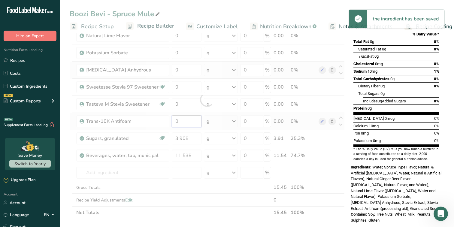
click at [181, 123] on div "Ingredient * Amount * Unit * Waste * .a-a{fill:#347362;}.b-a{fill:#fff;} Grams …" at bounding box center [207, 99] width 275 height 239
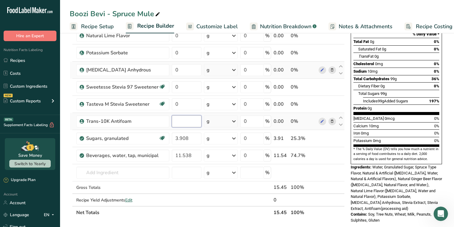
paste input "0.011"
type input "0.011"
click at [184, 107] on div "Ingredient * Amount * Unit * Waste * .a-a{fill:#347362;}.b-a{fill:#fff;} Grams …" at bounding box center [207, 99] width 275 height 239
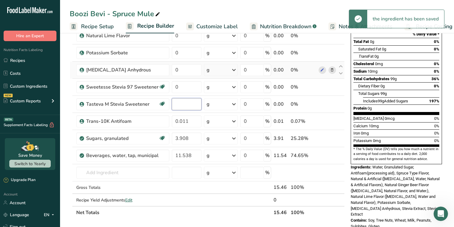
paste input "0.016"
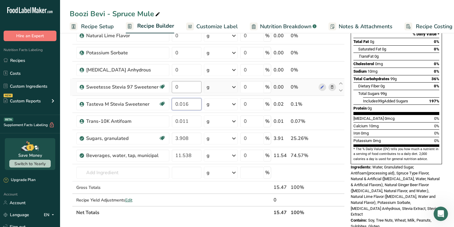
type input "0.016"
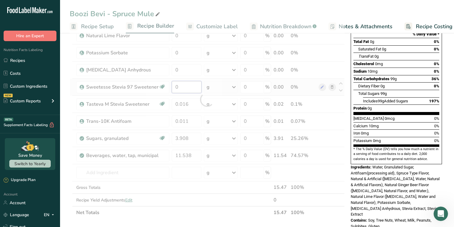
click at [191, 90] on div "Ingredient * Amount * Unit * Waste * .a-a{fill:#347362;}.b-a{fill:#fff;} Grams …" at bounding box center [207, 99] width 275 height 239
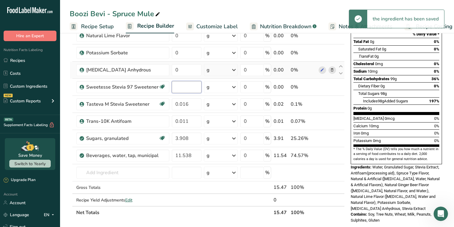
paste input "0.023"
type input "0.023"
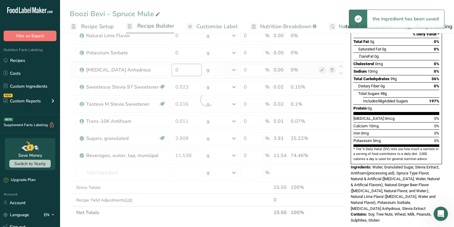
click at [189, 71] on div "Ingredient * Amount * Unit * Waste * .a-a{fill:#347362;}.b-a{fill:#fff;} Grams …" at bounding box center [207, 99] width 275 height 239
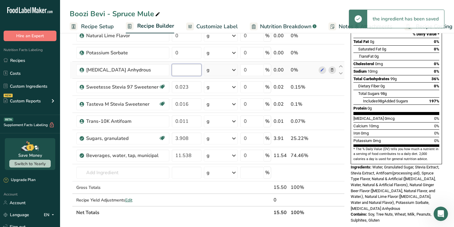
paste input "0.056"
type input "0.056"
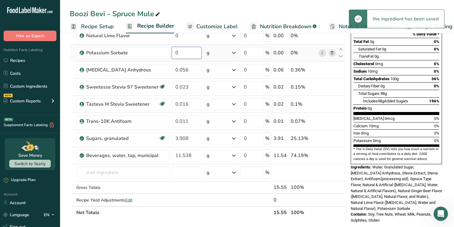
click at [191, 52] on div "Ingredient * Amount * Unit * Waste * .a-a{fill:#347362;}.b-a{fill:#fff;} Grams …" at bounding box center [207, 99] width 275 height 239
paste input "0.016"
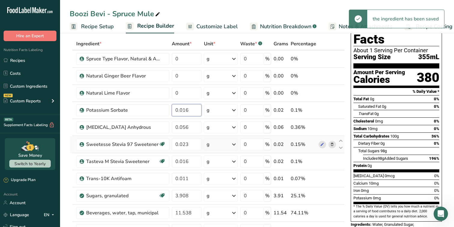
scroll to position [23, 0]
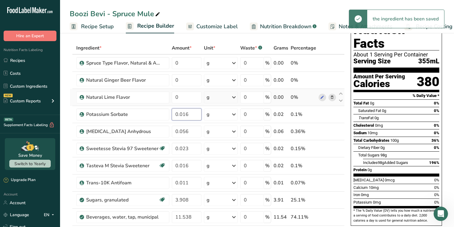
type input "0.016"
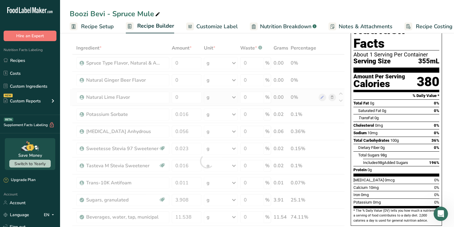
click at [189, 104] on div "Ingredient * Amount * Unit * Waste * .a-a{fill:#347362;}.b-a{fill:#fff;} Grams …" at bounding box center [207, 161] width 275 height 239
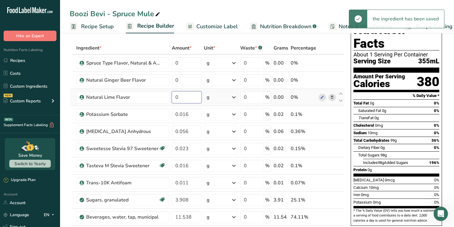
click at [185, 96] on input "0" at bounding box center [187, 97] width 30 height 12
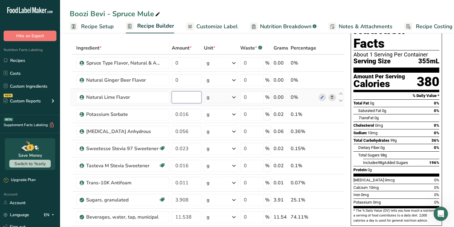
paste input "0.016"
type input "0.016"
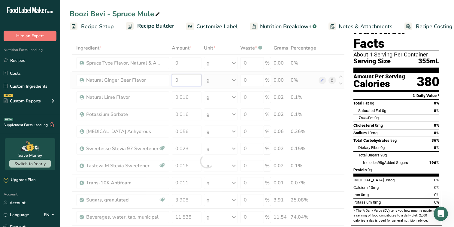
click at [185, 77] on div "Ingredient * Amount * Unit * Waste * .a-a{fill:#347362;}.b-a{fill:#fff;} Grams …" at bounding box center [207, 161] width 275 height 239
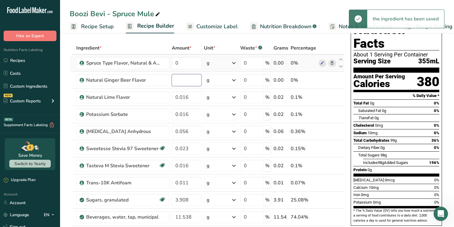
paste input "0.016"
type input "0.016"
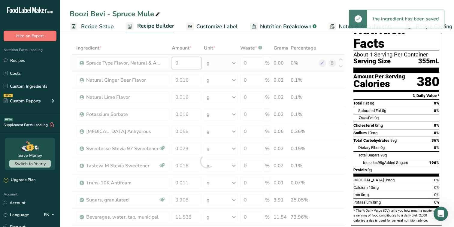
click at [186, 64] on div "Ingredient * Amount * Unit * Waste * .a-a{fill:#347362;}.b-a{fill:#fff;} Grams …" at bounding box center [207, 161] width 275 height 239
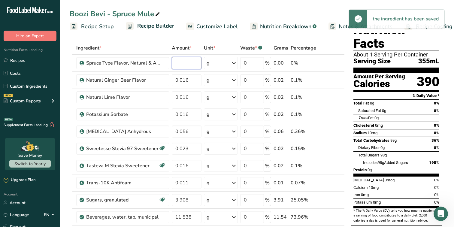
paste input "0.031"
type input "0.031"
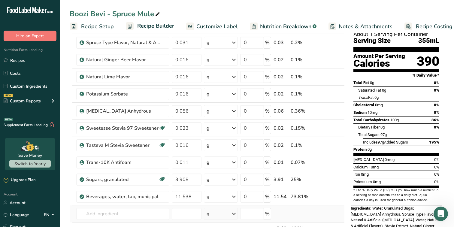
scroll to position [0, 0]
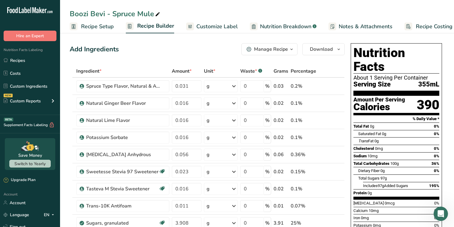
click at [290, 50] on icon "button" at bounding box center [291, 50] width 5 height 8
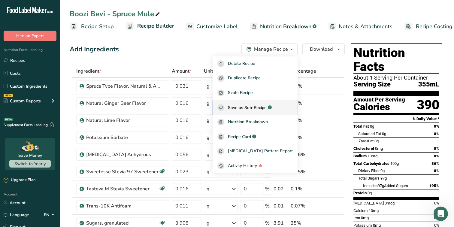
click at [238, 106] on div "Save as Sub-Recipe .a-a{fill:#347362;}.b-a{fill:#fff;}" at bounding box center [254, 107] width 75 height 7
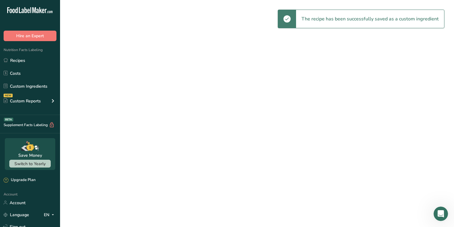
select select "30"
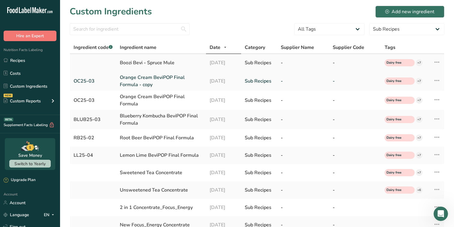
click at [141, 61] on div "Boozi Bevi - Spruce Mule" at bounding box center [161, 62] width 83 height 7
click at [139, 85] on link "Orange Cream BeviPOP Final Formula - copy" at bounding box center [161, 81] width 83 height 14
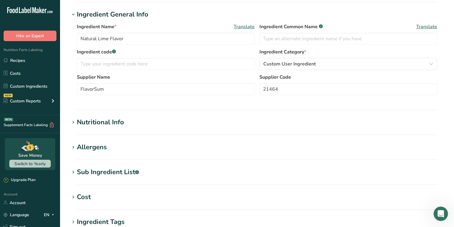
type input "Orange Cream BeviPOP Final Formula - copy"
type input "OC25-03"
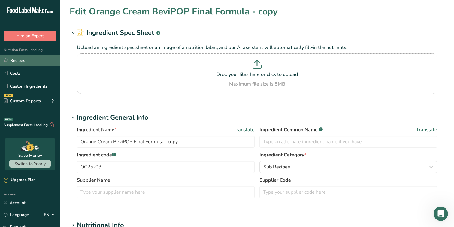
click at [23, 61] on link "Recipes" at bounding box center [30, 60] width 60 height 11
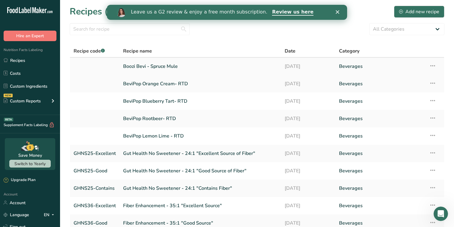
click at [157, 66] on link "Boozi Bevi - Spruce Mule" at bounding box center [200, 66] width 154 height 13
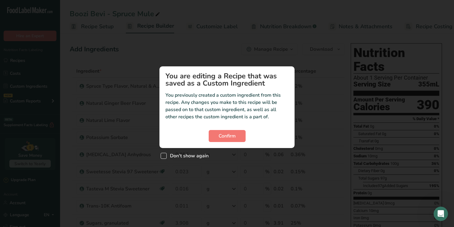
click at [174, 157] on span "Don't show again" at bounding box center [188, 156] width 42 height 6
click at [164, 157] on input "Don't show again" at bounding box center [163, 156] width 4 height 4
checkbox input "true"
click at [227, 134] on span "Confirm" at bounding box center [227, 135] width 17 height 7
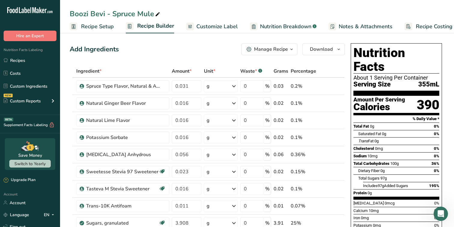
click at [279, 53] on button "Manage Recipe" at bounding box center [269, 49] width 56 height 12
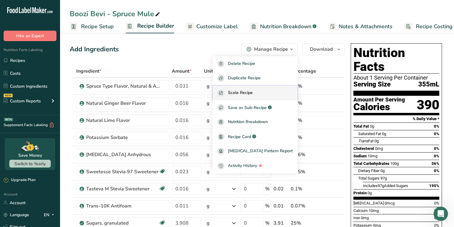
click at [253, 95] on span "Scale Recipe" at bounding box center [240, 92] width 25 height 7
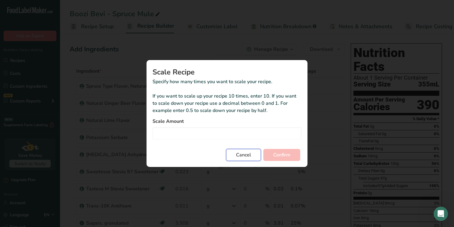
click at [240, 155] on span "Cancel" at bounding box center [243, 154] width 15 height 7
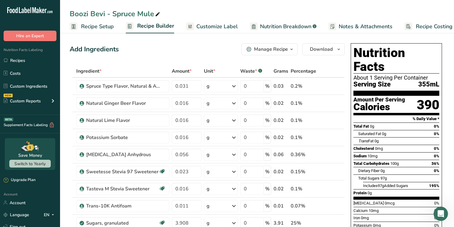
click at [251, 46] on div "Manage Recipe" at bounding box center [266, 49] width 41 height 7
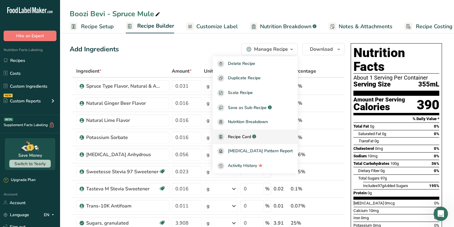
click at [251, 137] on span "Recipe Card" at bounding box center [239, 137] width 23 height 6
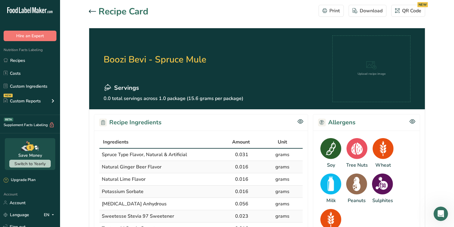
click at [92, 13] on icon at bounding box center [92, 12] width 7 height 4
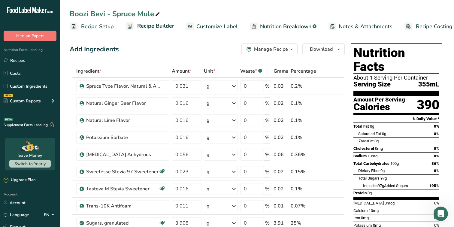
click at [105, 21] on link "Recipe Setup" at bounding box center [92, 27] width 44 height 14
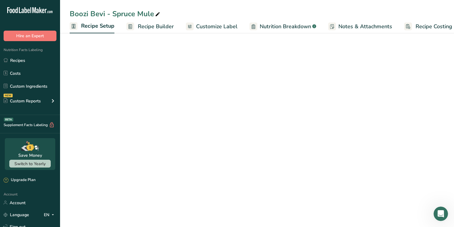
scroll to position [0, 2]
select select "17"
select select "22"
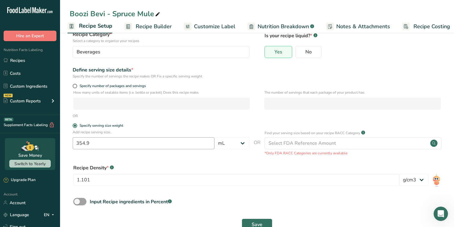
scroll to position [59, 0]
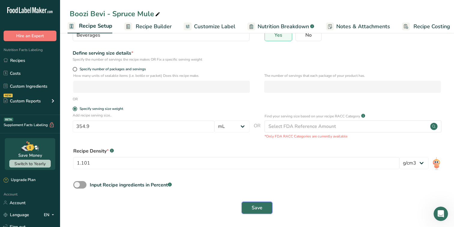
click at [253, 211] on button "Save" at bounding box center [257, 208] width 31 height 12
click at [253, 211] on div "Save" at bounding box center [256, 208] width 367 height 12
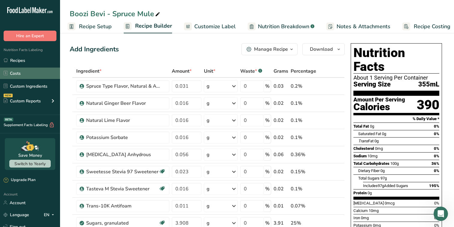
click at [39, 74] on link "Costs" at bounding box center [30, 73] width 60 height 11
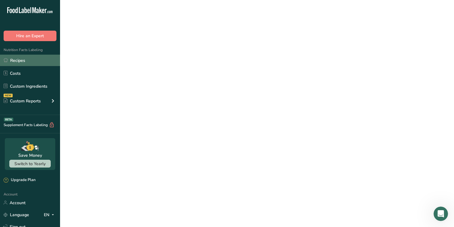
click at [38, 65] on link "Recipes" at bounding box center [30, 60] width 60 height 11
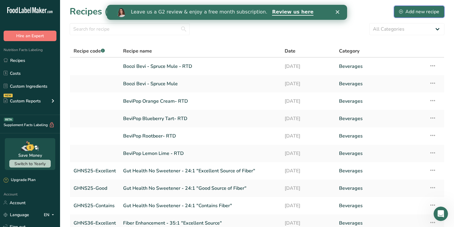
click at [415, 13] on div "Add new recipe" at bounding box center [419, 11] width 40 height 7
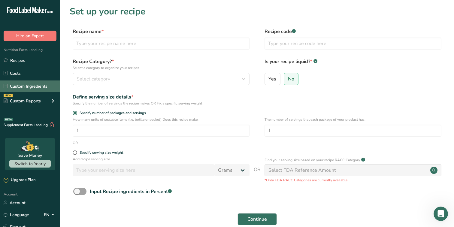
click at [28, 87] on link "Custom Ingredients" at bounding box center [30, 85] width 60 height 11
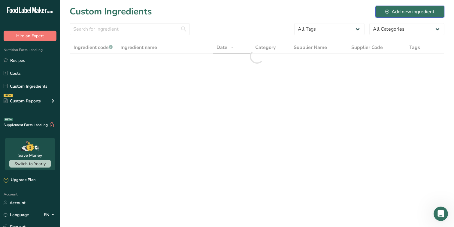
click at [410, 9] on div "Add new ingredient" at bounding box center [409, 11] width 49 height 7
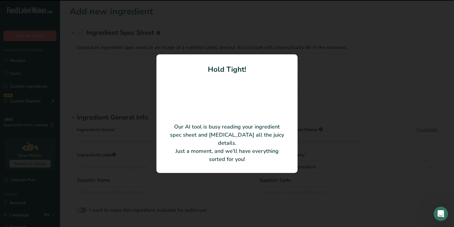
type input "Spearmint Fl Nat WONF AF15547"
type input "AF15547"
type input "Allen Flavors, Inc."
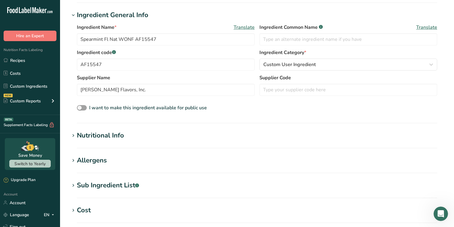
scroll to position [79, 0]
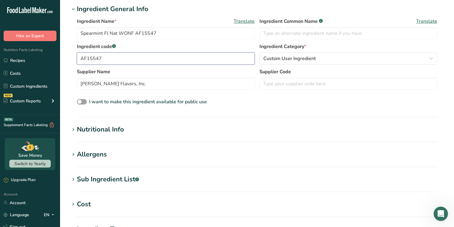
drag, startPoint x: 107, startPoint y: 56, endPoint x: 16, endPoint y: 53, distance: 90.7
click at [16, 53] on div ".a-20{fill:#fff;} Hire an Expert Nutrition Facts Labeling Recipes Costs Custom …" at bounding box center [227, 143] width 454 height 444
click at [306, 83] on input "text" at bounding box center [348, 84] width 178 height 12
paste input "AF15547"
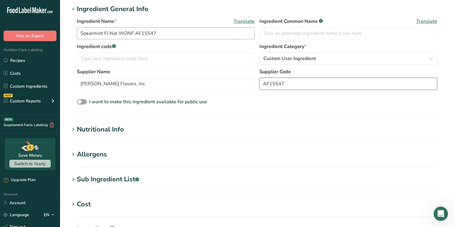
type input "AF15547"
drag, startPoint x: 182, startPoint y: 34, endPoint x: 134, endPoint y: 34, distance: 47.1
click at [134, 34] on input "Spearmint Fl Nat WONF AF15547" at bounding box center [166, 33] width 178 height 12
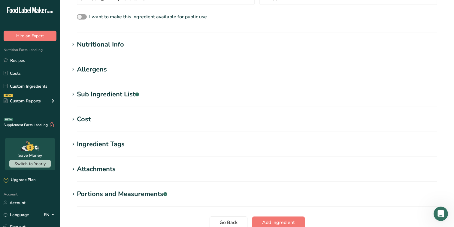
scroll to position [176, 0]
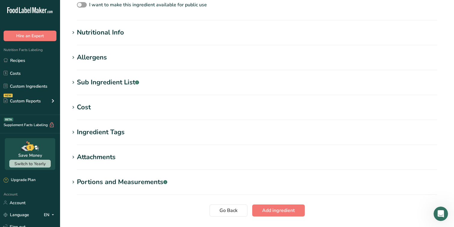
type input "Spearmint Fl Nat WONF"
click at [101, 86] on div "Sub Ingredient List .a-a{fill:#347362;}.b-a{fill:#fff;}" at bounding box center [108, 82] width 62 height 10
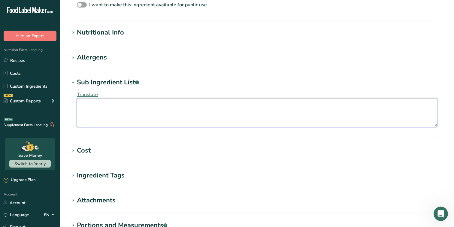
click at [95, 108] on textarea at bounding box center [257, 112] width 360 height 29
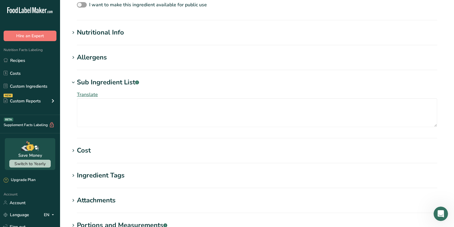
click at [104, 36] on div "Nutritional Info" at bounding box center [100, 33] width 47 height 10
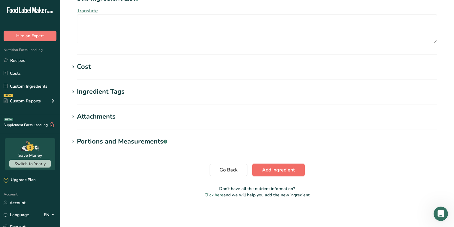
click at [285, 172] on span "Add ingredient" at bounding box center [278, 169] width 33 height 7
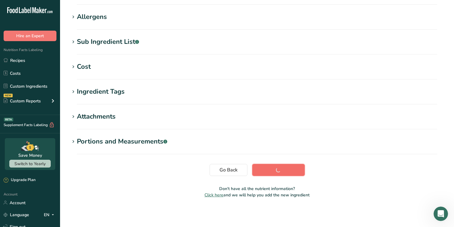
scroll to position [0, 0]
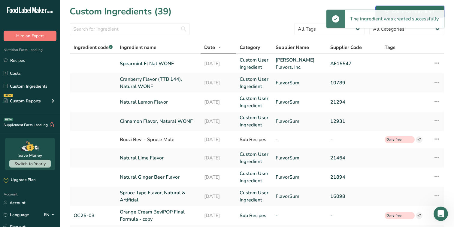
click at [409, 7] on button "Add new ingredient" at bounding box center [409, 12] width 69 height 12
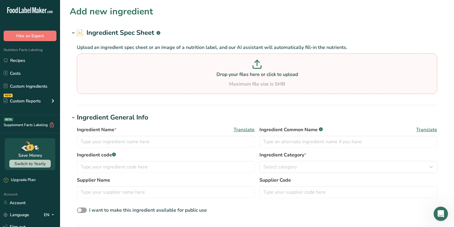
click at [279, 83] on div "Maximum file size is 5MB" at bounding box center [256, 83] width 357 height 7
click at [279, 83] on input "Drop your files here or click to upload Maximum file size is 5MB" at bounding box center [257, 73] width 360 height 41
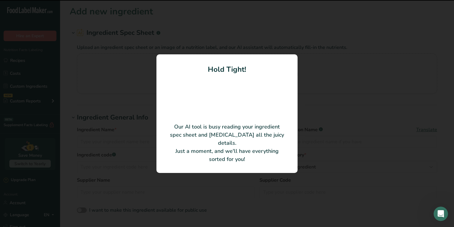
type input "Lime FL Nat AF3004"
type input "Allen Flavors, Inc."
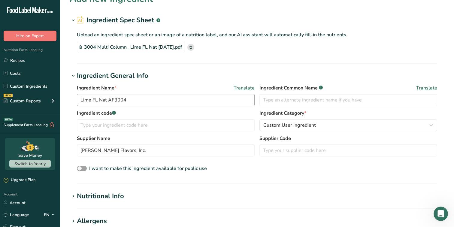
scroll to position [13, 0]
drag, startPoint x: 145, startPoint y: 98, endPoint x: 108, endPoint y: 99, distance: 36.6
click at [108, 99] on input "Lime FL Nat AF3004" at bounding box center [166, 100] width 178 height 12
type input "Lime FL Nat"
click at [282, 149] on input "text" at bounding box center [348, 150] width 178 height 12
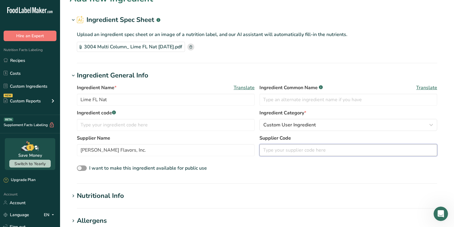
paste input "AF3004"
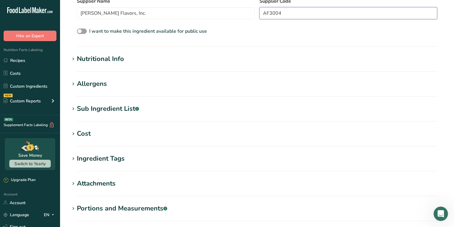
scroll to position [150, 0]
type input "AF3004"
click at [125, 62] on h1 "Nutritional Info" at bounding box center [257, 59] width 375 height 10
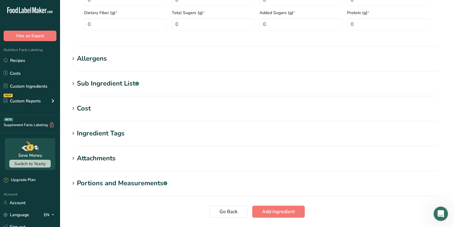
scroll to position [356, 0]
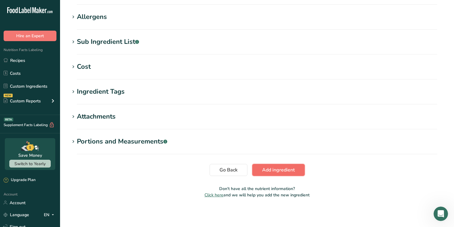
click at [276, 172] on span "Add ingredient" at bounding box center [278, 169] width 33 height 7
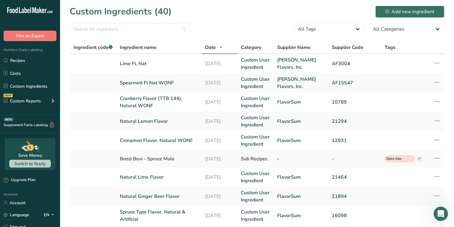
click at [399, 18] on section "Custom Ingredients (40) Add new ingredient All Tags Source of Antioxidants Preb…" at bounding box center [257, 184] width 394 height 368
click at [400, 15] on div "Add new ingredient" at bounding box center [409, 11] width 49 height 7
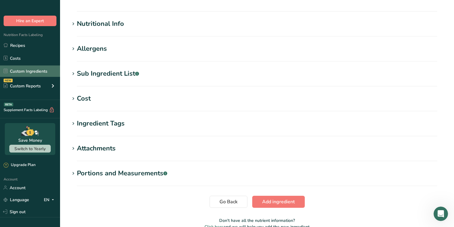
scroll to position [16, 0]
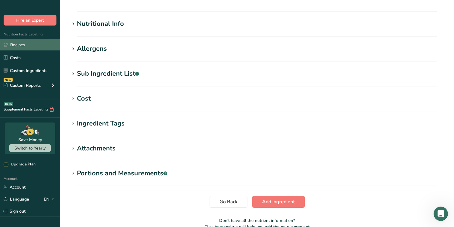
click at [39, 42] on link "Recipes" at bounding box center [30, 44] width 60 height 11
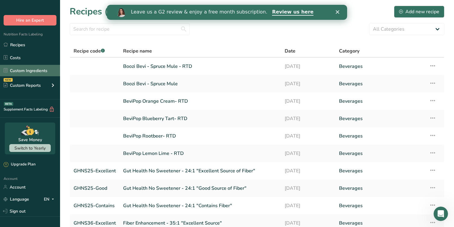
click at [39, 69] on link "Custom Ingredients" at bounding box center [30, 70] width 60 height 11
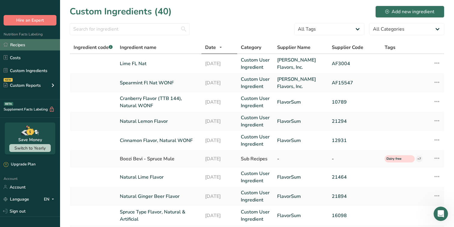
click at [38, 46] on link "Recipes" at bounding box center [30, 44] width 60 height 11
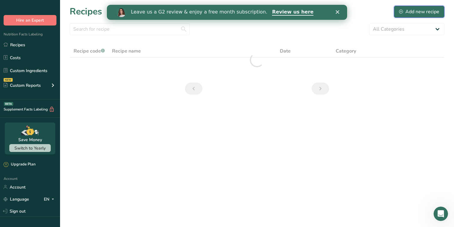
click at [418, 7] on button "Add new recipe" at bounding box center [419, 12] width 50 height 12
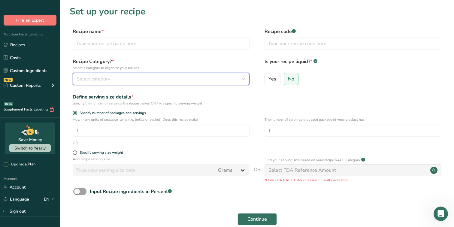
click at [199, 79] on div "Select category" at bounding box center [159, 78] width 165 height 7
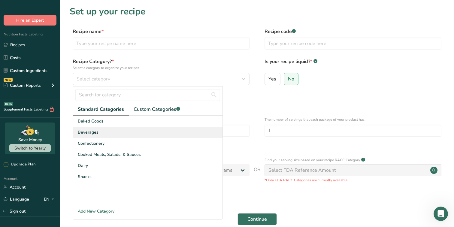
click at [124, 134] on div "Beverages" at bounding box center [147, 132] width 149 height 11
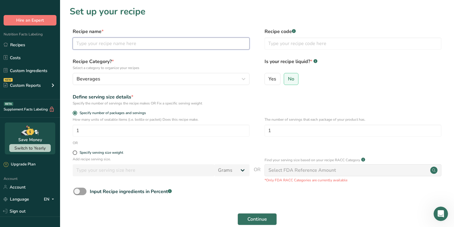
click at [124, 43] on input "text" at bounding box center [161, 44] width 177 height 12
type input "Lime Mint"
click at [269, 83] on label "Yes" at bounding box center [272, 79] width 16 height 12
click at [269, 81] on input "Yes" at bounding box center [267, 79] width 4 height 4
radio input "true"
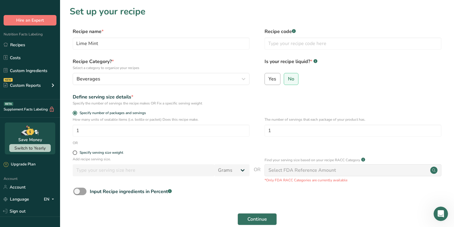
radio input "false"
select select "22"
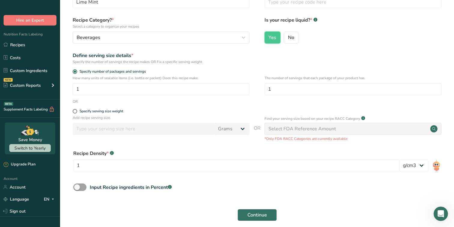
scroll to position [46, 0]
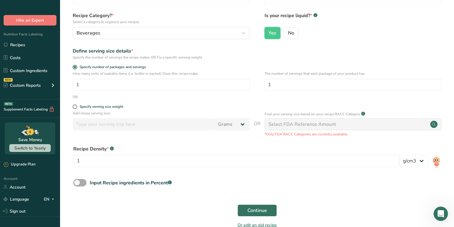
click at [83, 182] on span at bounding box center [79, 183] width 13 height 8
click at [77, 182] on input "Input Recipe ingredients in Percent .a-a{fill:#347362;}.b-a{fill:#fff;}" at bounding box center [75, 183] width 4 height 4
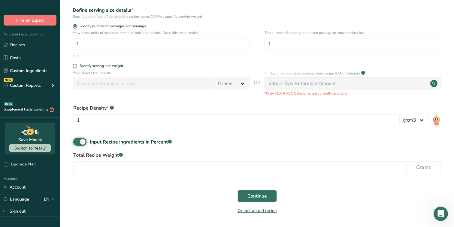
scroll to position [88, 0]
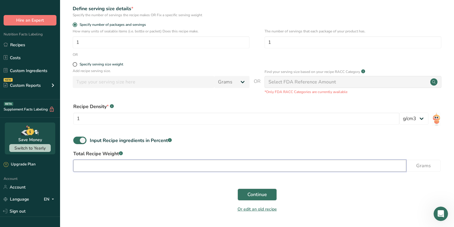
click at [144, 162] on input "number" at bounding box center [239, 166] width 333 height 12
click at [198, 111] on div "Recipe Density * .a-a{fill:#347362;}.b-a{fill:#fff;} 1" at bounding box center [236, 115] width 326 height 25
click at [201, 127] on div "Recipe Density * .a-a{fill:#347362;}.b-a{fill:#fff;} 1" at bounding box center [236, 115] width 326 height 25
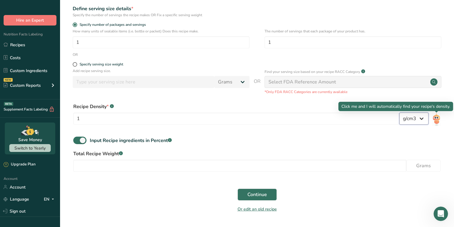
click at [418, 118] on select "lb/ft3 g/cm3" at bounding box center [413, 119] width 29 height 12
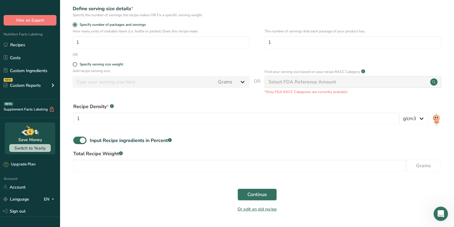
click at [312, 140] on div "Input Recipe ingredients in Percent .a-a{fill:#347362;}.b-a{fill:#fff;}" at bounding box center [257, 143] width 375 height 12
click at [292, 163] on input "number" at bounding box center [239, 166] width 333 height 12
click at [82, 138] on span at bounding box center [79, 141] width 13 height 8
click at [77, 138] on input "Input Recipe ingredients in Percent .a-a{fill:#347362;}.b-a{fill:#fff;}" at bounding box center [75, 140] width 4 height 4
checkbox input "false"
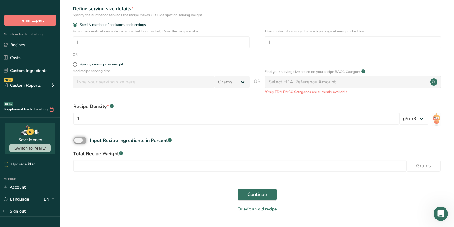
scroll to position [80, 0]
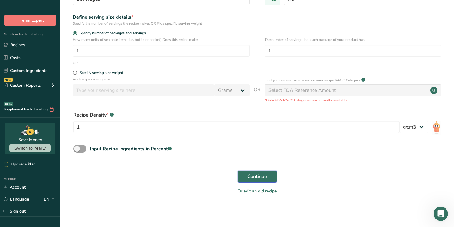
click at [243, 173] on button "Continue" at bounding box center [256, 176] width 39 height 12
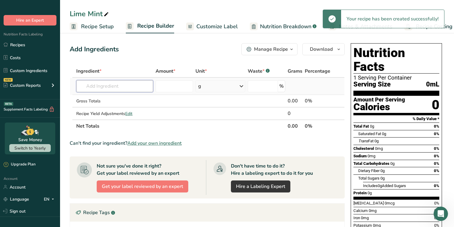
click at [131, 86] on input "text" at bounding box center [114, 86] width 77 height 12
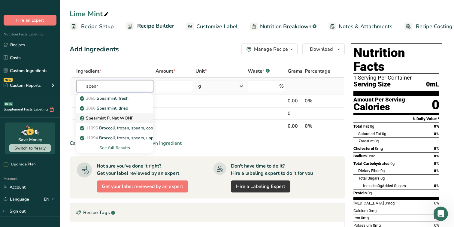
type input "spear"
click at [125, 118] on p "Spearmint Fl Nat WONF" at bounding box center [107, 118] width 52 height 6
type input "Spearmint Fl Nat WONF"
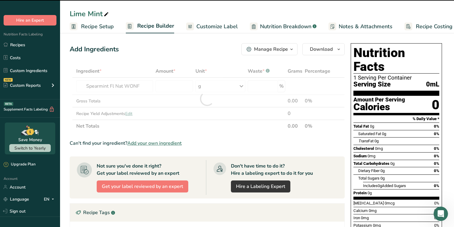
type input "0"
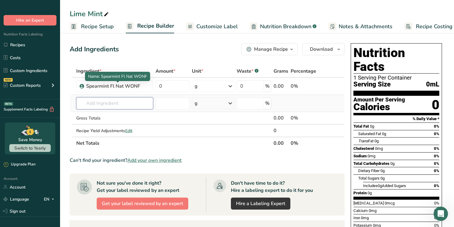
click at [127, 105] on input "text" at bounding box center [114, 103] width 77 height 12
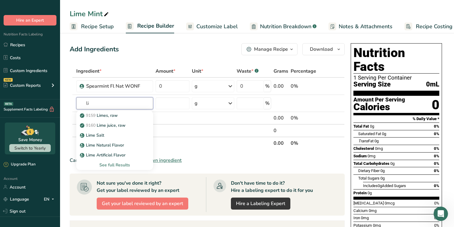
type input "l"
type input "lime fl"
click at [114, 109] on div "Lime FL Nat 14461 Beverages, COCA-COLA, POWERADE, lemon-lime flavored, ready-to…" at bounding box center [114, 139] width 77 height 61
click at [114, 112] on link "Lime FL Nat" at bounding box center [114, 115] width 77 height 10
type input "Lime FL Nat"
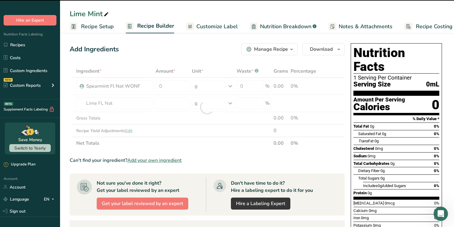
type input "0"
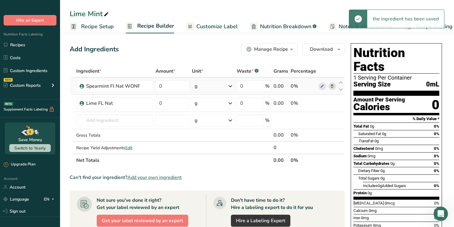
click at [294, 86] on div "0%" at bounding box center [304, 86] width 26 height 7
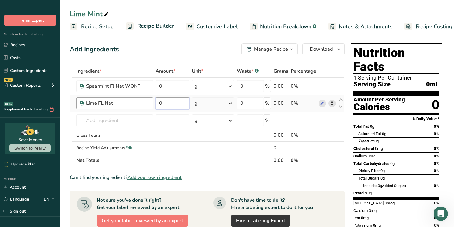
drag, startPoint x: 164, startPoint y: 103, endPoint x: 145, endPoint y: 103, distance: 19.2
click at [152, 103] on tr "Lime FL Nat 0 g Weight Units g kg mg See more Volume Units l Volume units requi…" at bounding box center [207, 103] width 274 height 17
paste input ".151"
type input "0.151"
click at [175, 83] on div "Ingredient * Amount * Unit * Waste * .a-a{fill:#347362;}.b-a{fill:#fff;} Grams …" at bounding box center [207, 116] width 275 height 102
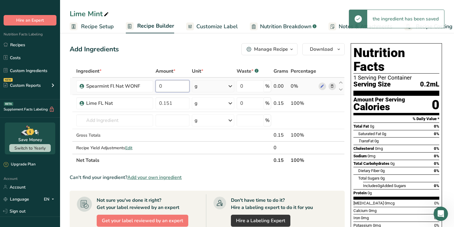
click at [163, 91] on input "0" at bounding box center [172, 86] width 34 height 12
paste input "0.035"
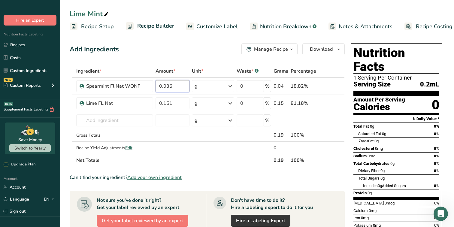
type input "0.035"
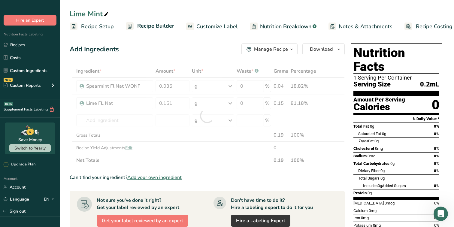
click at [234, 165] on div "Ingredient * Amount * Unit * Waste * .a-a{fill:#347362;}.b-a{fill:#fff;} Grams …" at bounding box center [207, 116] width 275 height 102
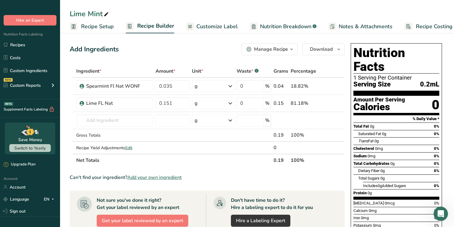
click at [289, 48] on icon "button" at bounding box center [291, 50] width 5 height 8
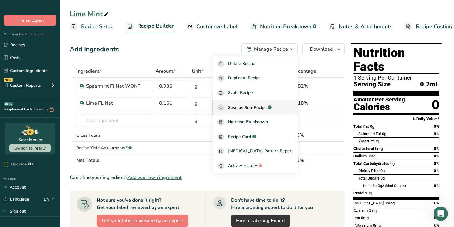
click at [263, 111] on div "Save as Sub-Recipe .a-a{fill:#347362;}.b-a{fill:#fff;}" at bounding box center [254, 107] width 75 height 7
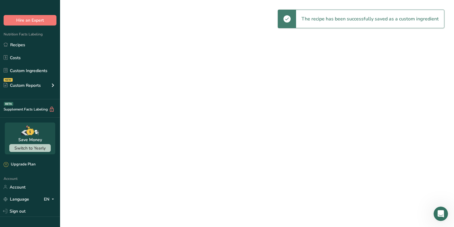
select select "30"
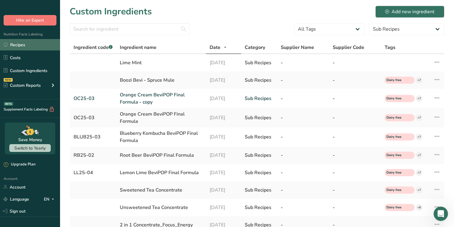
click at [44, 43] on link "Recipes" at bounding box center [30, 44] width 60 height 11
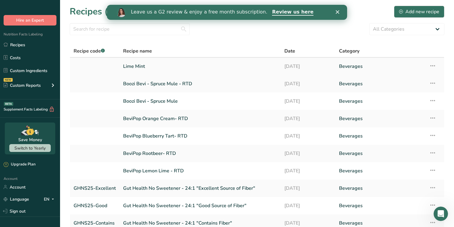
click at [430, 66] on icon at bounding box center [432, 65] width 7 height 11
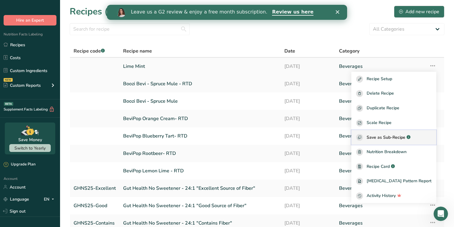
click at [386, 135] on span "Save as Sub-Recipe" at bounding box center [385, 137] width 39 height 6
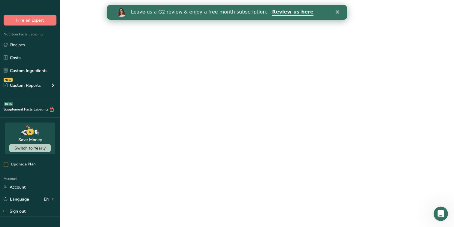
select select "30"
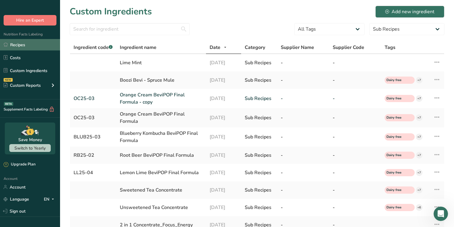
click at [36, 47] on link "Recipes" at bounding box center [30, 44] width 60 height 11
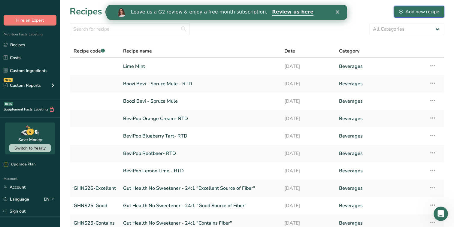
click at [417, 13] on div "Add new recipe" at bounding box center [419, 11] width 40 height 7
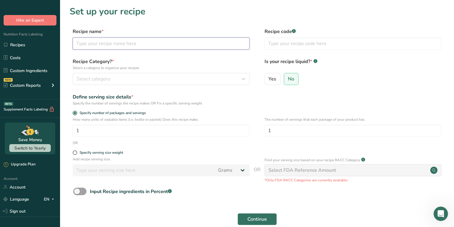
click at [162, 44] on input "text" at bounding box center [161, 44] width 177 height 12
type input "Boozi Bevi - Cranberry Mojito"
click at [272, 77] on span "Yes" at bounding box center [272, 79] width 8 height 6
click at [269, 77] on input "Yes" at bounding box center [267, 79] width 4 height 4
radio input "true"
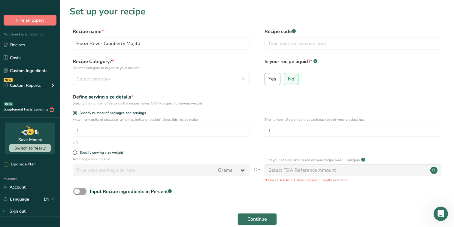
radio input "false"
select select "22"
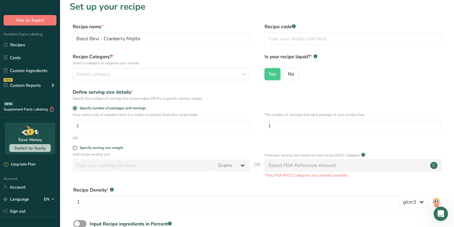
scroll to position [7, 0]
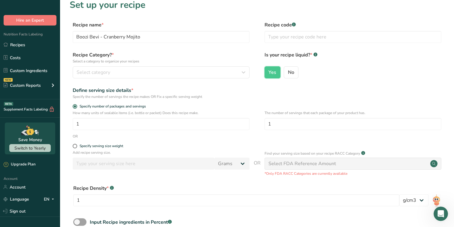
click at [191, 80] on div "Recipe Category? * Select a category to organize your recipes Select category S…" at bounding box center [257, 66] width 375 height 31
click at [188, 76] on button "Select category" at bounding box center [161, 72] width 177 height 12
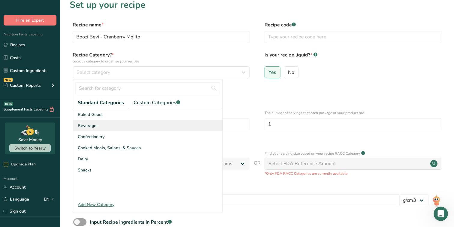
click at [117, 127] on div "Beverages" at bounding box center [147, 125] width 149 height 11
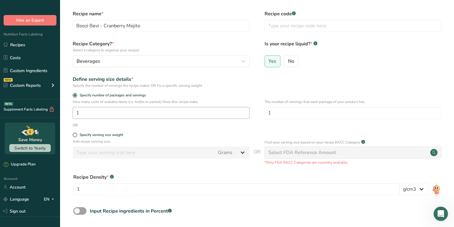
scroll to position [18, 0]
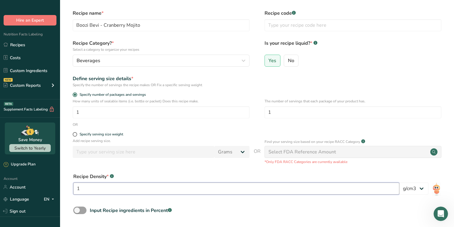
click at [119, 189] on input "1" at bounding box center [236, 188] width 326 height 12
type input "1.1"
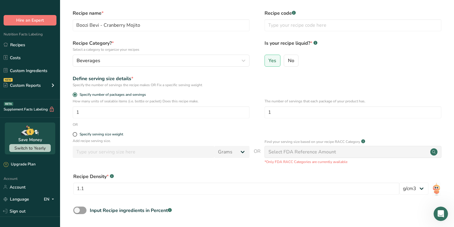
click at [167, 174] on div "Recipe Density * .a-a{fill:#347362;}.b-a{fill:#fff;}" at bounding box center [236, 176] width 326 height 7
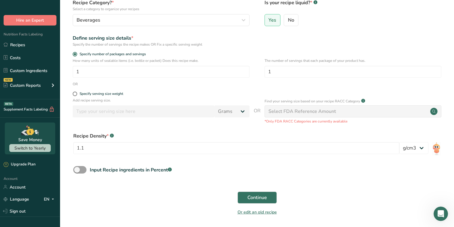
scroll to position [80, 0]
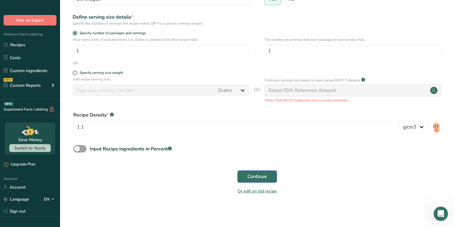
click at [252, 180] on button "Continue" at bounding box center [256, 176] width 39 height 12
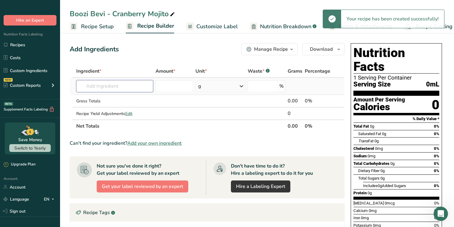
click at [126, 89] on input "text" at bounding box center [114, 86] width 77 height 12
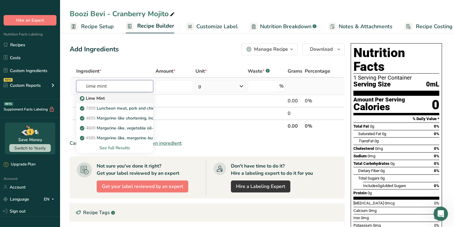
type input "lime mint"
click at [119, 100] on div "Lime Mint" at bounding box center [110, 98] width 58 height 6
type input "Lime Mint"
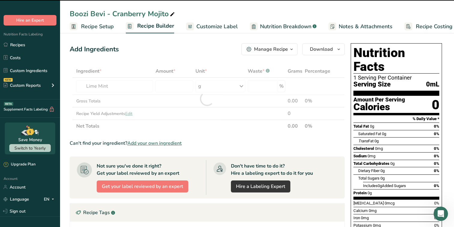
type input "0"
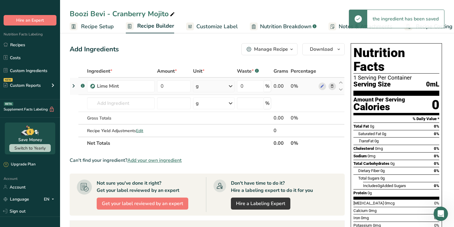
click at [75, 83] on icon at bounding box center [73, 85] width 7 height 11
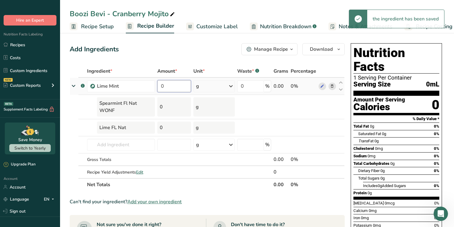
click at [176, 84] on input "0" at bounding box center [173, 86] width 33 height 12
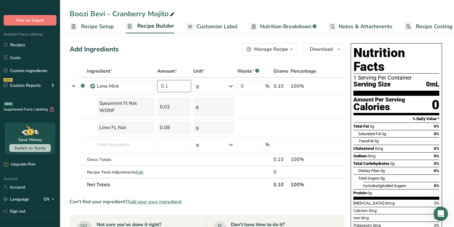
type input "0.1"
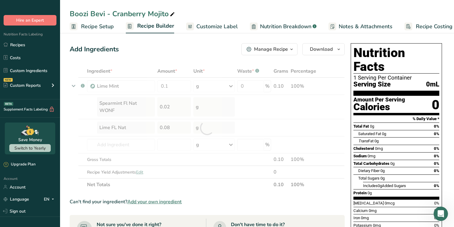
click at [206, 50] on div "Add Ingredients Manage Recipe Delete Recipe Duplicate Recipe Scale Recipe Save …" at bounding box center [207, 49] width 275 height 12
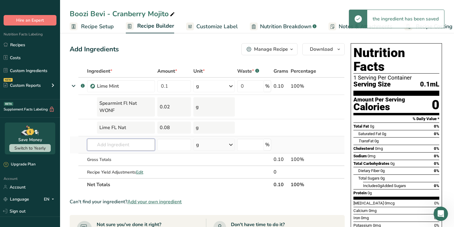
click at [120, 146] on input "text" at bounding box center [121, 145] width 68 height 12
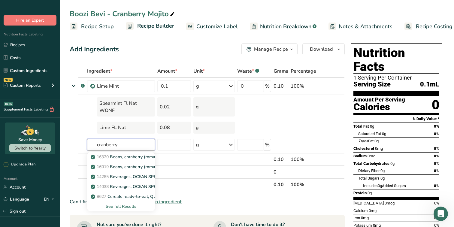
type input "cranberry"
type input "f"
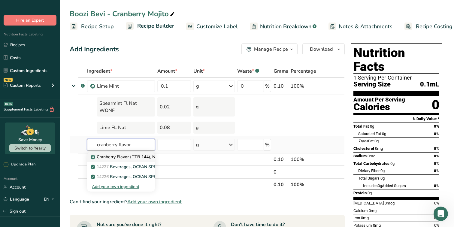
type input "cranberry flavor"
click at [128, 159] on p "Cranberry Flavor (TTB 144), Natural WONF" at bounding box center [136, 157] width 89 height 6
type input "Cranberry Flavor (TTB 144), Natural WONF"
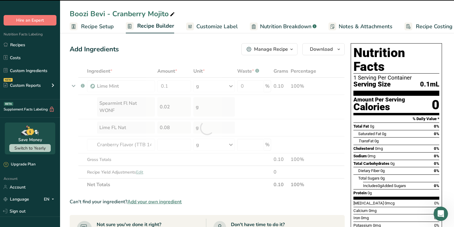
click at [71, 85] on div at bounding box center [207, 128] width 275 height 126
type input "0"
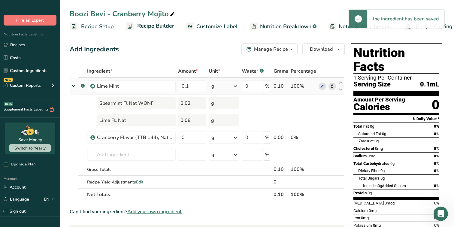
click at [75, 86] on icon at bounding box center [73, 85] width 11 height 7
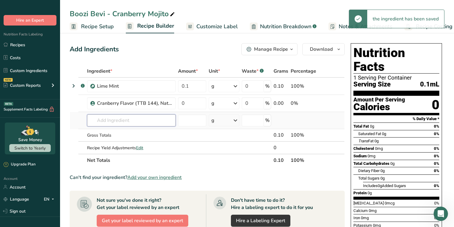
click at [107, 122] on input "text" at bounding box center [131, 120] width 89 height 12
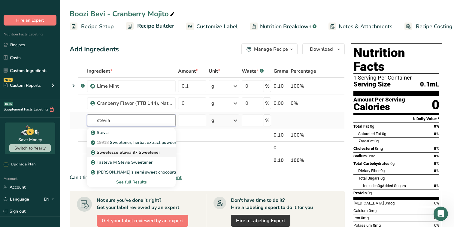
type input "stevia"
click at [123, 152] on p "Sweetesse Stevia 97 Sweetener" at bounding box center [126, 152] width 68 height 6
type input "Sweetesse Stevia 97 Sweetener"
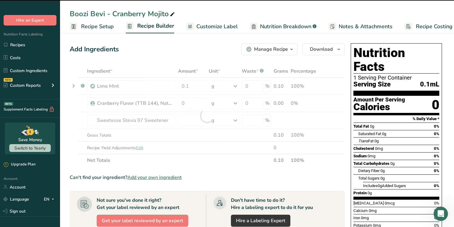
type input "0"
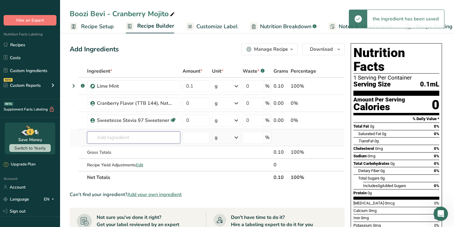
click at [113, 138] on input "text" at bounding box center [133, 137] width 93 height 12
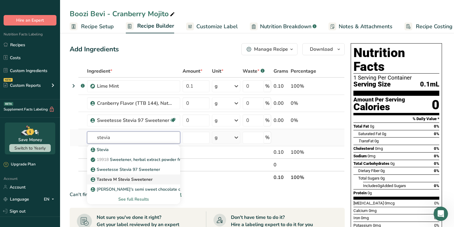
type input "stevia"
click at [122, 179] on p "Tasteva M Stevia Sweetener" at bounding box center [122, 179] width 61 height 6
type input "Tasteva M Stevia Sweetener"
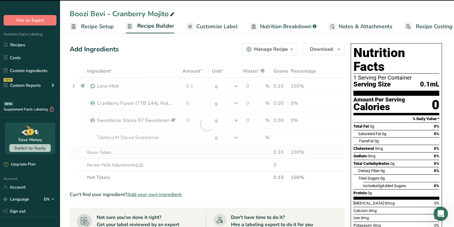
type input "0"
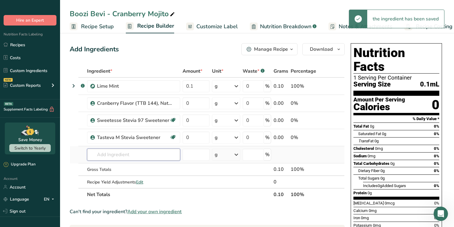
click at [119, 155] on input "text" at bounding box center [133, 155] width 93 height 12
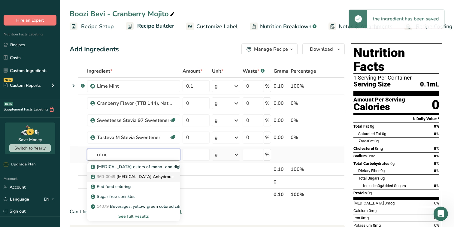
type input "citric"
click at [123, 174] on p "360-0049 Citric Acid Anhydrous" at bounding box center [133, 176] width 82 height 6
type input "Citric Acid Anhydrous"
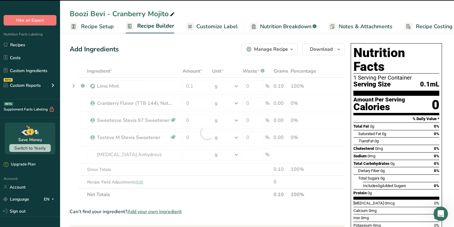
type input "0"
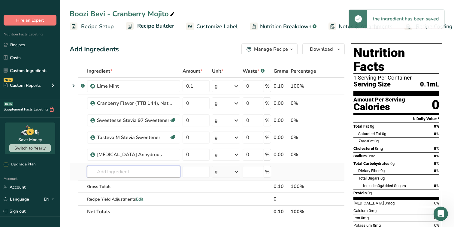
click at [118, 170] on input "text" at bounding box center [133, 172] width 93 height 12
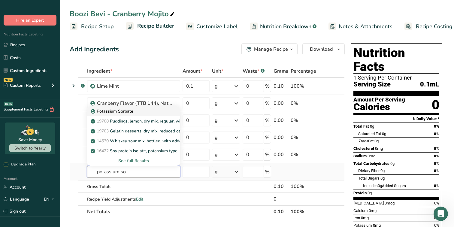
type input "potassium so"
click at [135, 112] on div "Potassium Sorbate" at bounding box center [129, 111] width 74 height 6
type input "Potassium Sorbate"
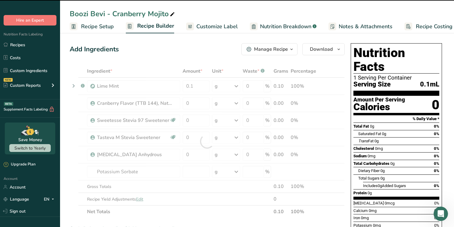
type input "0"
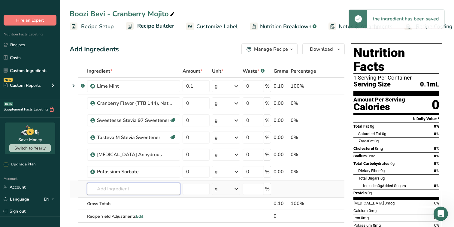
click at [114, 187] on input "text" at bounding box center [133, 189] width 93 height 12
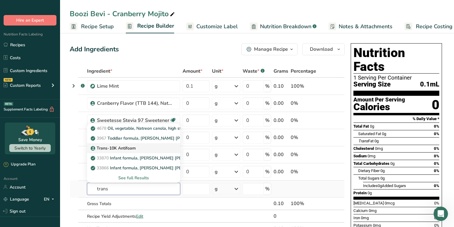
type input "trans"
click at [125, 146] on p "Trans-10K Antifoam" at bounding box center [114, 148] width 44 height 6
type input "Trans-10K Antifoam"
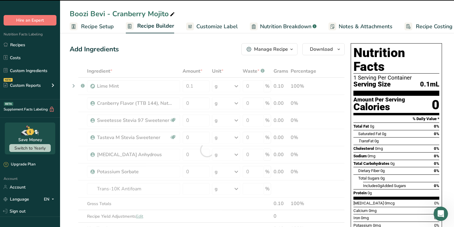
type input "0"
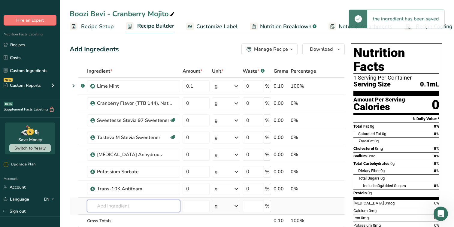
click at [108, 204] on input "text" at bounding box center [133, 206] width 93 height 12
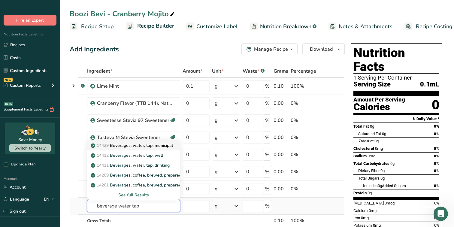
type input "beverage water tap"
click at [134, 145] on p "14429 Beverages, water, tap, municipal" at bounding box center [132, 145] width 81 height 6
type input "Beverages, water, tap, municipal"
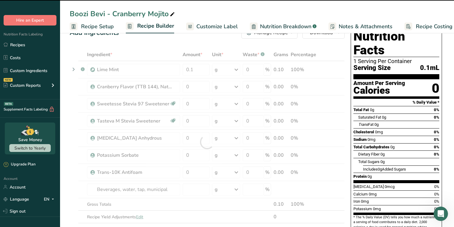
scroll to position [17, 0]
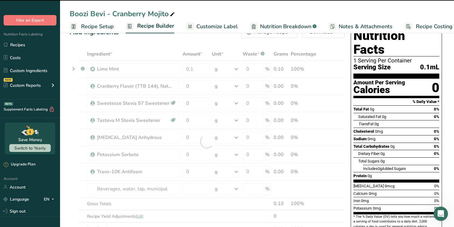
type input "0"
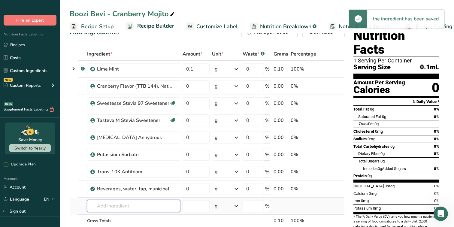
click at [103, 209] on input "text" at bounding box center [133, 206] width 93 height 12
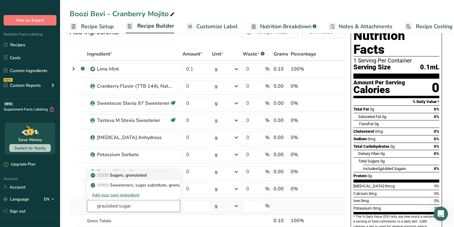
type input "graulated sugar"
click at [137, 172] on p "19335 Sugars, granulated" at bounding box center [119, 175] width 55 height 6
type input "Sugars, granulated"
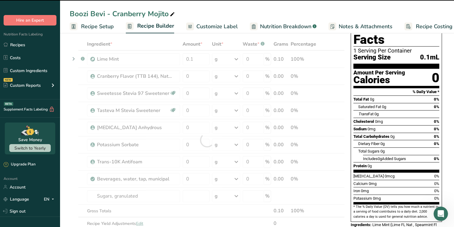
scroll to position [25, 0]
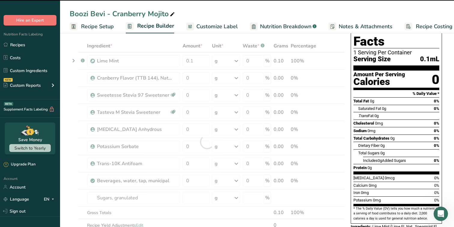
type input "0"
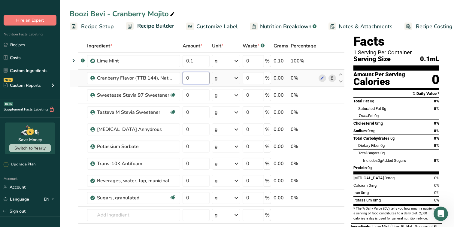
click at [195, 75] on input "0" at bounding box center [195, 78] width 27 height 12
paste input "0.546"
type input "0.546"
click at [195, 90] on div "Ingredient * Amount * Unit * Waste * .a-a{fill:#347362;}.b-a{fill:#fff;} Grams …" at bounding box center [207, 151] width 275 height 222
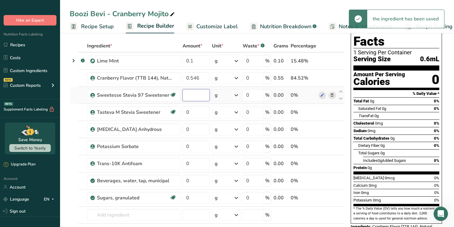
paste input "0.036"
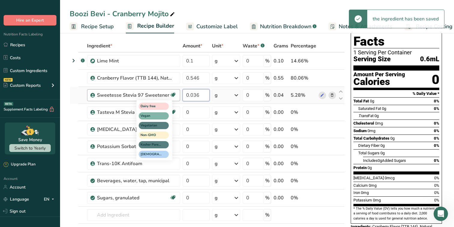
type input "0.036"
click at [190, 106] on div "Ingredient * Amount * Unit * Waste * .a-a{fill:#347362;}.b-a{fill:#fff;} Grams …" at bounding box center [207, 151] width 275 height 222
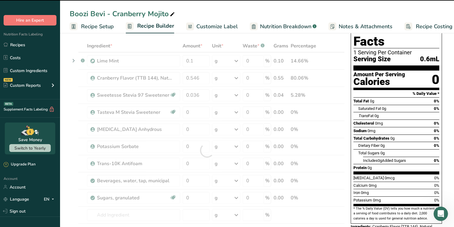
click at [192, 113] on div at bounding box center [207, 151] width 275 height 222
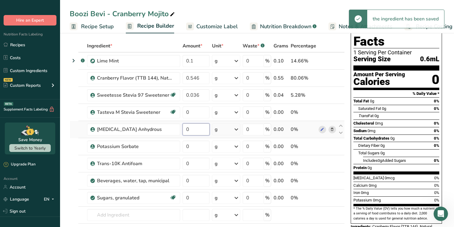
click at [192, 131] on input "0" at bounding box center [195, 129] width 27 height 12
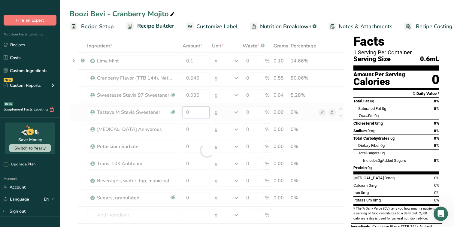
click at [196, 110] on div "Ingredient * Amount * Unit * Waste * .a-a{fill:#347362;}.b-a{fill:#fff;} Grams …" at bounding box center [207, 151] width 275 height 222
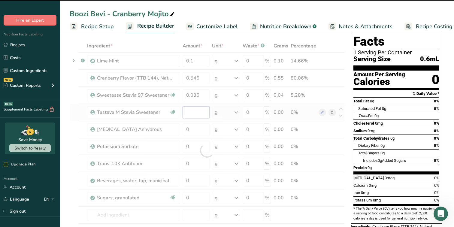
paste input "0.016"
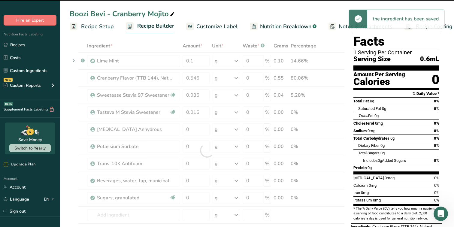
type input "0"
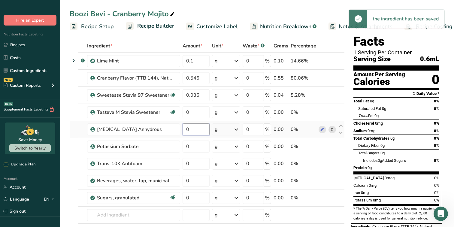
click at [202, 134] on div "Ingredient * Amount * Unit * Waste * .a-a{fill:#347362;}.b-a{fill:#fff;} Grams …" at bounding box center [207, 151] width 275 height 222
paste input "0.056"
type input "0.056"
click at [196, 144] on div "Ingredient * Amount * Unit * Waste * .a-a{fill:#347362;}.b-a{fill:#fff;} Grams …" at bounding box center [207, 151] width 275 height 222
paste input "0.016"
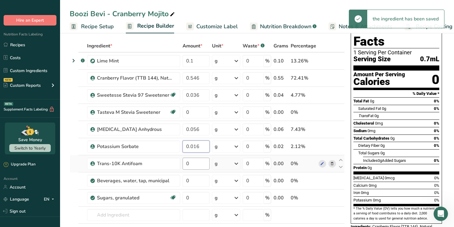
type input "0.016"
click at [192, 166] on div "Ingredient * Amount * Unit * Waste * .a-a{fill:#347362;}.b-a{fill:#fff;} Grams …" at bounding box center [207, 151] width 275 height 222
paste input "0.011"
type input "0.011"
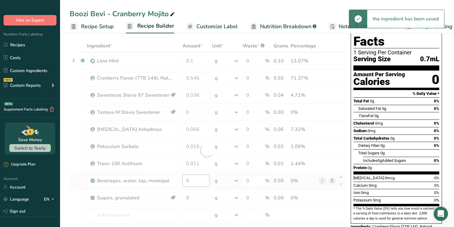
click at [198, 179] on div "Ingredient * Amount * Unit * Waste * .a-a{fill:#347362;}.b-a{fill:#fff;} Grams …" at bounding box center [207, 151] width 275 height 222
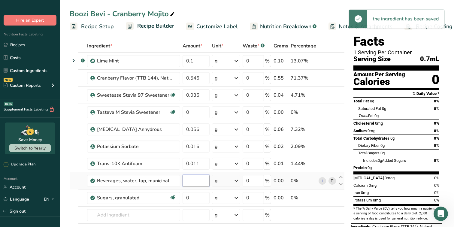
paste input "10.927"
type input "10.927"
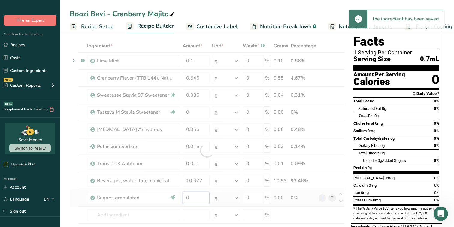
click at [195, 197] on div "Ingredient * Amount * Unit * Waste * .a-a{fill:#347362;}.b-a{fill:#fff;} Grams …" at bounding box center [207, 151] width 275 height 222
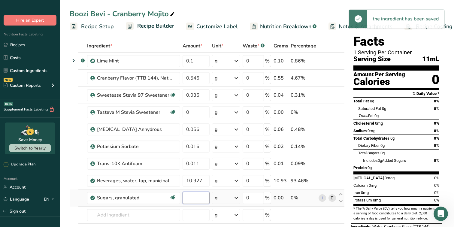
paste input "3.903"
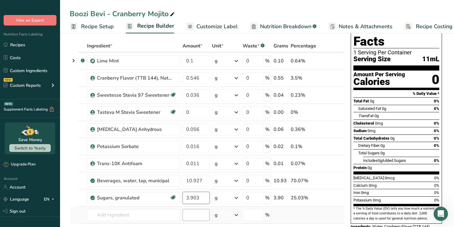
type input "3.903"
click at [196, 213] on div "Ingredient * Amount * Unit * Waste * .a-a{fill:#347362;}.b-a{fill:#fff;} Grams …" at bounding box center [207, 151] width 275 height 222
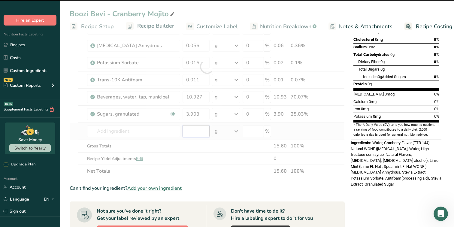
scroll to position [114, 0]
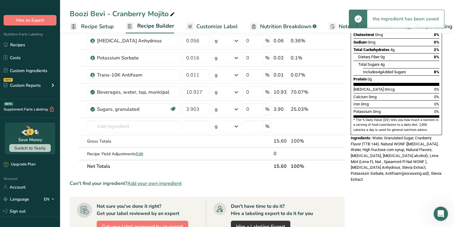
click at [237, 188] on section "Ingredient * Amount * Unit * Waste * .a-a{fill:#347362;}.b-a{fill:#fff;} Grams …" at bounding box center [207, 166] width 275 height 431
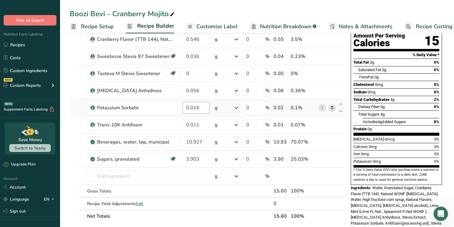
scroll to position [57, 0]
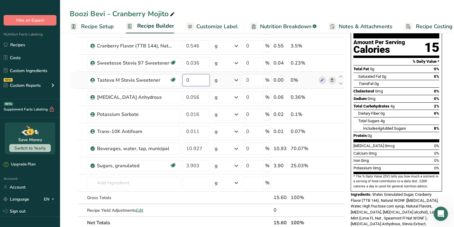
click at [195, 80] on input "0" at bounding box center [195, 80] width 27 height 12
paste input "0.016"
type input "0.016"
click at [202, 65] on div "Ingredient * Amount * Unit * Waste * .a-a{fill:#347362;}.b-a{fill:#fff;} Grams …" at bounding box center [207, 119] width 275 height 222
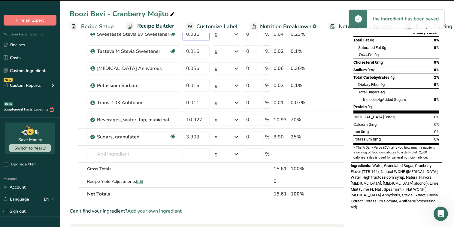
scroll to position [98, 0]
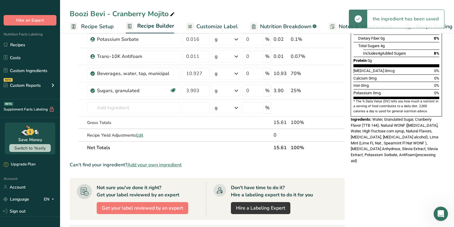
click at [246, 167] on div "Can't find your ingredient? Add your own ingredient" at bounding box center [207, 164] width 275 height 7
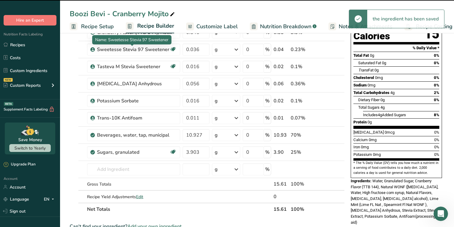
scroll to position [22, 0]
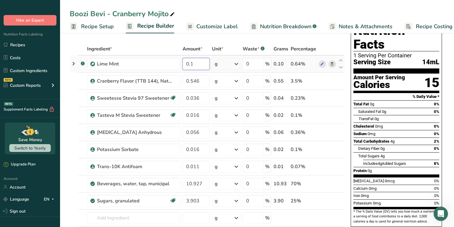
click at [200, 63] on input "0.1" at bounding box center [195, 64] width 27 height 12
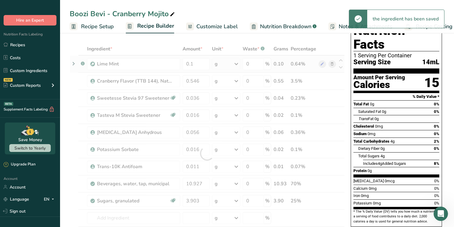
click at [76, 60] on div "Ingredient * Amount * Unit * Waste * .a-a{fill:#347362;}.b-a{fill:#fff;} Grams …" at bounding box center [207, 154] width 275 height 222
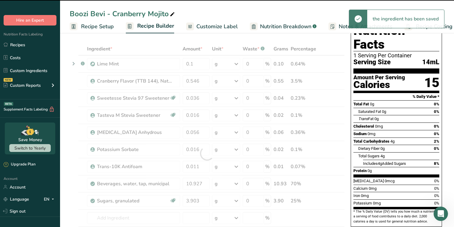
click at [74, 63] on div at bounding box center [207, 154] width 275 height 222
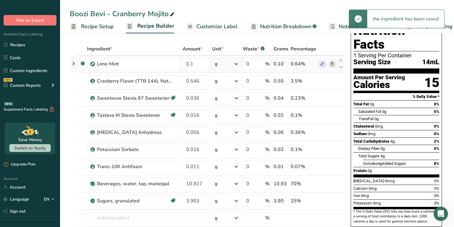
click at [73, 64] on icon at bounding box center [73, 63] width 7 height 11
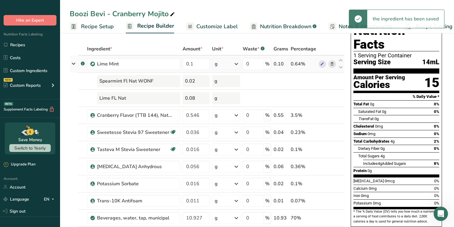
click at [73, 64] on icon at bounding box center [73, 63] width 11 height 7
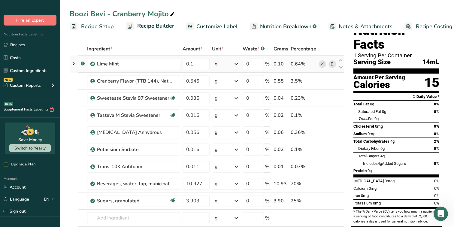
click at [77, 61] on icon at bounding box center [73, 63] width 7 height 11
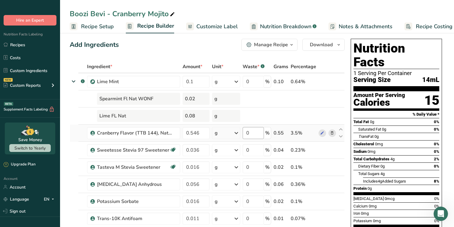
scroll to position [4, 0]
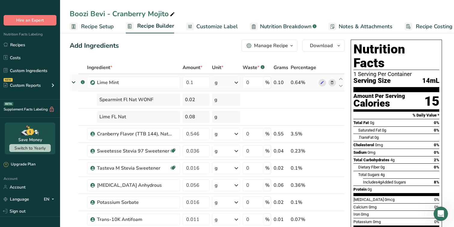
click at [73, 82] on icon at bounding box center [73, 82] width 11 height 7
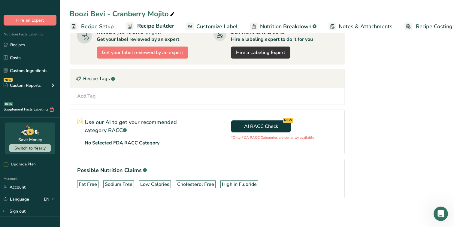
scroll to position [0, 0]
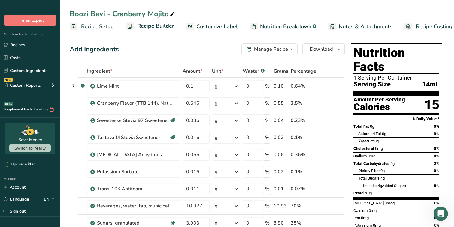
click at [206, 27] on span "Customize Label" at bounding box center [216, 27] width 41 height 8
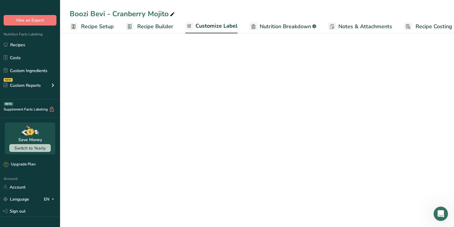
scroll to position [0, 8]
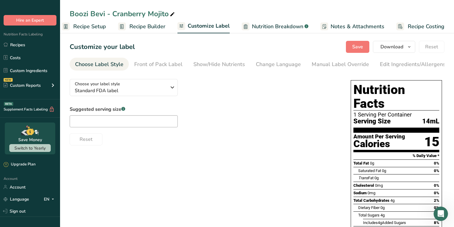
click at [269, 25] on span "Nutrition Breakdown" at bounding box center [277, 27] width 51 height 8
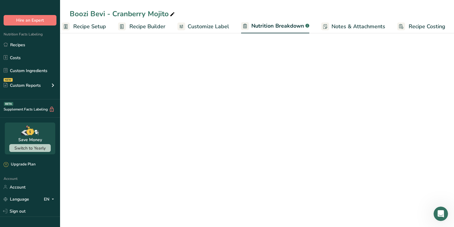
scroll to position [0, 8]
select select "Calories"
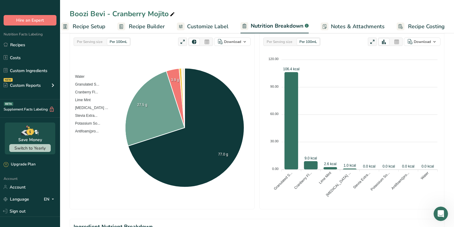
scroll to position [0, 0]
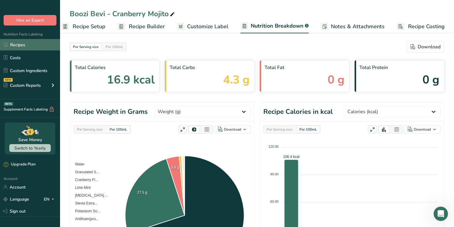
click at [37, 42] on link "Recipes" at bounding box center [30, 44] width 60 height 11
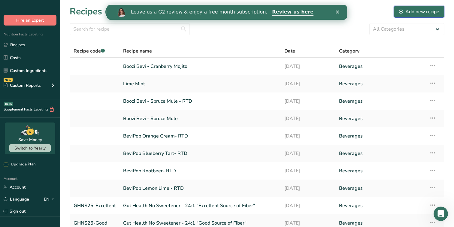
click at [406, 16] on button "Add new recipe" at bounding box center [419, 12] width 50 height 12
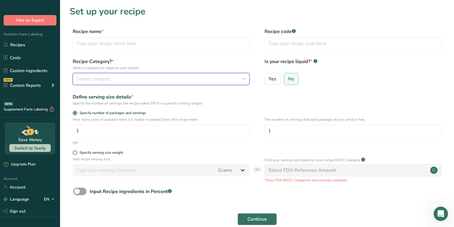
click at [134, 79] on div "Select category" at bounding box center [159, 78] width 165 height 7
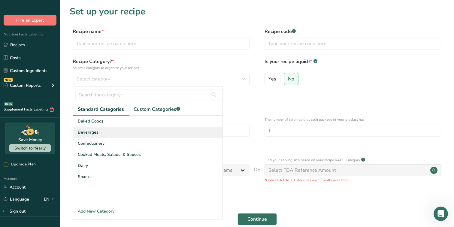
click at [101, 131] on div "Beverages" at bounding box center [147, 132] width 149 height 11
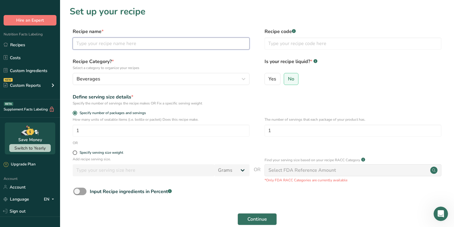
click at [128, 41] on input "text" at bounding box center [161, 44] width 177 height 12
type input "Boozi Bevi - Cranberry Mojito - RTD"
click at [272, 80] on span "Yes" at bounding box center [272, 79] width 8 height 6
click at [269, 80] on input "Yes" at bounding box center [267, 79] width 4 height 4
radio input "true"
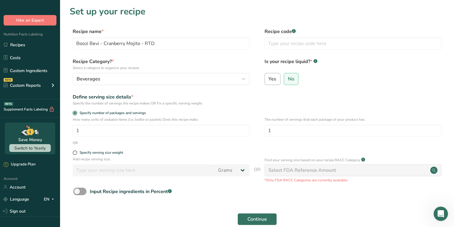
radio input "false"
select select "22"
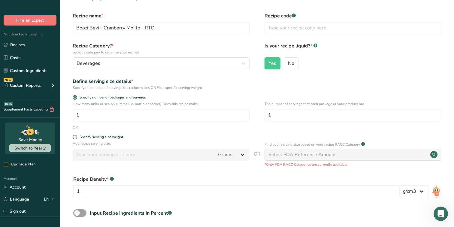
scroll to position [80, 0]
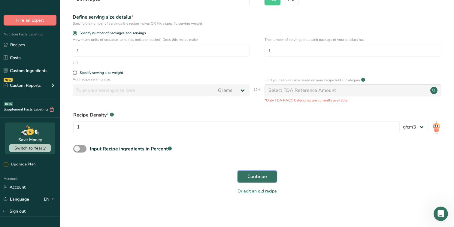
click at [250, 179] on span "Continue" at bounding box center [257, 176] width 20 height 7
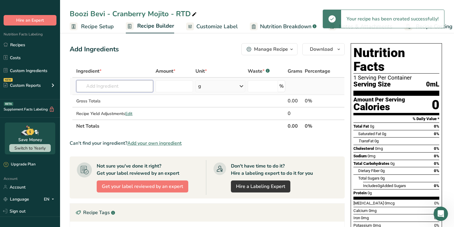
click at [124, 88] on input "text" at bounding box center [114, 86] width 77 height 12
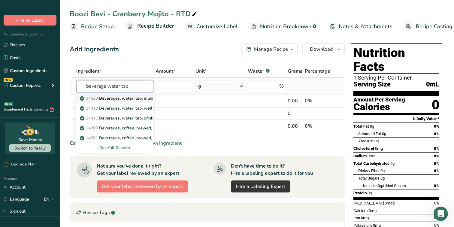
type input "beverage water tap"
click at [122, 98] on p "14429 Beverages, water, tap, municipal" at bounding box center [121, 98] width 81 height 6
type input "Beverages, water, tap, municipal"
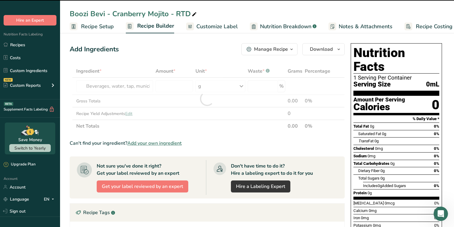
type input "0"
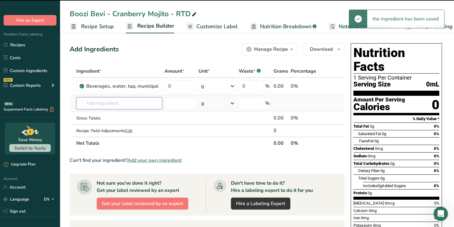
click at [108, 103] on input "text" at bounding box center [119, 103] width 86 height 12
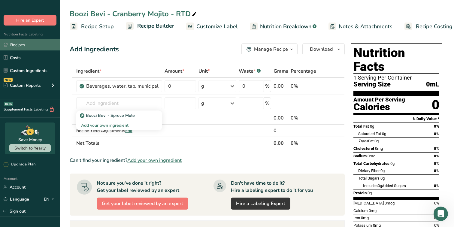
click at [26, 43] on link "Recipes" at bounding box center [30, 44] width 60 height 11
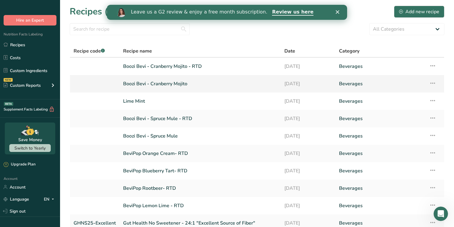
click at [159, 83] on link "Boozi Bevi - Cranberry Mojito" at bounding box center [200, 83] width 154 height 13
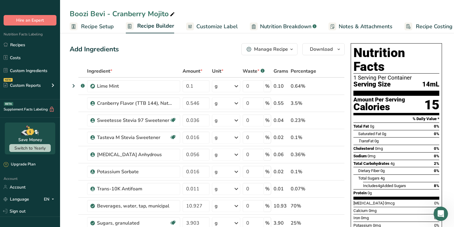
click at [107, 26] on span "Recipe Setup" at bounding box center [97, 27] width 33 height 8
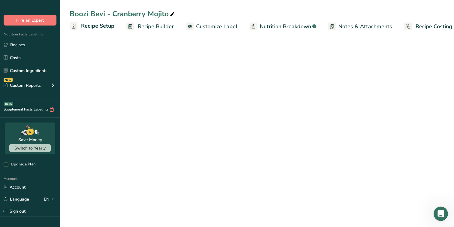
scroll to position [0, 2]
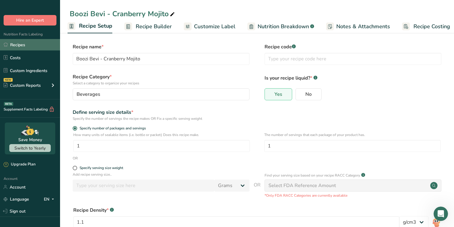
click at [37, 43] on link "Recipes" at bounding box center [30, 44] width 60 height 11
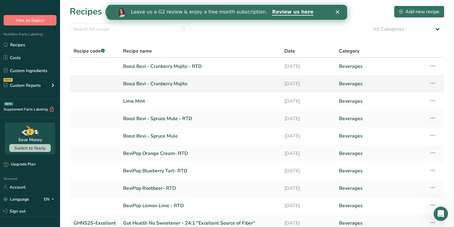
click at [437, 82] on td "Recipe Setup Delete Recipe Duplicate Recipe Scale Recipe Save as Sub-Recipe .a-…" at bounding box center [434, 83] width 19 height 17
click at [432, 84] on icon at bounding box center [432, 83] width 7 height 11
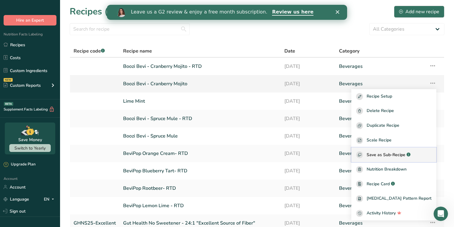
click at [400, 154] on span "Save as Sub-Recipe" at bounding box center [385, 155] width 39 height 6
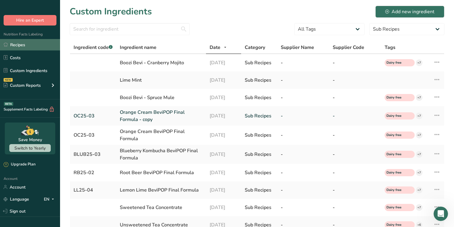
click at [38, 47] on link "Recipes" at bounding box center [30, 44] width 60 height 11
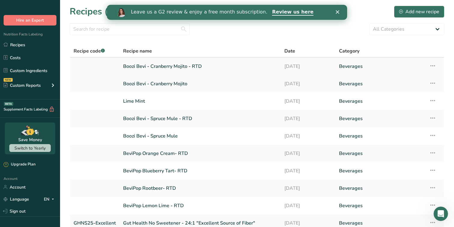
click at [158, 68] on link "Boozi Bevi - Cranberry Mojito - RTD" at bounding box center [200, 66] width 154 height 13
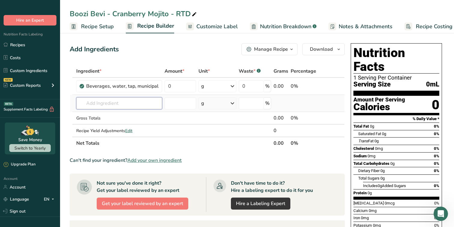
click at [140, 100] on input "text" at bounding box center [119, 103] width 86 height 12
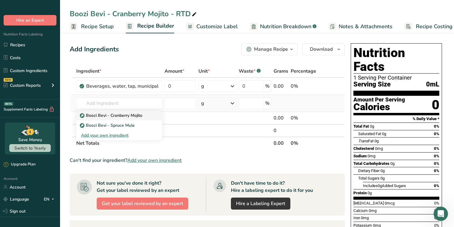
click at [132, 116] on p "Boozi Bevi - Cranberry Mojito" at bounding box center [111, 115] width 61 height 6
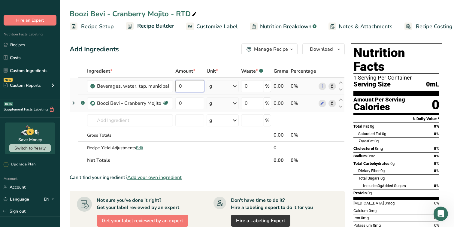
click at [188, 87] on input "0" at bounding box center [189, 86] width 29 height 12
paste input "309.715"
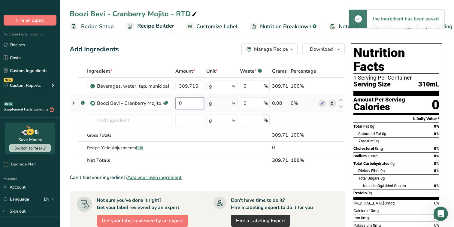
click at [188, 105] on div "Ingredient * Amount * Unit * Waste * .a-a{fill:#347362;}.b-a{fill:#fff;} Grams …" at bounding box center [207, 116] width 275 height 102
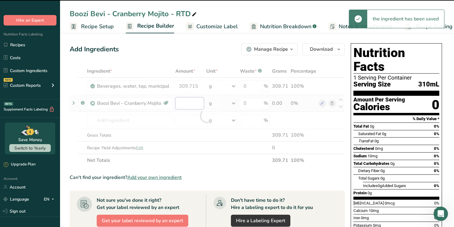
paste input "15.61"
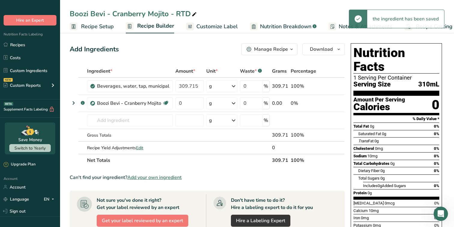
click at [242, 167] on section "Ingredient * Amount * Unit * Waste * .a-a{fill:#347362;}.b-a{fill:#fff;} Grams …" at bounding box center [207, 220] width 275 height 311
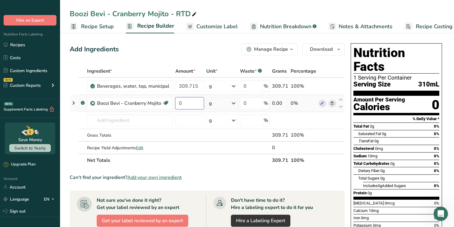
click at [180, 103] on input "0" at bounding box center [189, 103] width 29 height 12
paste input "15.61"
click at [205, 155] on div "Ingredient * Amount * Unit * Waste * .a-a{fill:#347362;}.b-a{fill:#fff;} Grams …" at bounding box center [207, 116] width 275 height 102
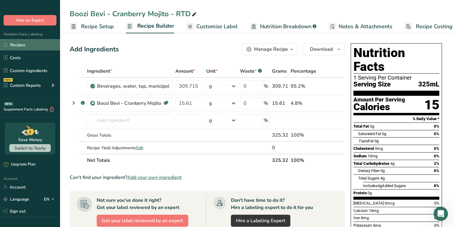
click at [40, 43] on link "Recipes" at bounding box center [30, 44] width 60 height 11
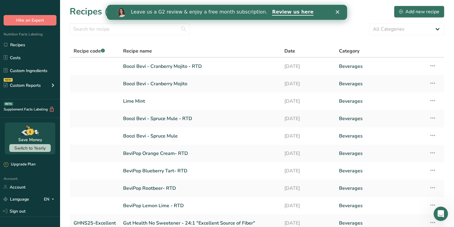
scroll to position [53, 0]
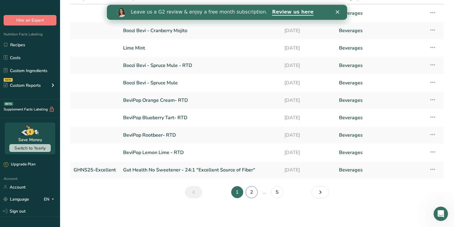
click at [250, 192] on link "2" at bounding box center [252, 192] width 12 height 12
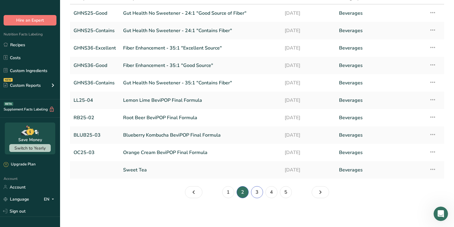
click at [259, 190] on link "3" at bounding box center [257, 192] width 12 height 12
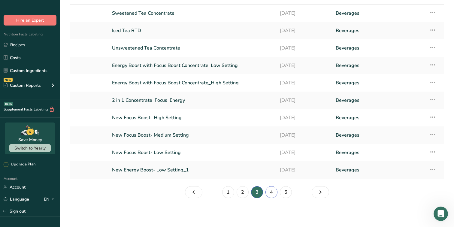
click at [272, 192] on link "4" at bounding box center [271, 192] width 12 height 12
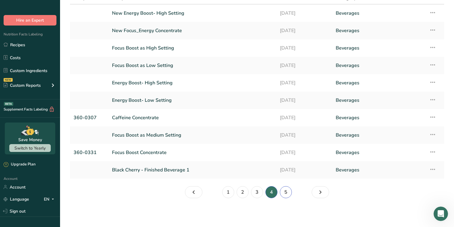
click at [283, 193] on link "5" at bounding box center [286, 192] width 12 height 12
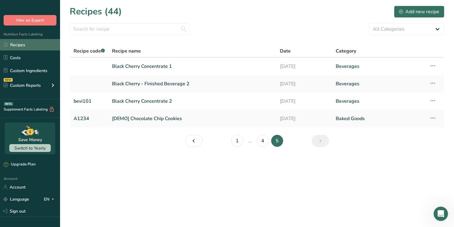
click at [38, 49] on link "Recipes" at bounding box center [30, 44] width 60 height 11
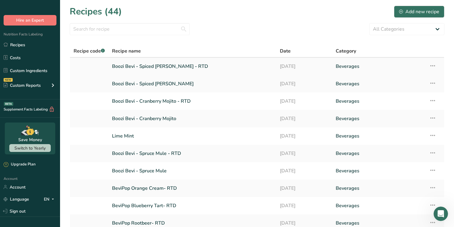
click at [159, 67] on link "Boozi Bevi - Spiced Pear Collins - RTD" at bounding box center [192, 66] width 161 height 13
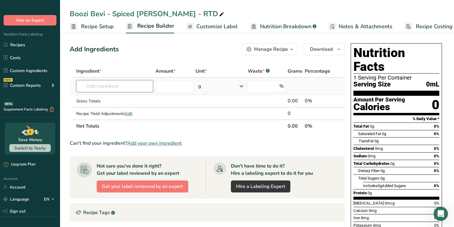
click at [127, 84] on input "text" at bounding box center [114, 86] width 77 height 12
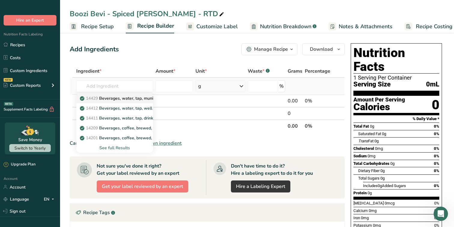
click at [123, 98] on p "14429 Beverages, water, tap, municipal" at bounding box center [121, 98] width 81 height 6
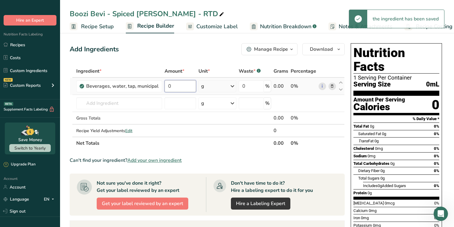
click at [176, 87] on input "0" at bounding box center [180, 86] width 32 height 12
paste input "309.695"
click at [173, 101] on div "Ingredient * Amount * Unit * Waste * .a-a{fill:#347362;}.b-a{fill:#fff;} Grams …" at bounding box center [207, 107] width 275 height 85
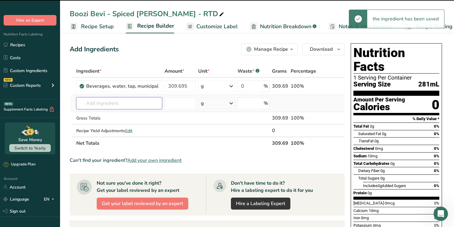
click at [129, 103] on input "text" at bounding box center [119, 103] width 86 height 12
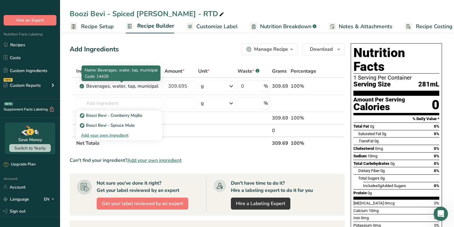
click at [135, 70] on span "Name: Beverages, water, tap, municipal" at bounding box center [121, 70] width 73 height 6
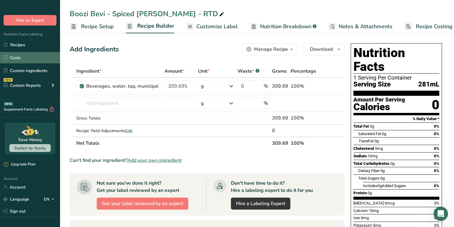
click at [29, 53] on link "Costs" at bounding box center [30, 57] width 60 height 11
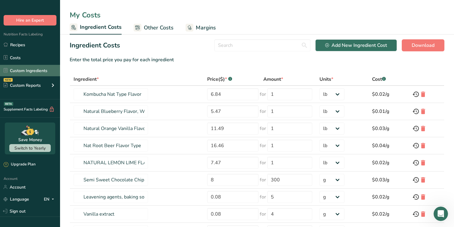
click at [35, 69] on link "Custom Ingredients" at bounding box center [30, 70] width 60 height 11
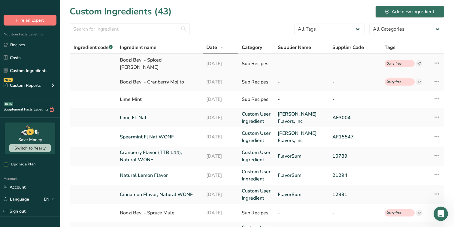
click at [170, 62] on div "Boozi Bevi - Spiced Pear Collins" at bounding box center [159, 63] width 79 height 14
click at [27, 42] on link "Recipes" at bounding box center [30, 44] width 60 height 11
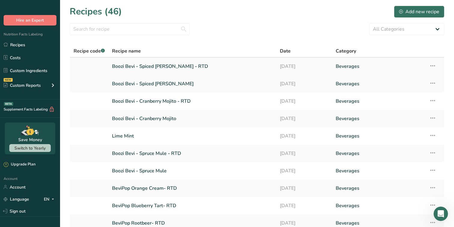
click at [163, 67] on link "Boozi Bevi - Spiced Pear Collins - RTD" at bounding box center [192, 66] width 161 height 13
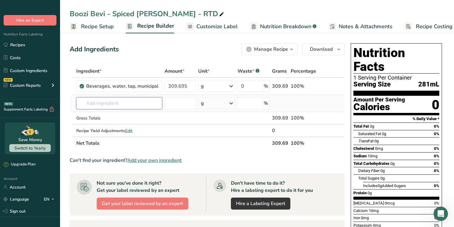
click at [129, 100] on input "text" at bounding box center [119, 103] width 86 height 12
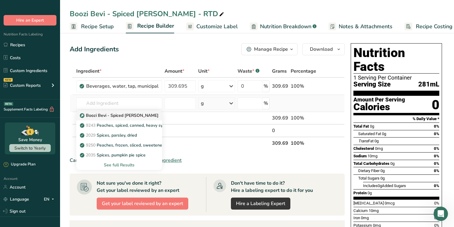
click at [125, 116] on p "Boozi Bevi - Spiced Pear Collins" at bounding box center [119, 115] width 77 height 6
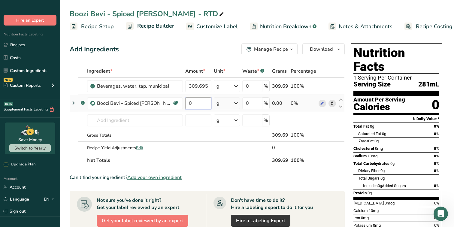
click at [192, 104] on input "0" at bounding box center [198, 103] width 26 height 12
paste input "15.63"
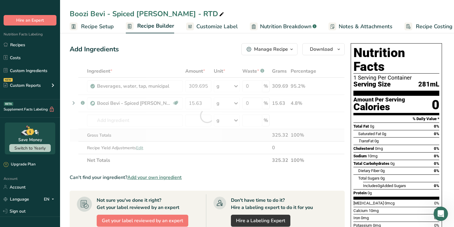
click at [191, 135] on div "Ingredient * Amount * Unit * Waste * .a-a{fill:#347362;}.b-a{fill:#fff;} Grams …" at bounding box center [207, 116] width 275 height 102
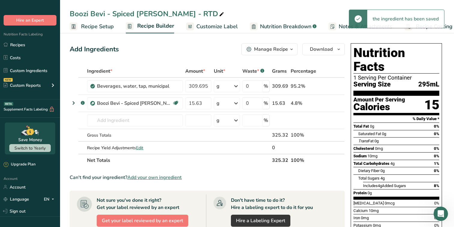
click at [232, 167] on section "Ingredient * Amount * Unit * Waste * .a-a{fill:#347362;}.b-a{fill:#fff;} Grams …" at bounding box center [207, 220] width 275 height 311
click at [75, 103] on icon at bounding box center [73, 103] width 7 height 11
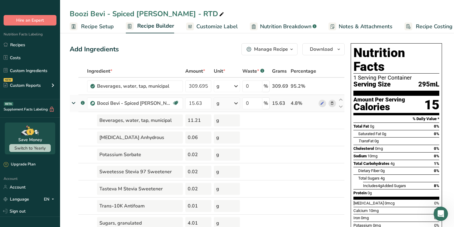
click at [71, 101] on icon at bounding box center [73, 102] width 11 height 7
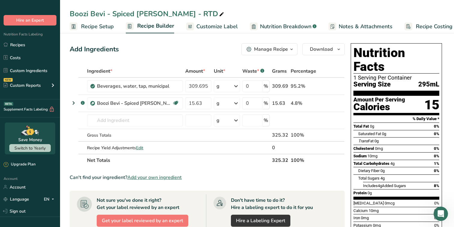
click at [264, 25] on span "Nutrition Breakdown" at bounding box center [285, 27] width 51 height 8
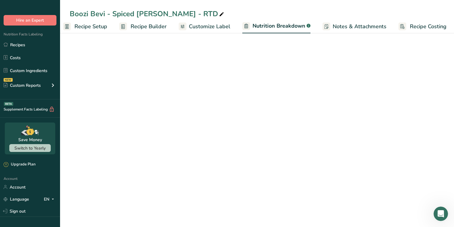
scroll to position [0, 8]
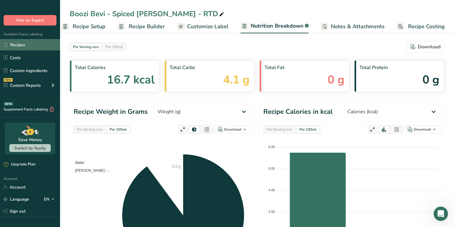
click at [35, 48] on link "Recipes" at bounding box center [30, 44] width 60 height 11
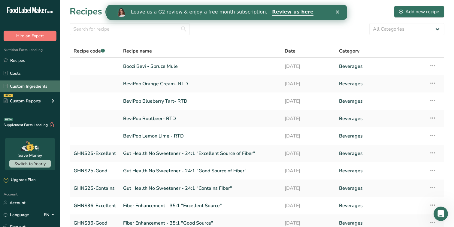
click at [44, 84] on link "Custom Ingredients" at bounding box center [30, 85] width 60 height 11
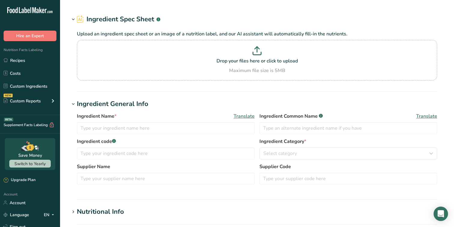
type input "Natural Lime Flavor"
type input "FlavorSum"
type input "21464"
type input "Cinnamon Flavor, Natural WONF"
type input "FlavorSum"
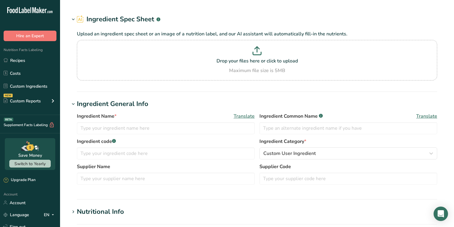
type input "12931"
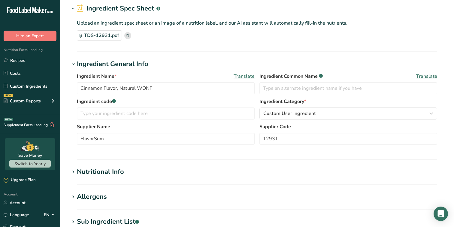
scroll to position [38, 0]
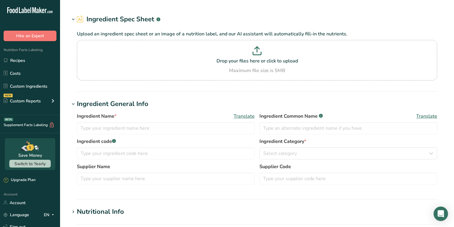
type input "Lemon Natural Flavor"
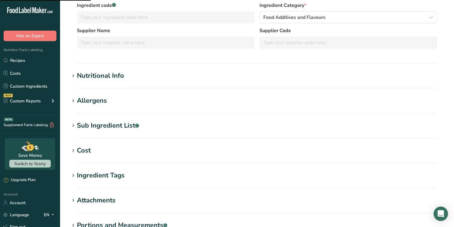
scroll to position [112, 0]
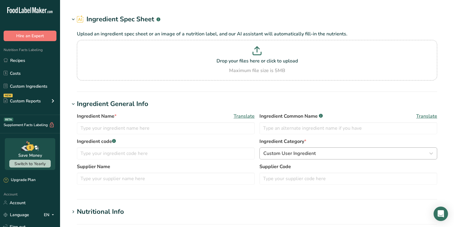
type input "Natural Lemon Flavor"
type input "FlavorSum"
type input "21294"
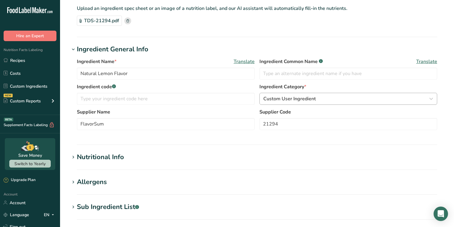
scroll to position [41, 0]
